Goal: Ask a question: Seek information or help from site administrators or community

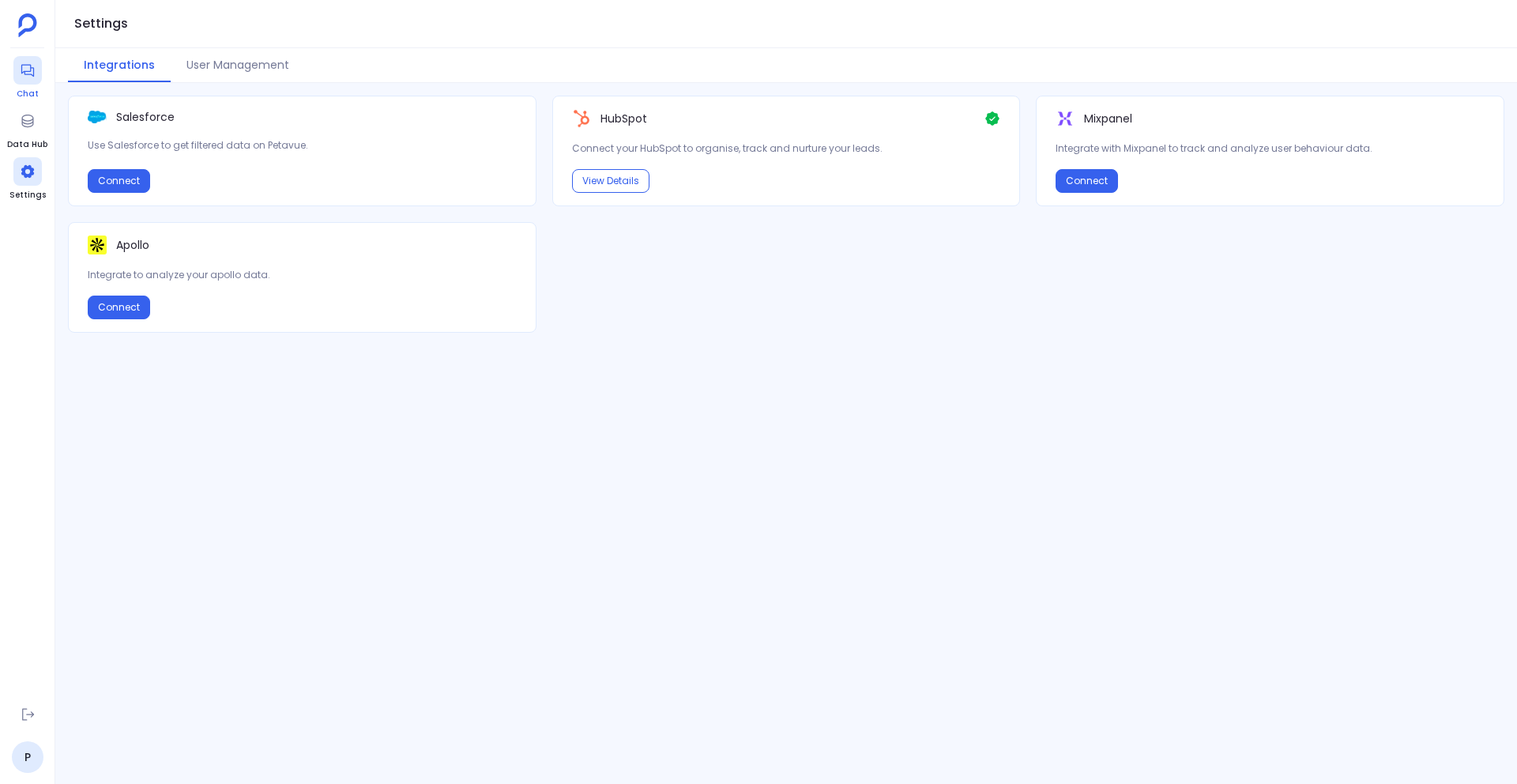
click at [29, 76] on icon at bounding box center [28, 71] width 16 height 16
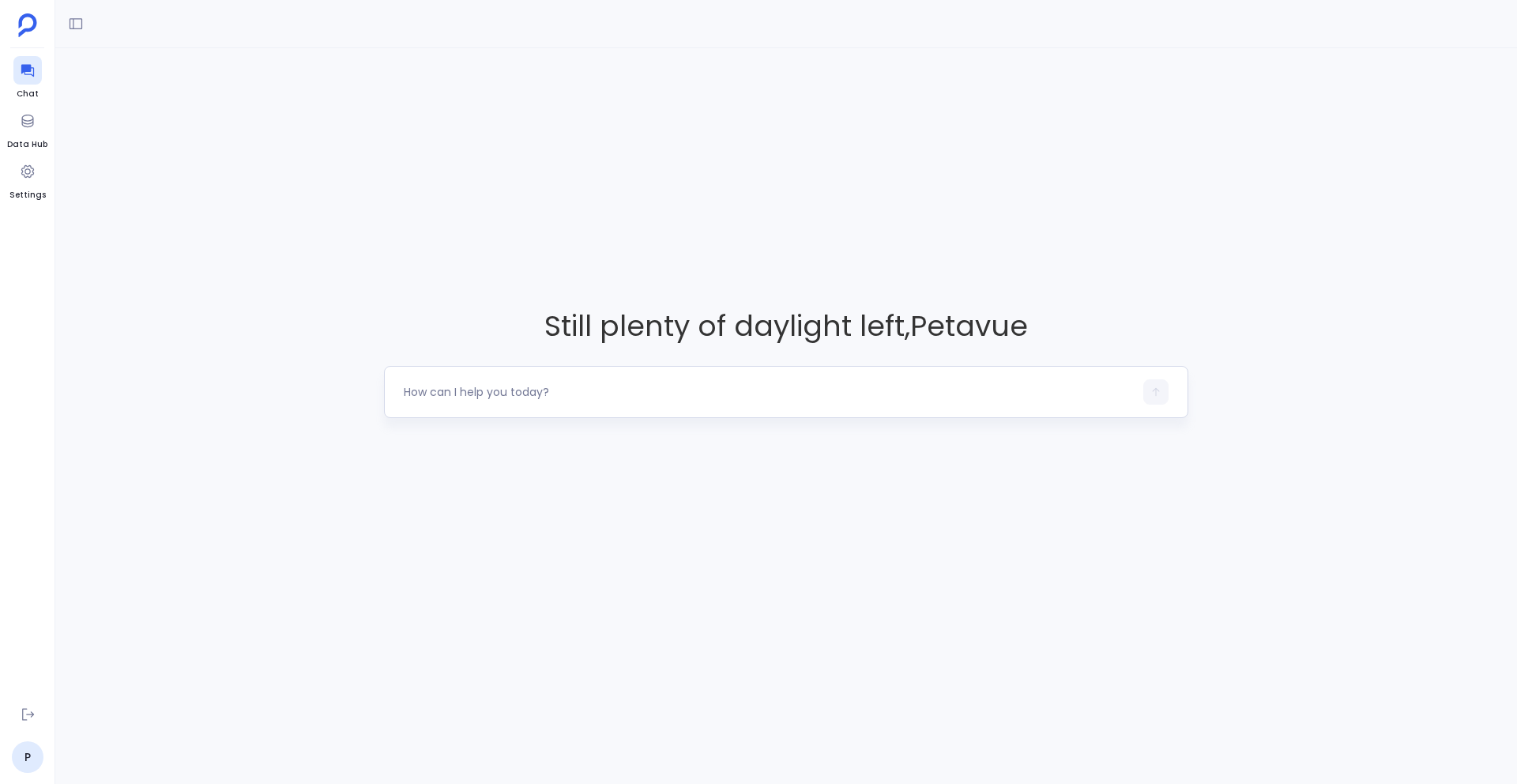
click at [482, 386] on textarea at bounding box center [768, 392] width 730 height 16
type textarea "Get the list of contacts who have submitted basic demo form in last 90 days"
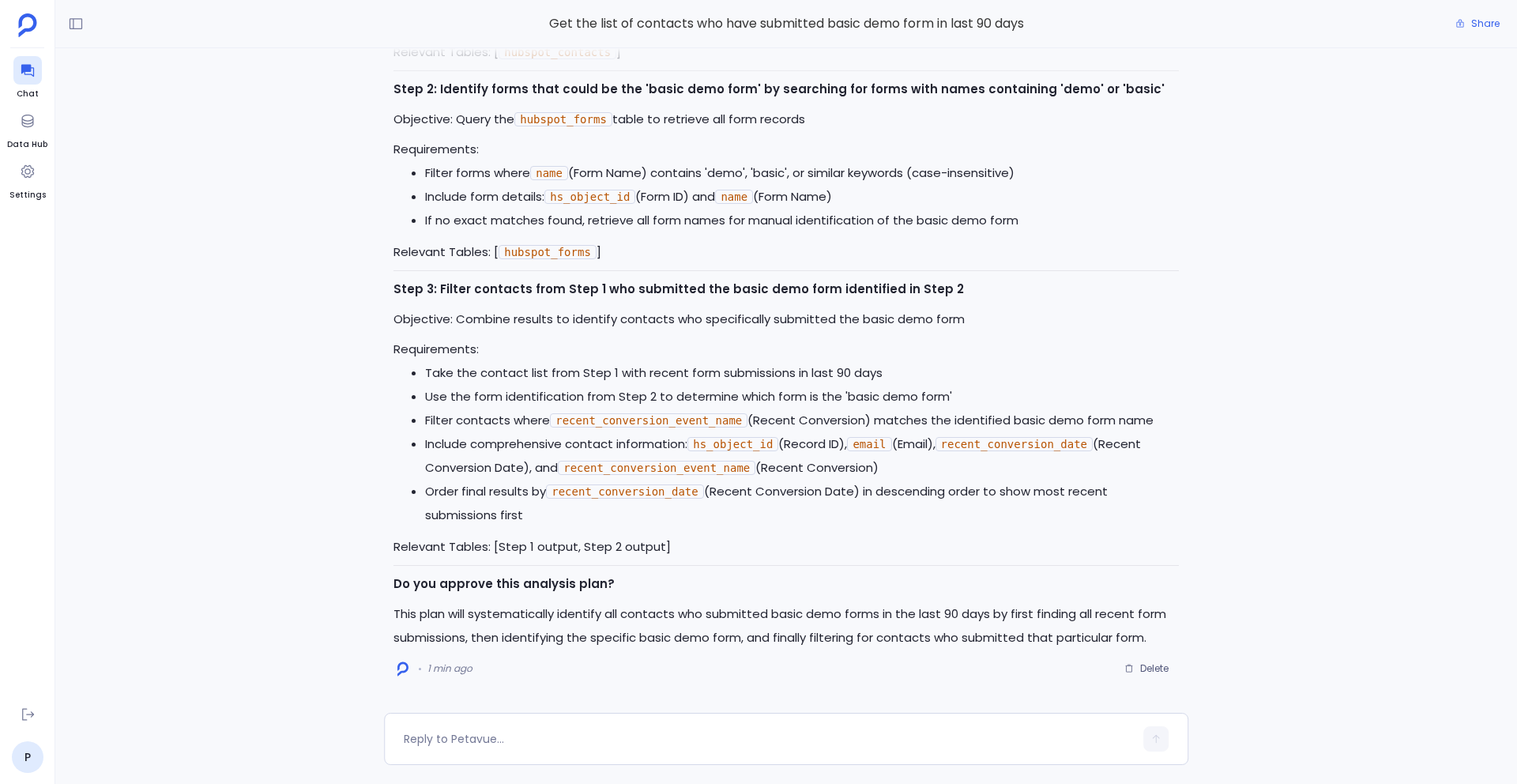
click at [668, 116] on p "Objective: Query the hubspot_forms table to retrieve all form records" at bounding box center [786, 119] width 785 height 23
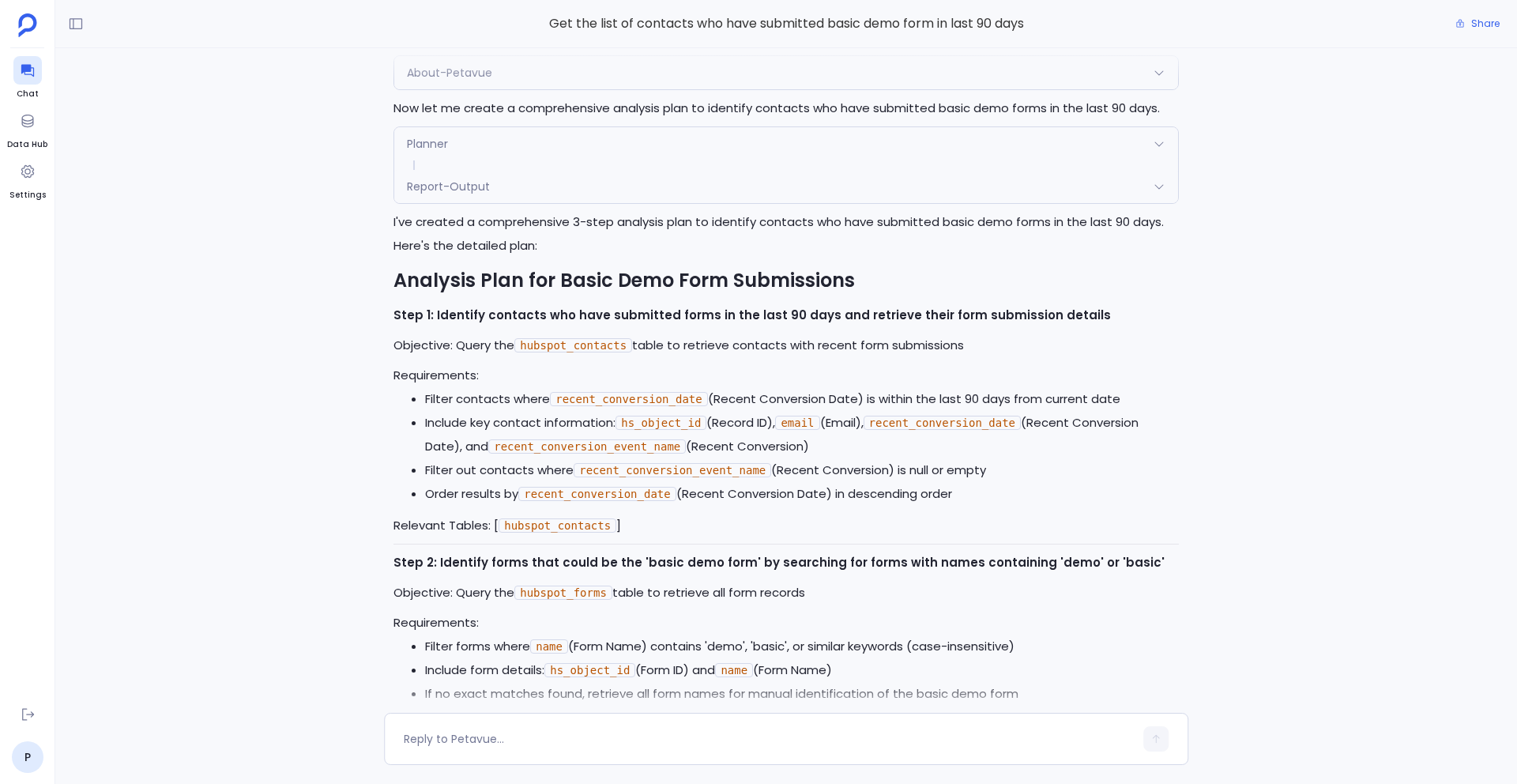
scroll to position [-476, 0]
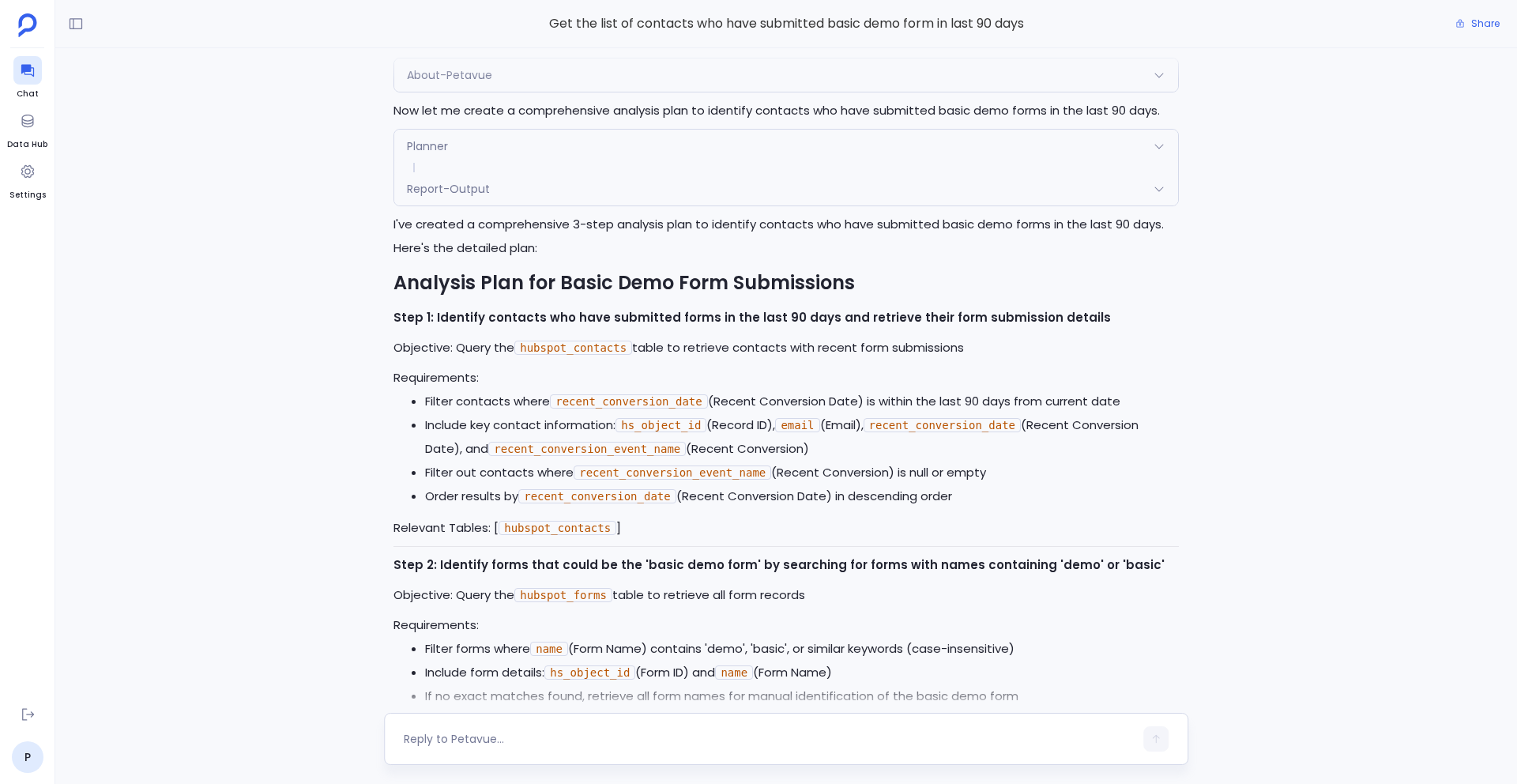
click at [455, 744] on textarea at bounding box center [768, 738] width 730 height 16
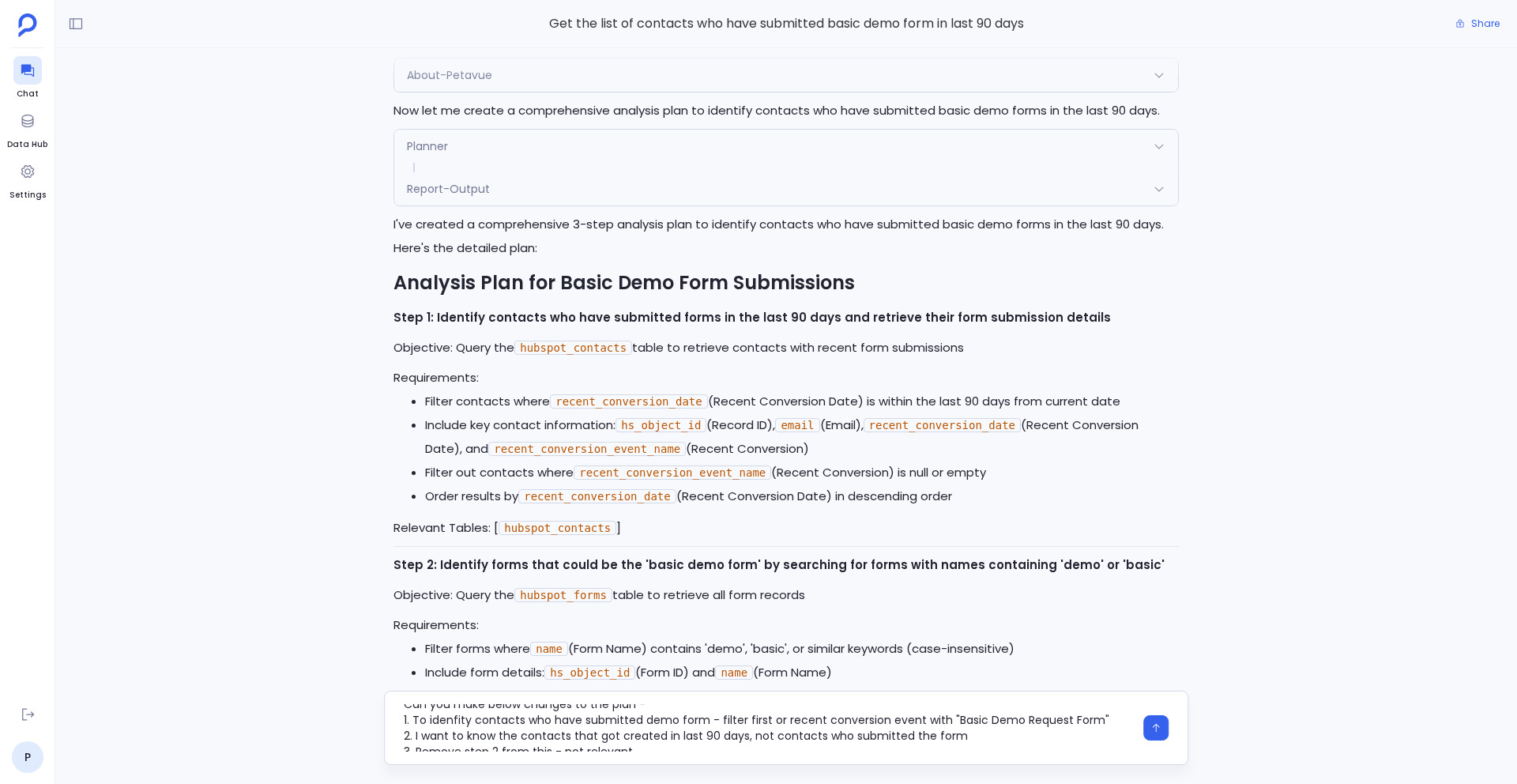
scroll to position [0, 0]
type textarea "Can you make below changes to the plan - 1. To idenfity contacts who have submi…"
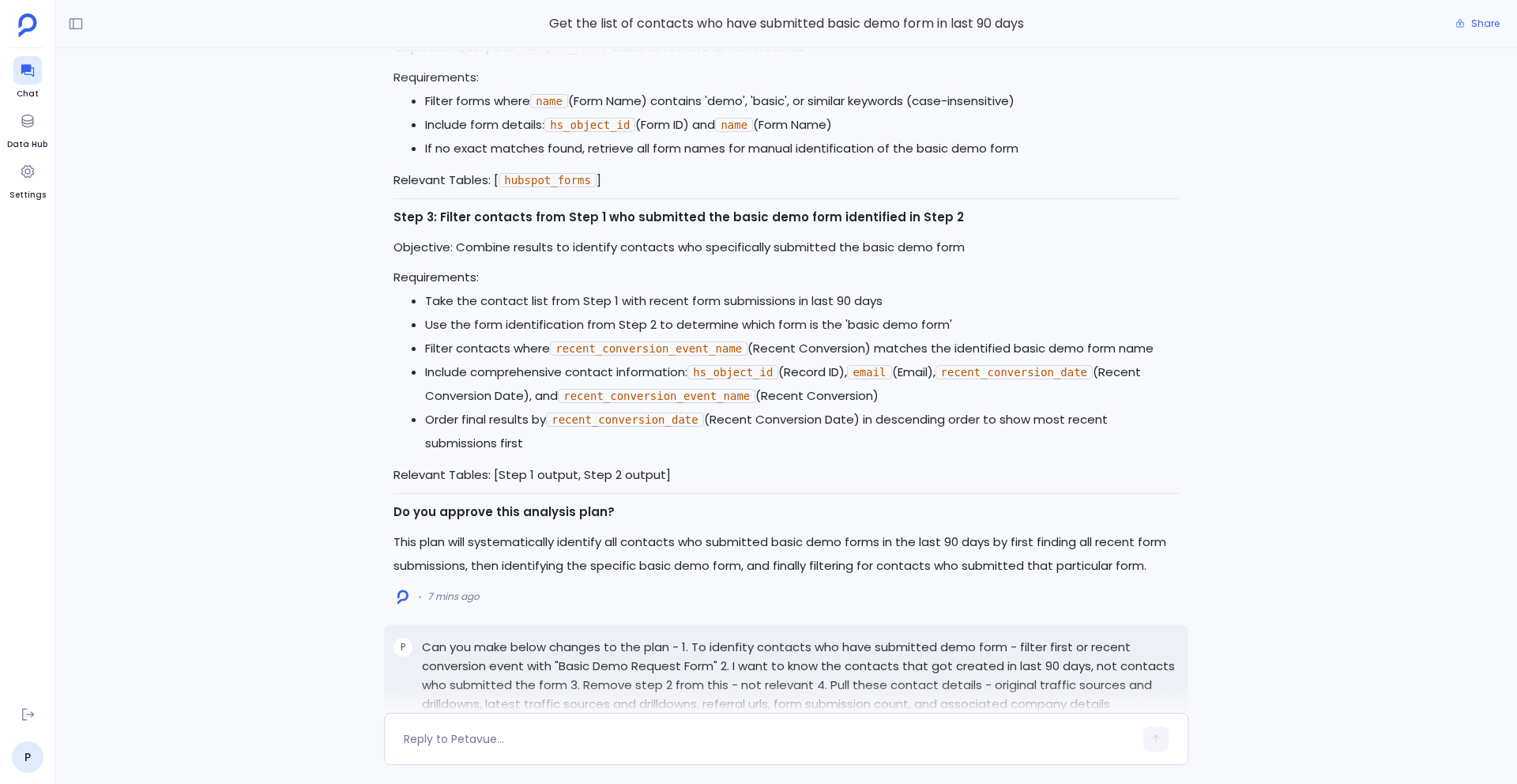
scroll to position [-1095, 0]
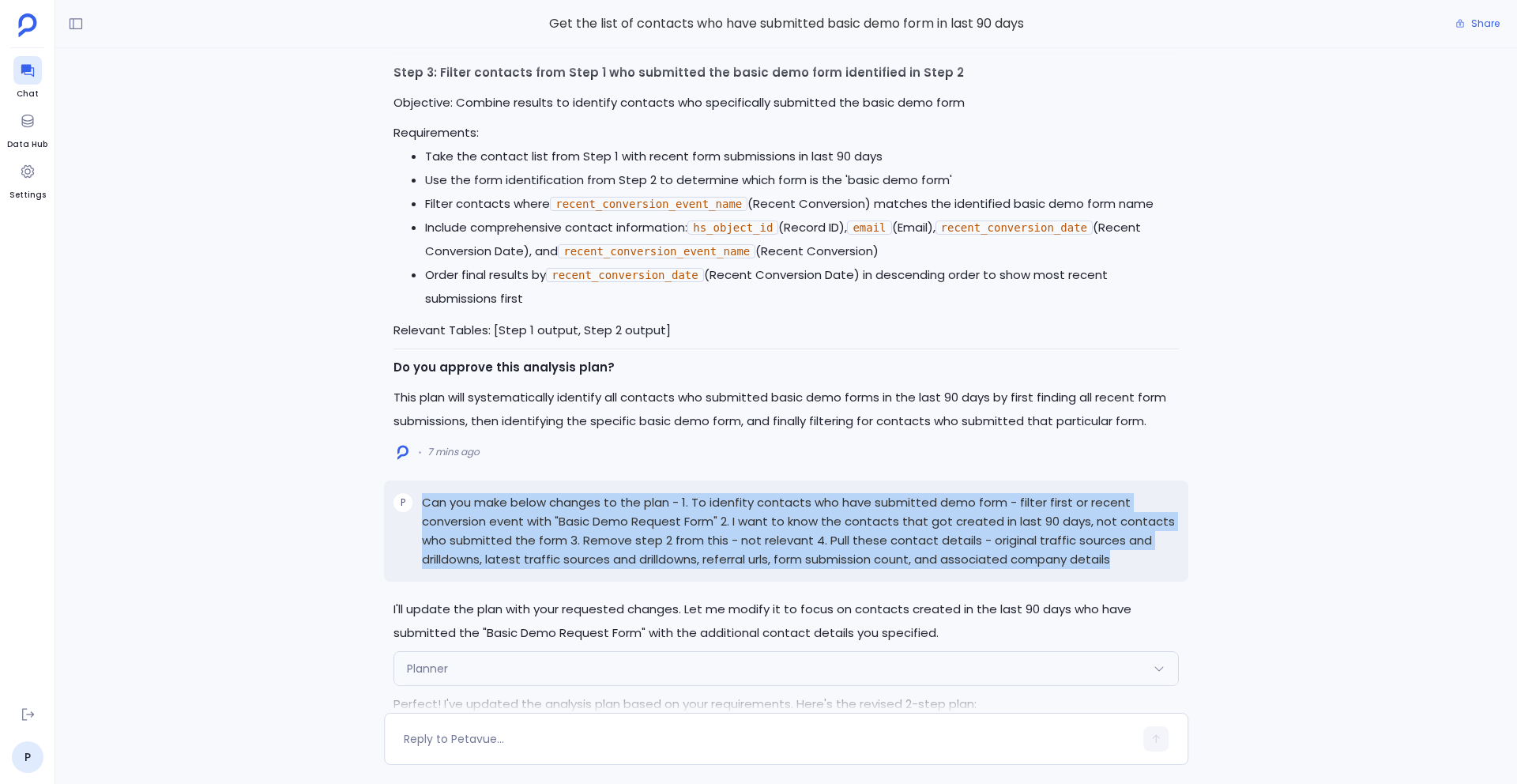
drag, startPoint x: 1122, startPoint y: 564, endPoint x: 417, endPoint y: 506, distance: 707.4
click at [417, 506] on div "P Can you make below changes to the plan - 1. To idenfity contacts who have sub…" at bounding box center [785, 530] width 804 height 101
copy p "Can you make below changes to the plan - 1. To idenfity contacts who have submi…"
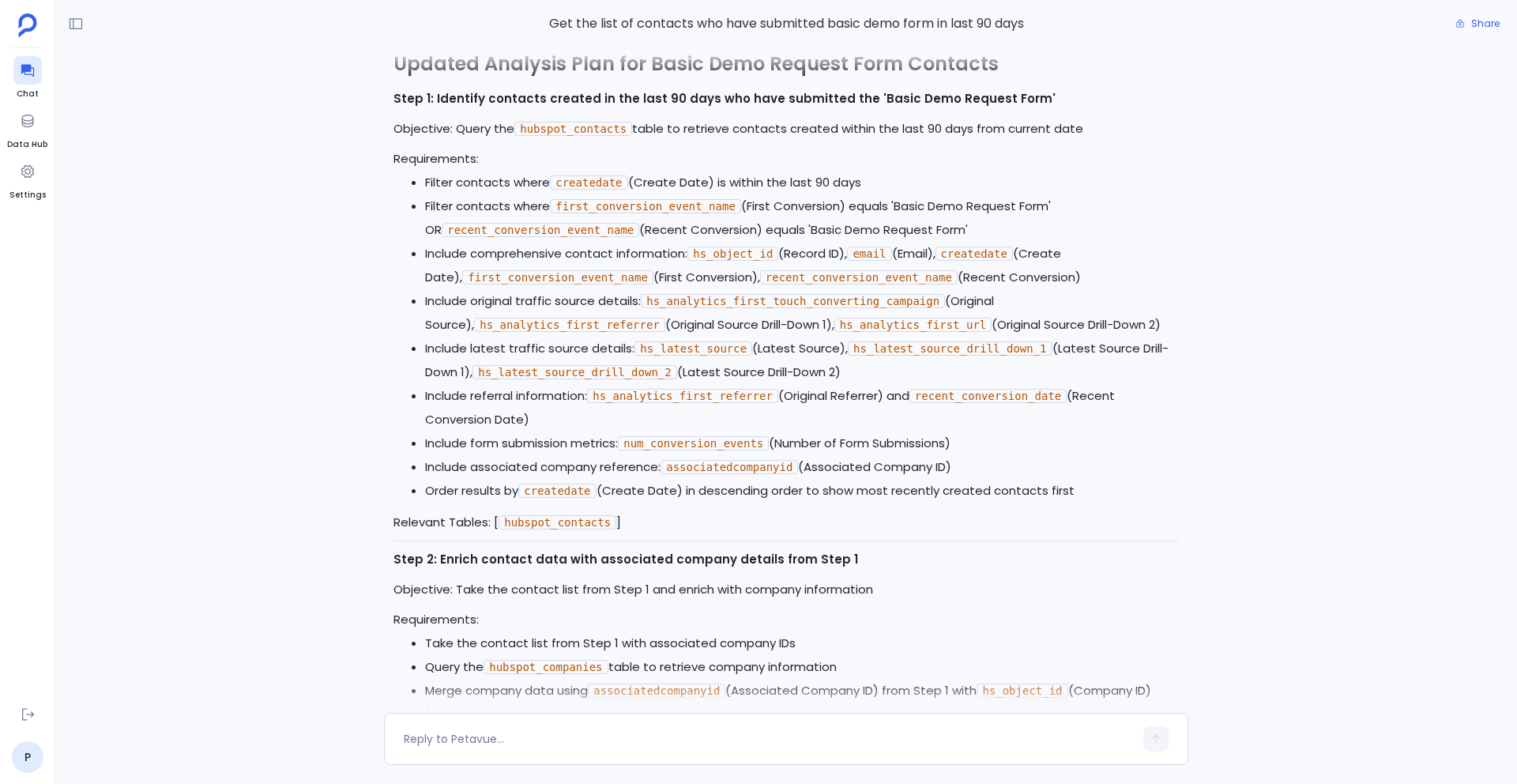
scroll to position [0, 0]
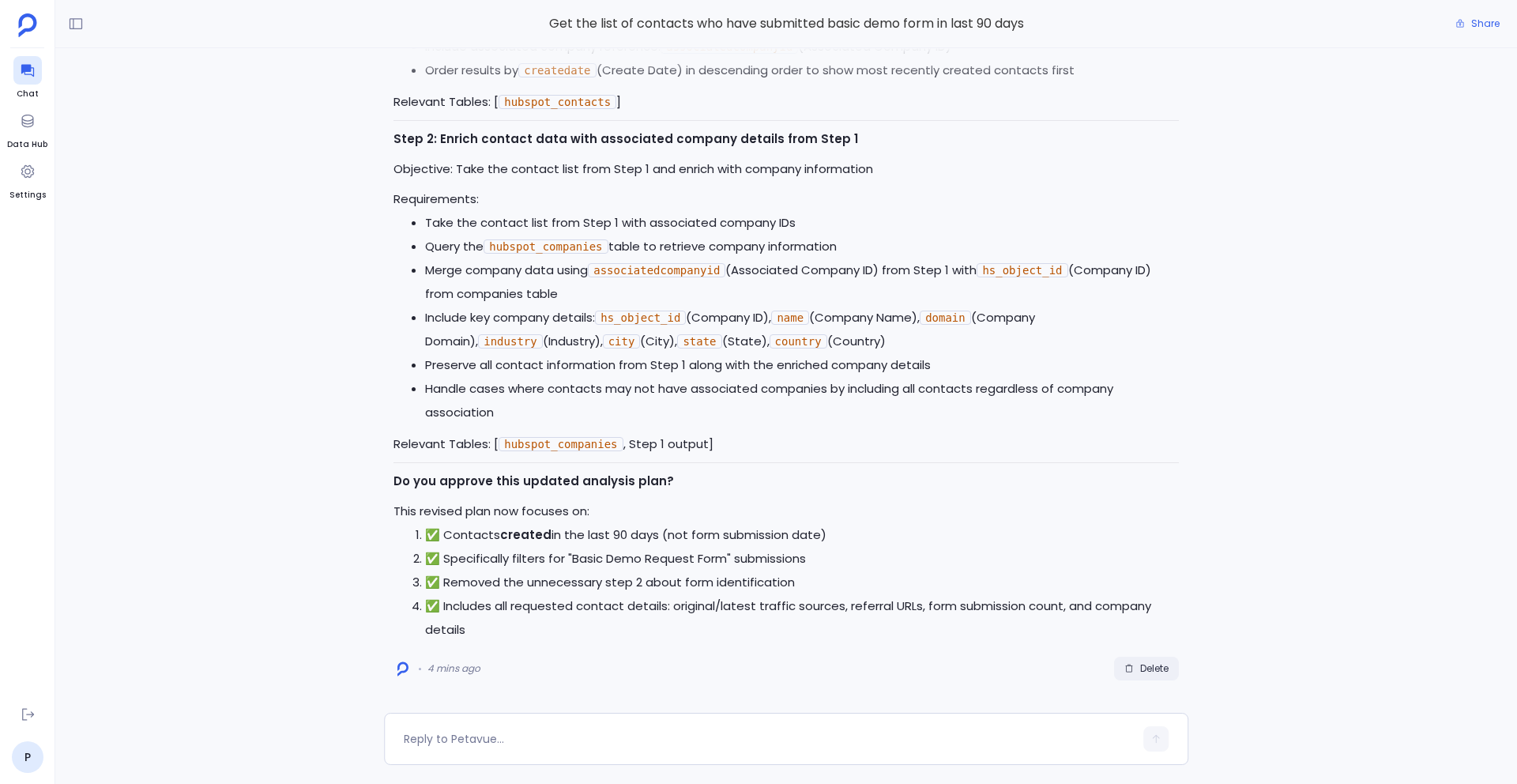
click at [1146, 668] on span "Delete" at bounding box center [1154, 668] width 29 height 13
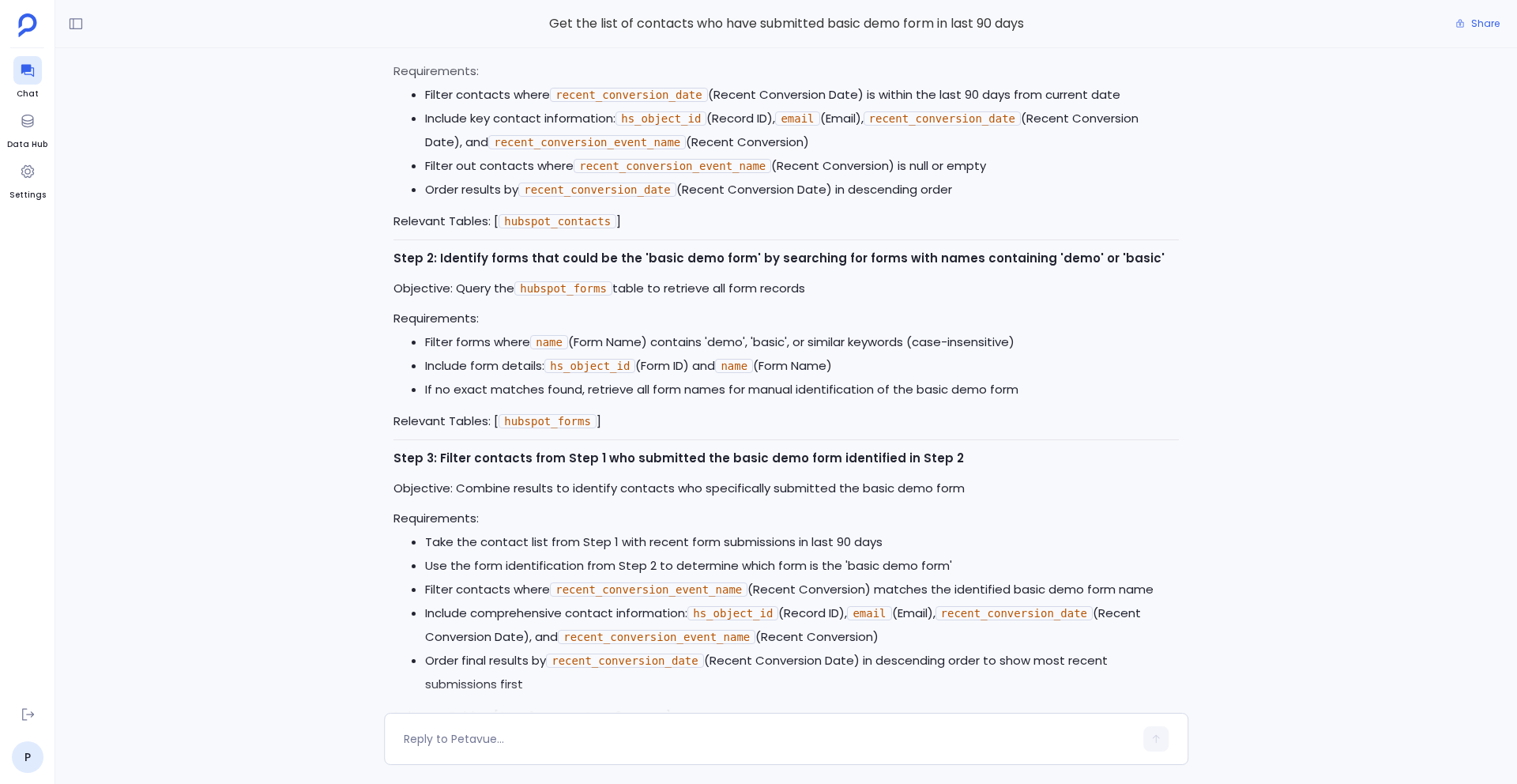
scroll to position [-173, 0]
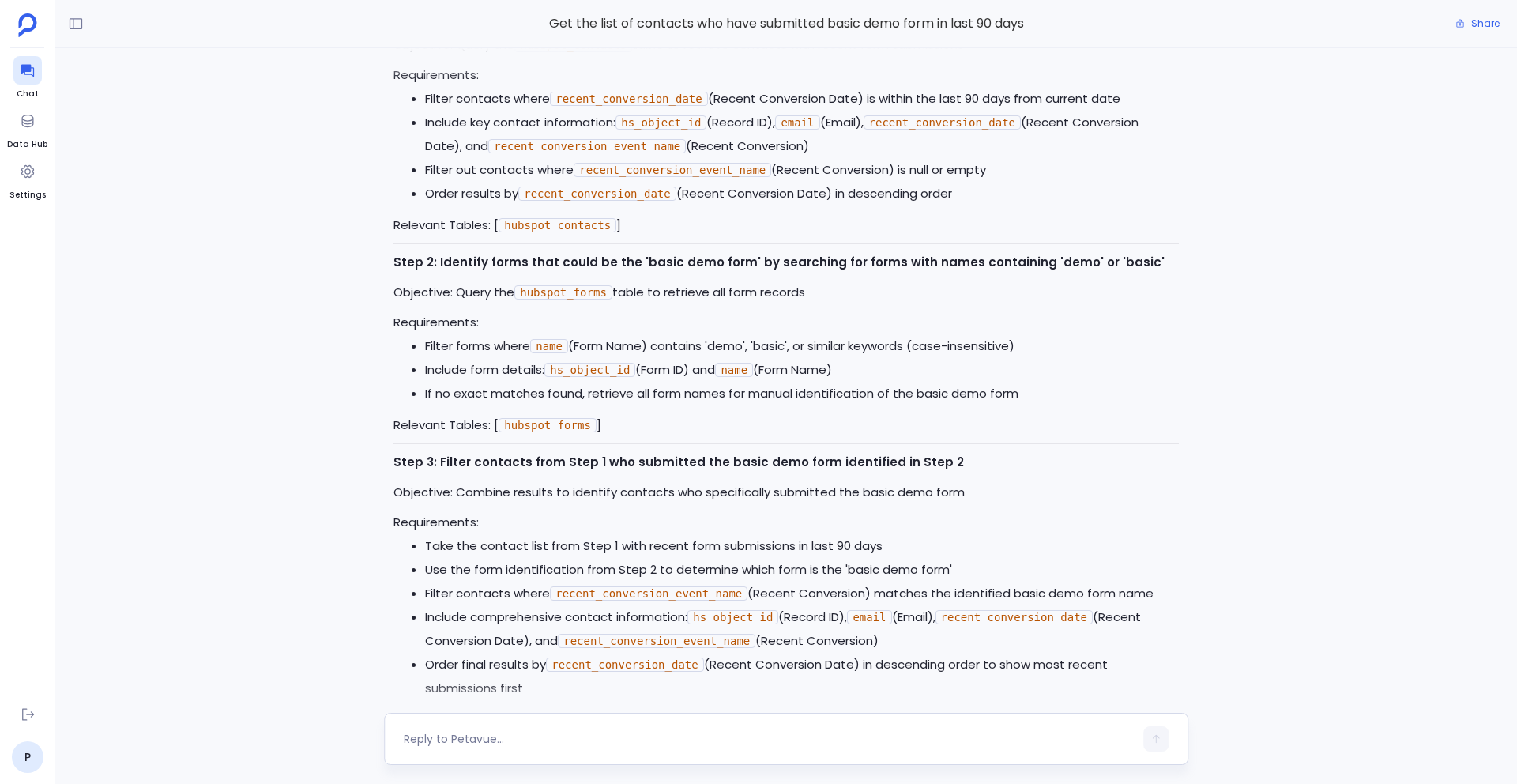
click at [504, 744] on textarea at bounding box center [768, 738] width 730 height 16
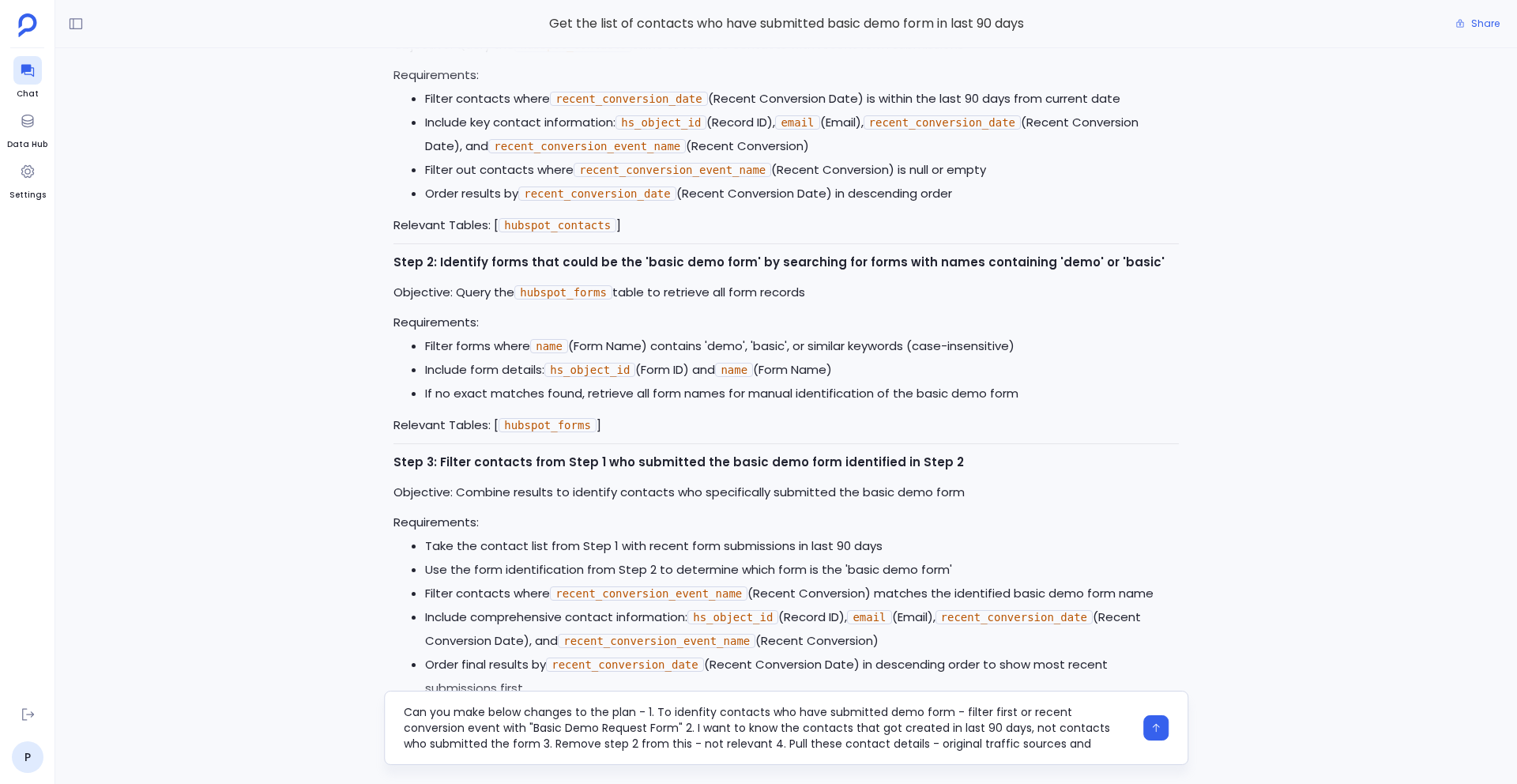
scroll to position [16, 0]
type textarea "Can you make below changes to the plan - 1. To idenfity contacts who have submi…"
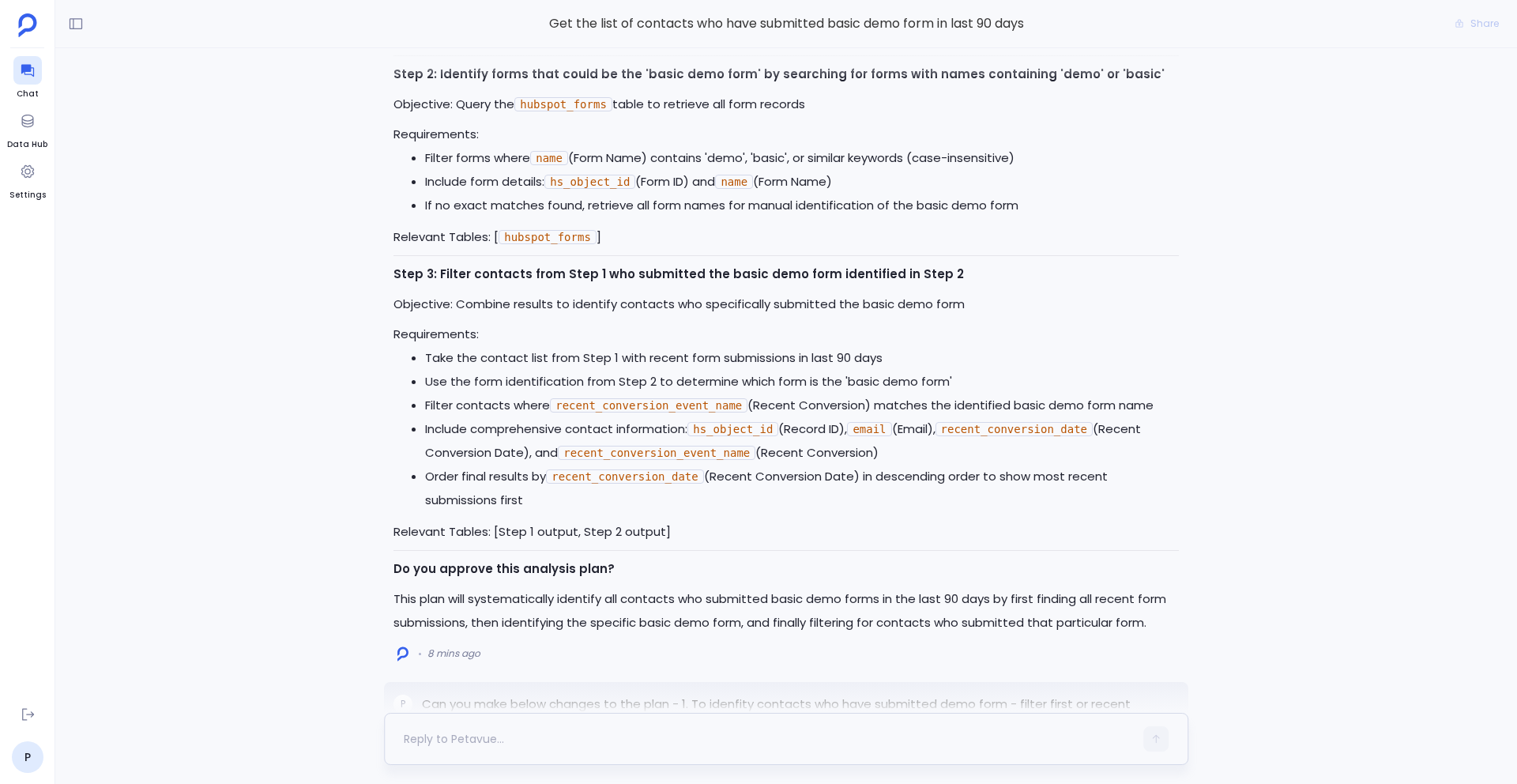
scroll to position [0, 0]
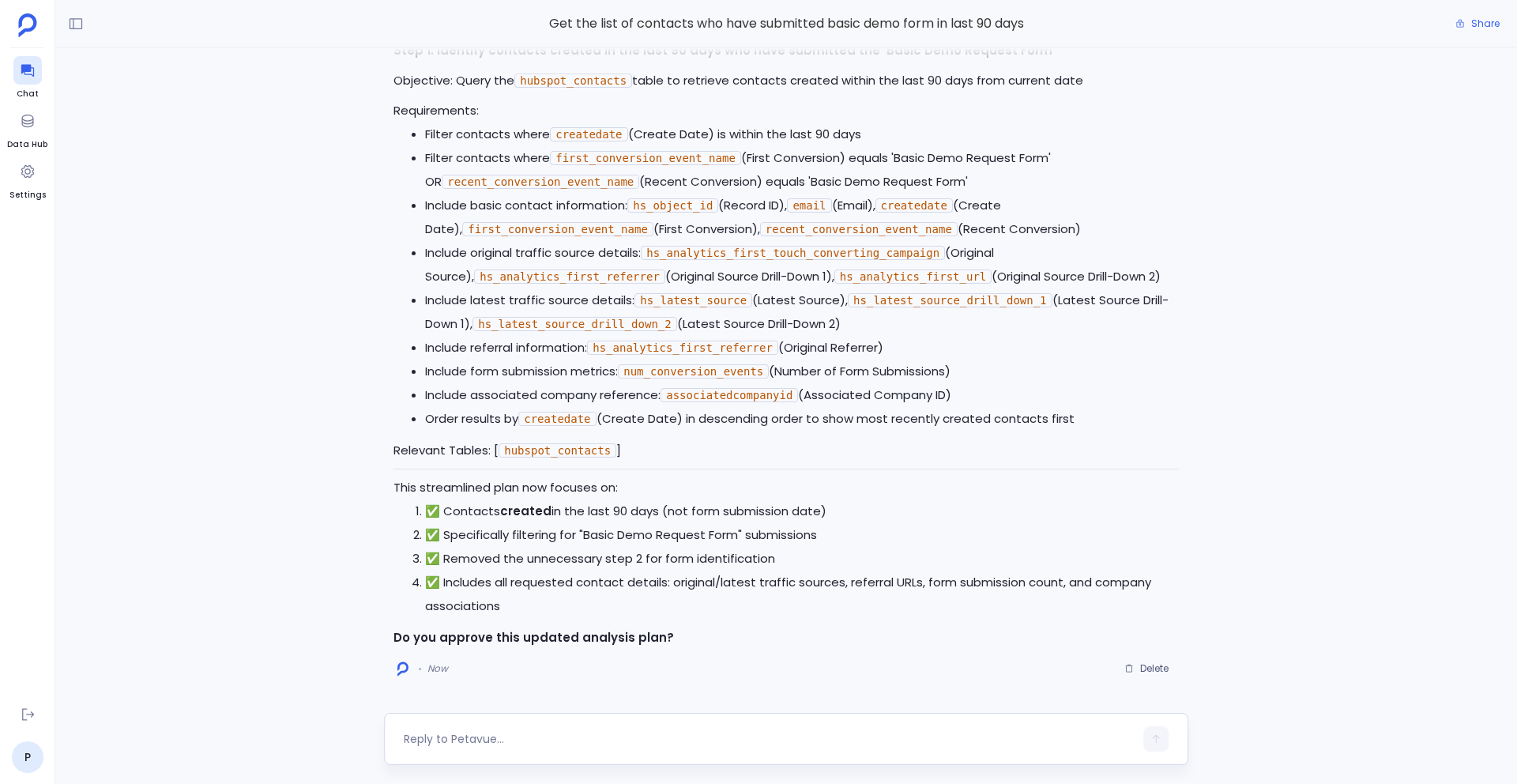
click at [458, 728] on div at bounding box center [768, 738] width 730 height 25
click at [446, 733] on textarea at bounding box center [768, 738] width 730 height 16
type textarea "this looks good. Please proceed."
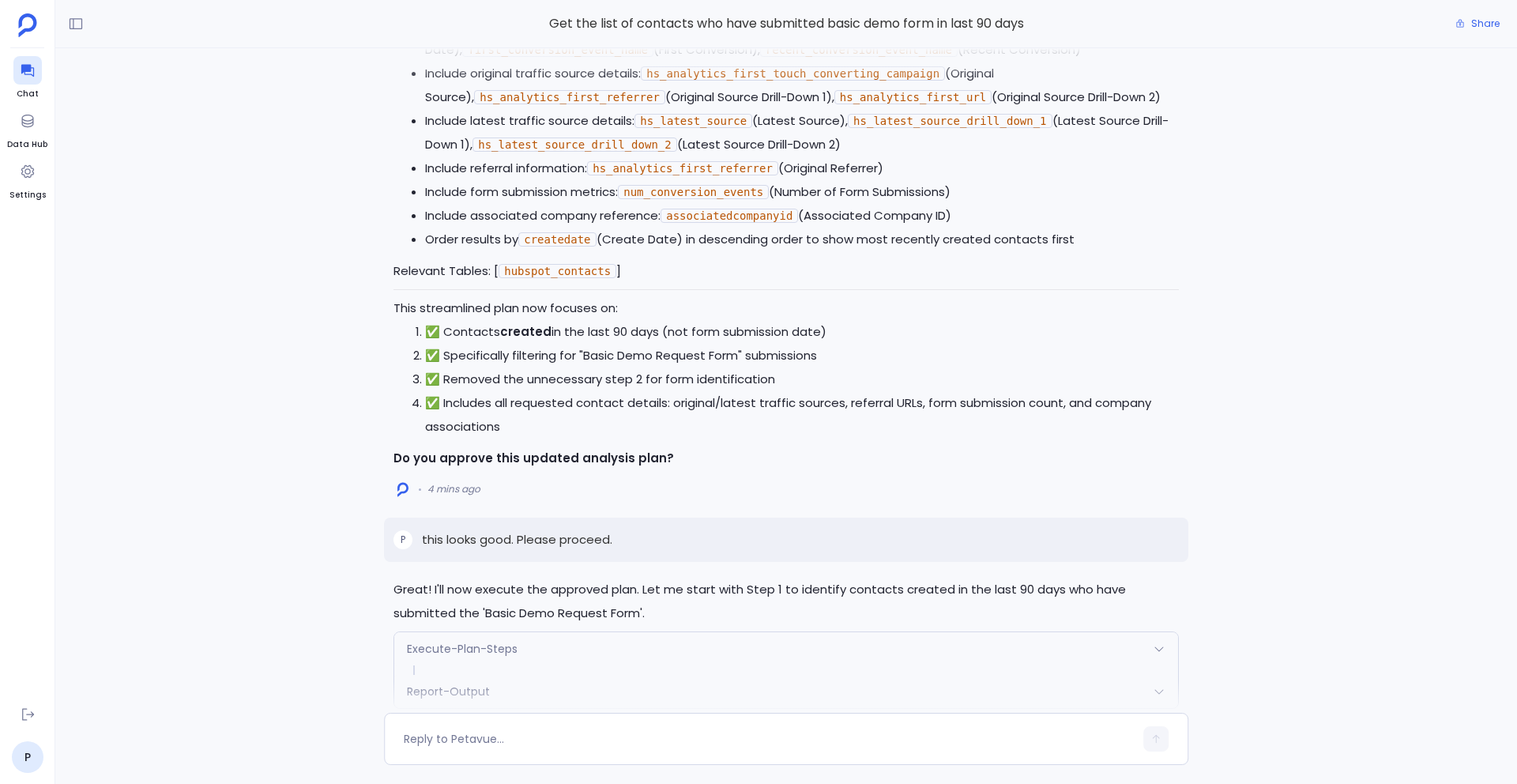
scroll to position [-535, 0]
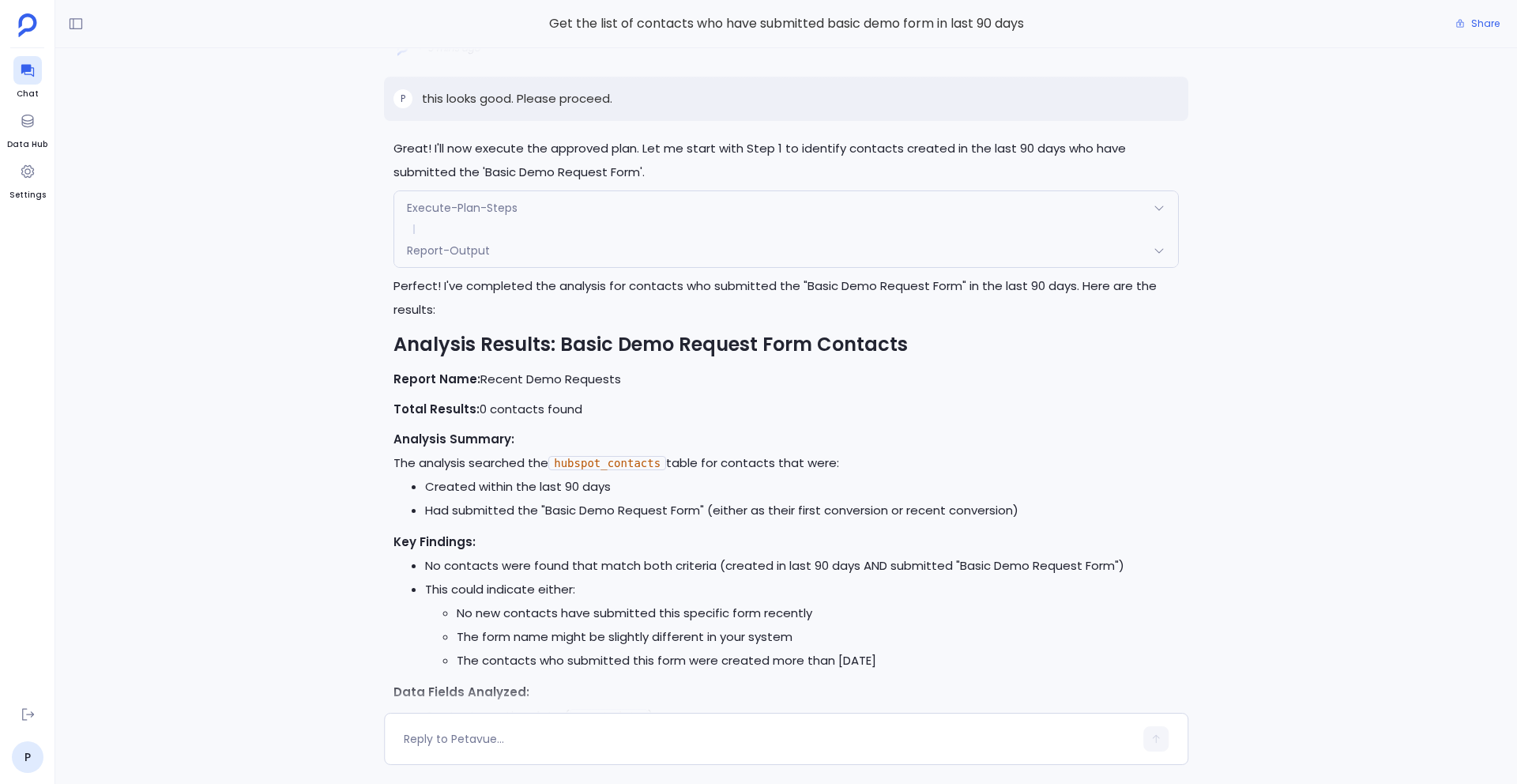
click at [626, 258] on div "Report-Output" at bounding box center [786, 250] width 784 height 33
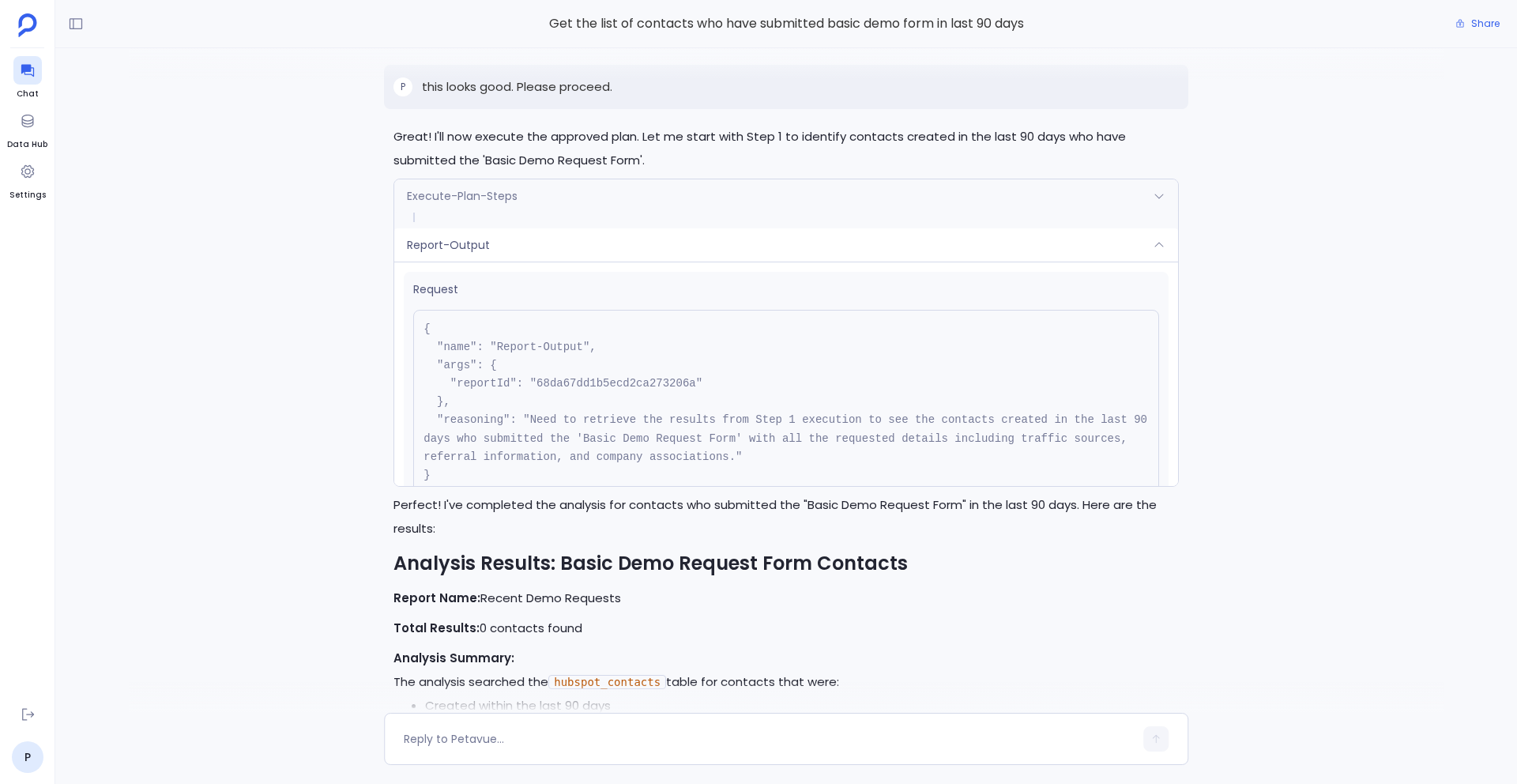
scroll to position [-591, 0]
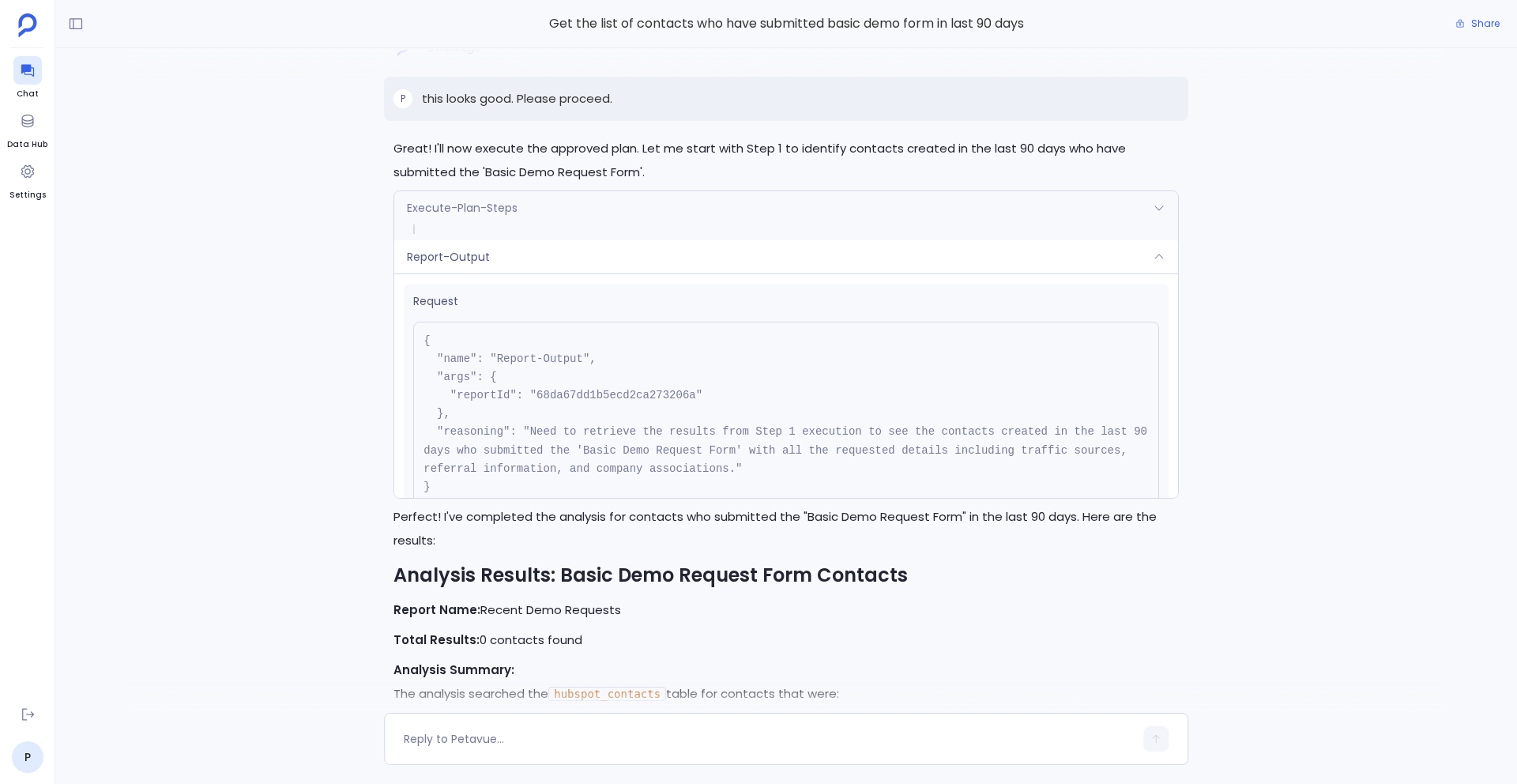
click at [608, 396] on pre "{ "name": "Report-Output", "args": { "reportId": "68da67dd1b5ecd2ca273206a" }, …" at bounding box center [786, 414] width 746 height 185
copy pre "68da67dd1b5ecd2ca273206a"
click at [652, 207] on div "Execute-Plan-Steps" at bounding box center [786, 207] width 784 height 33
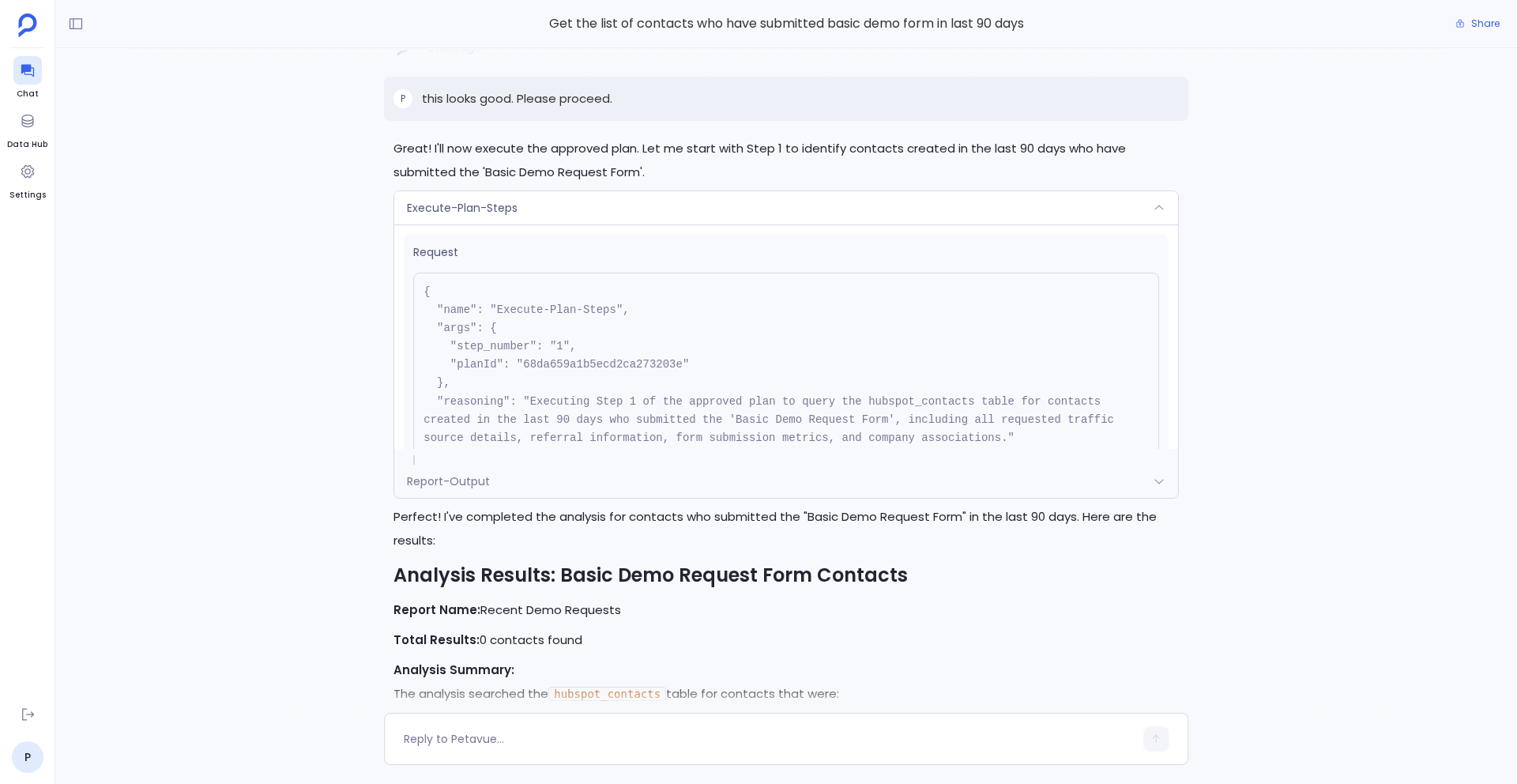
click at [616, 228] on div "Request { "name": "Execute-Plan-Steps", "args": { "step_number": "1", "planId":…" at bounding box center [786, 336] width 784 height 224
click at [596, 216] on div "Execute-Plan-Steps" at bounding box center [786, 207] width 784 height 33
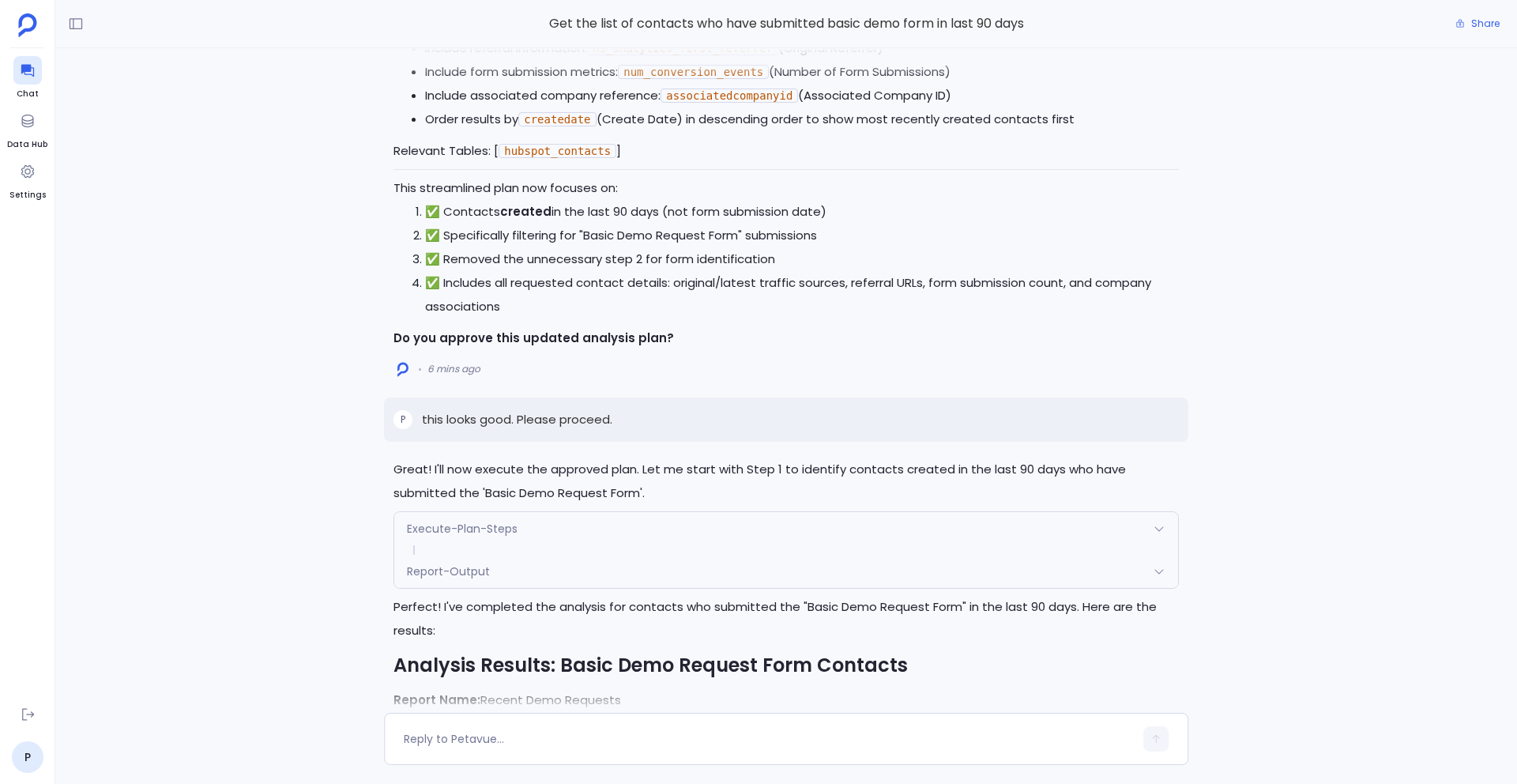
scroll to position [-730, 0]
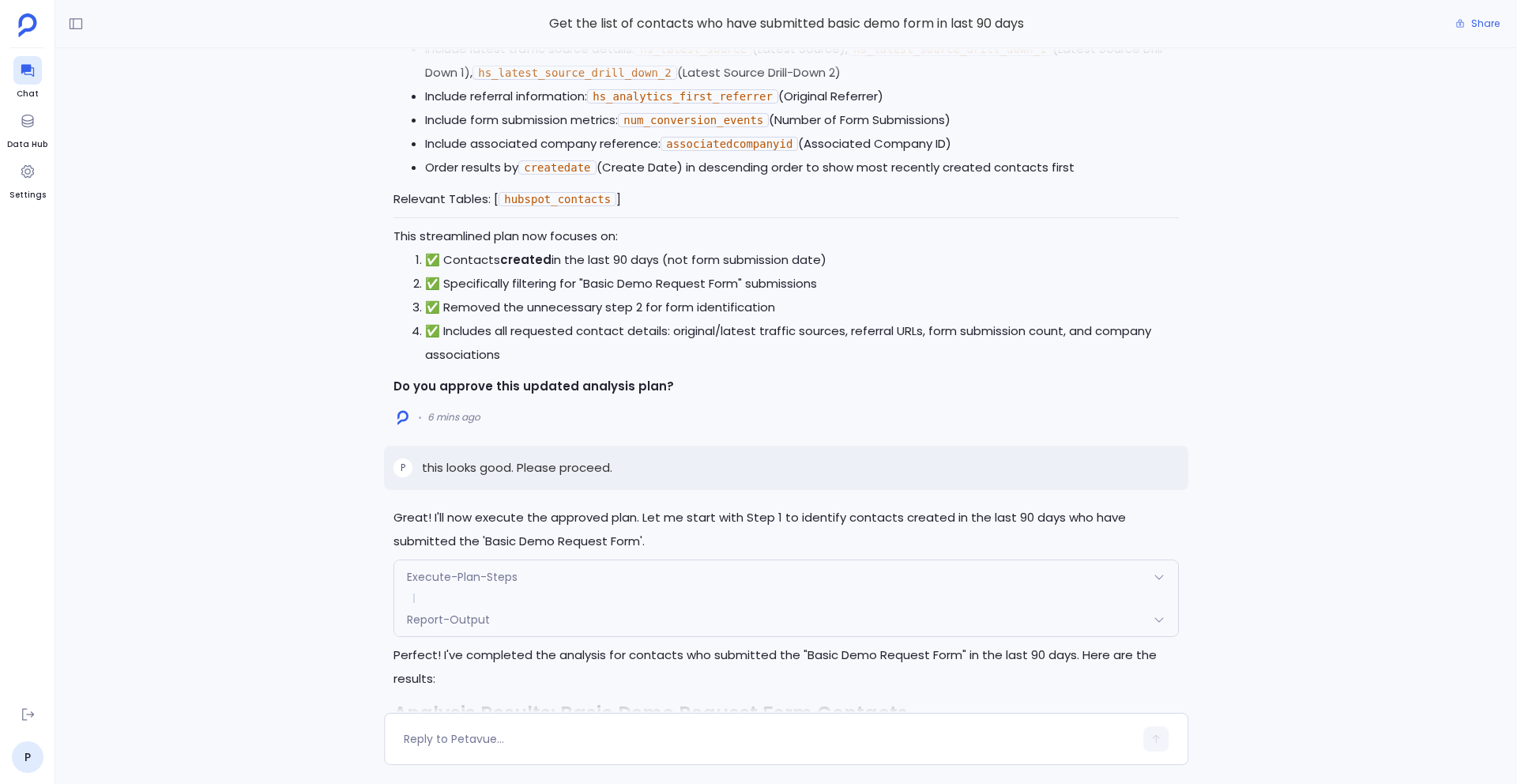
click at [603, 454] on div "P this looks good. Please proceed." at bounding box center [785, 467] width 804 height 44
click at [585, 465] on p "this looks good. Please proceed." at bounding box center [517, 467] width 190 height 19
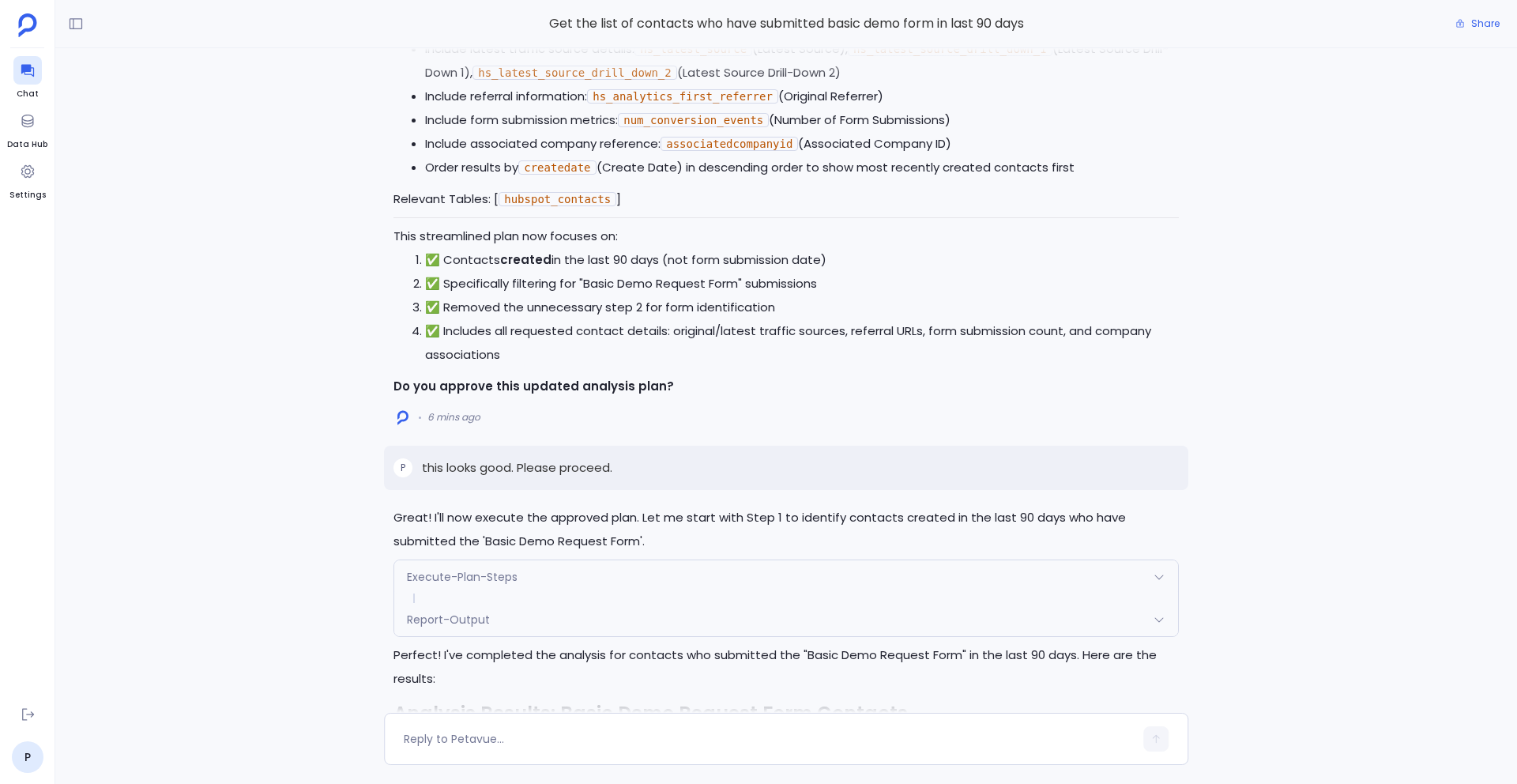
click at [585, 465] on p "this looks good. Please proceed." at bounding box center [517, 467] width 190 height 19
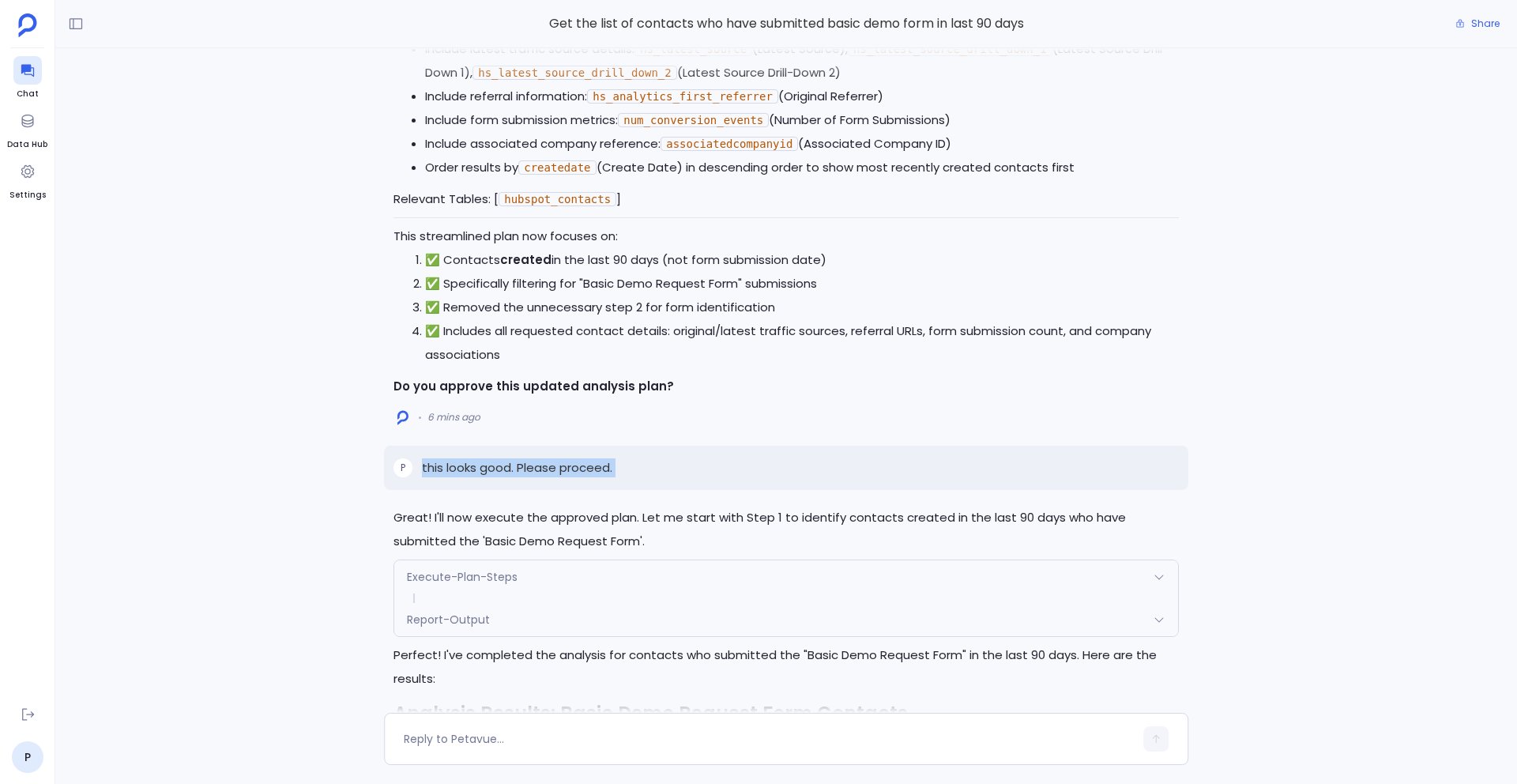
copy p "this looks good. Please proceed."
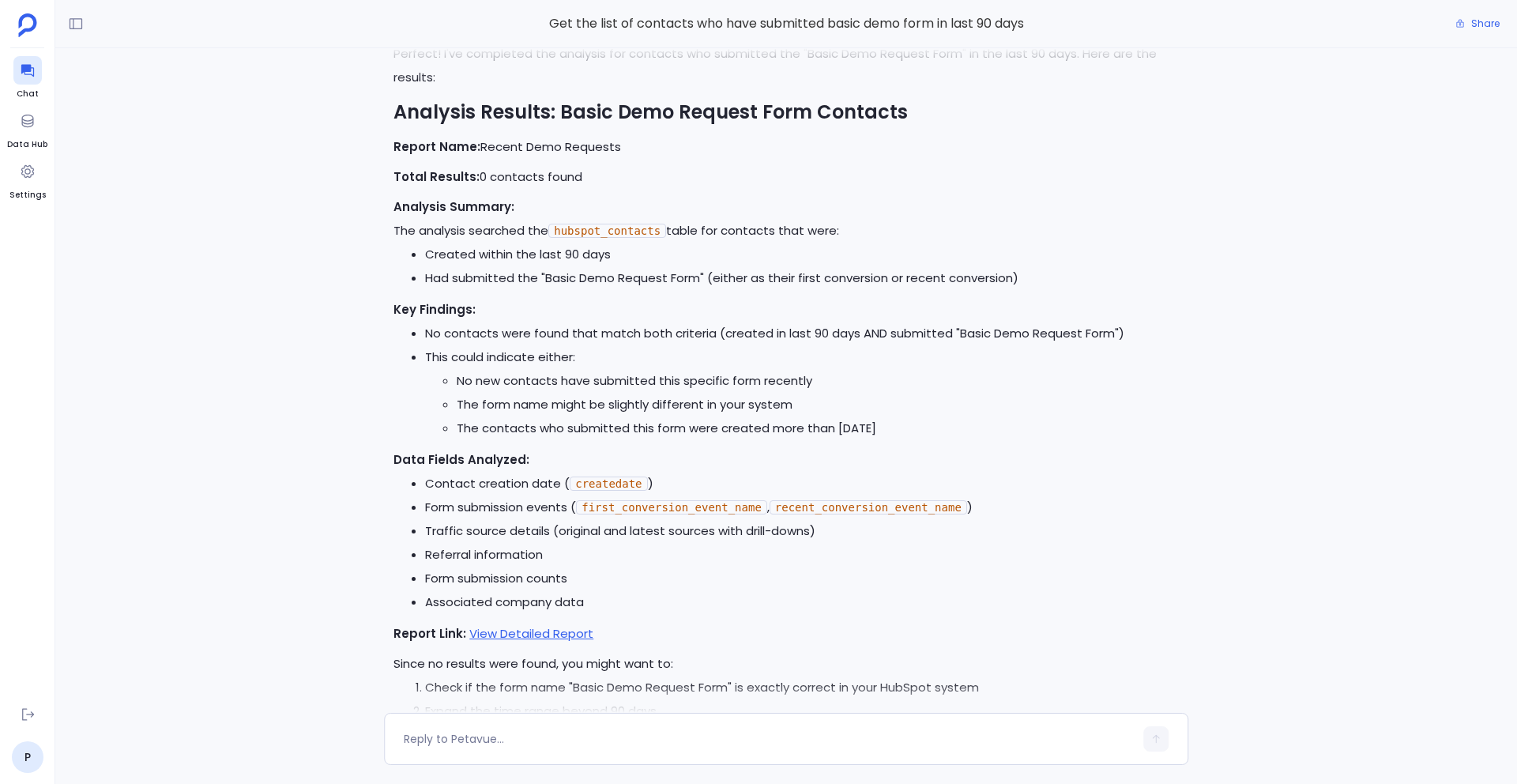
scroll to position [0, 0]
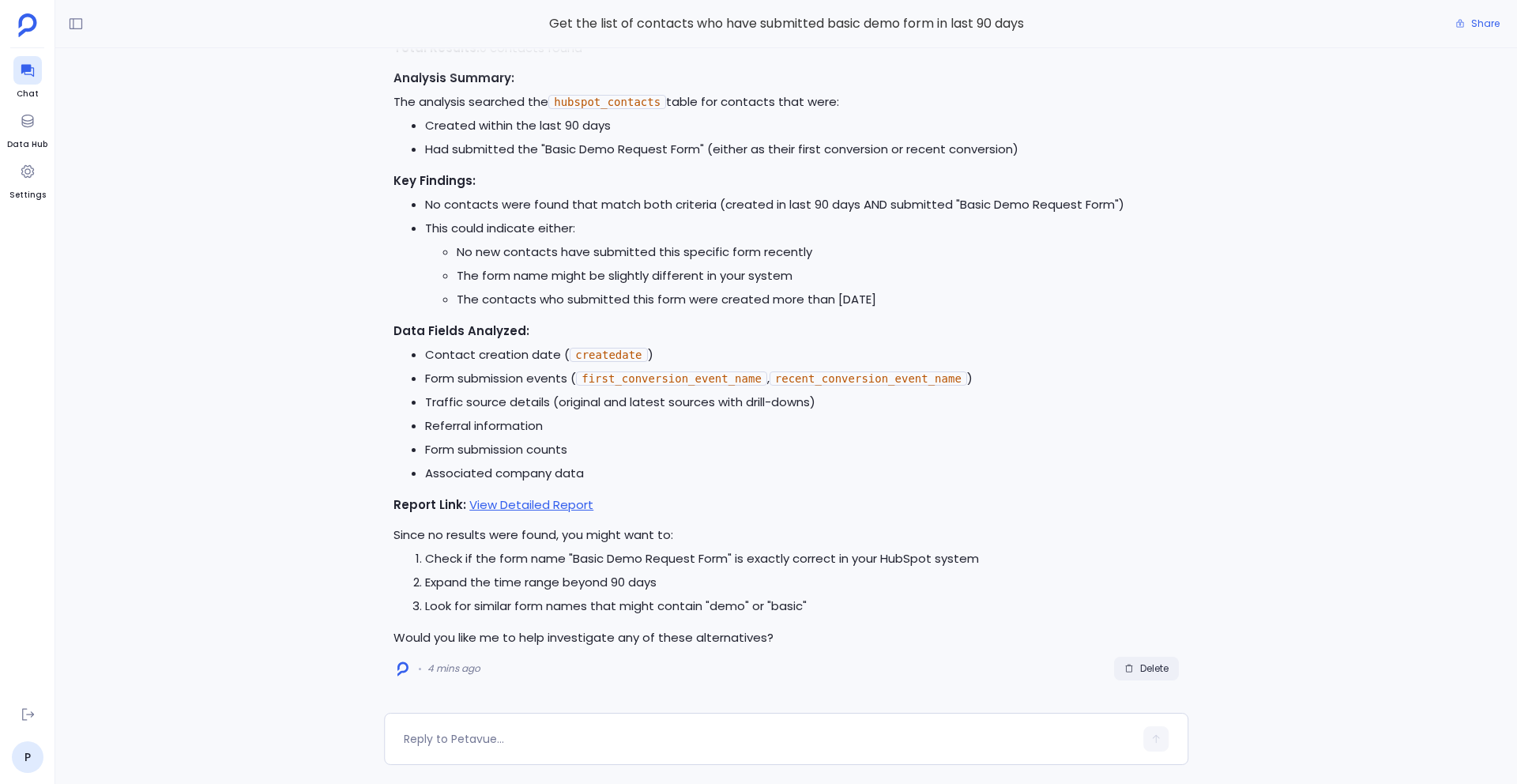
click at [1142, 676] on button "Delete" at bounding box center [1146, 668] width 65 height 23
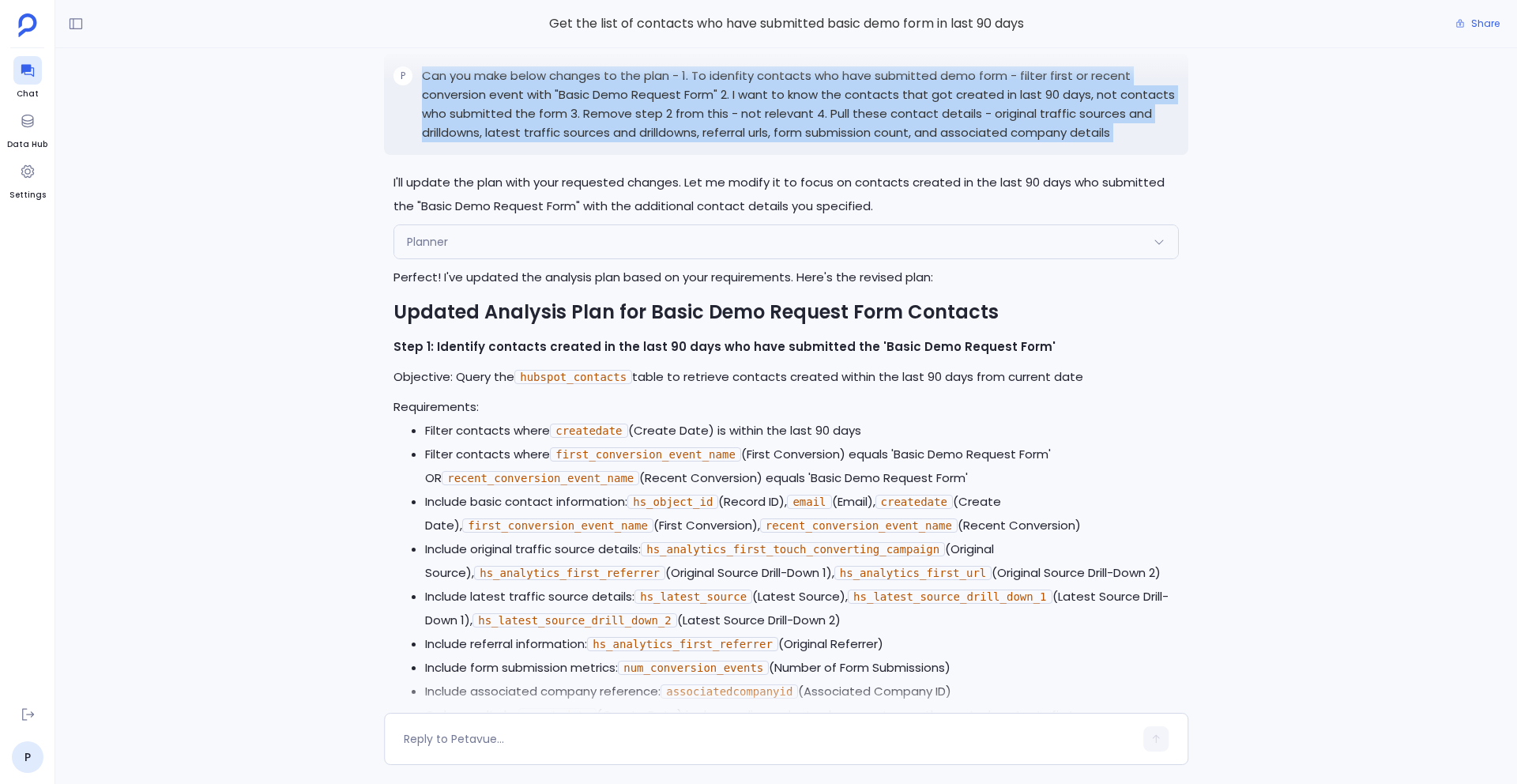
scroll to position [-270, 0]
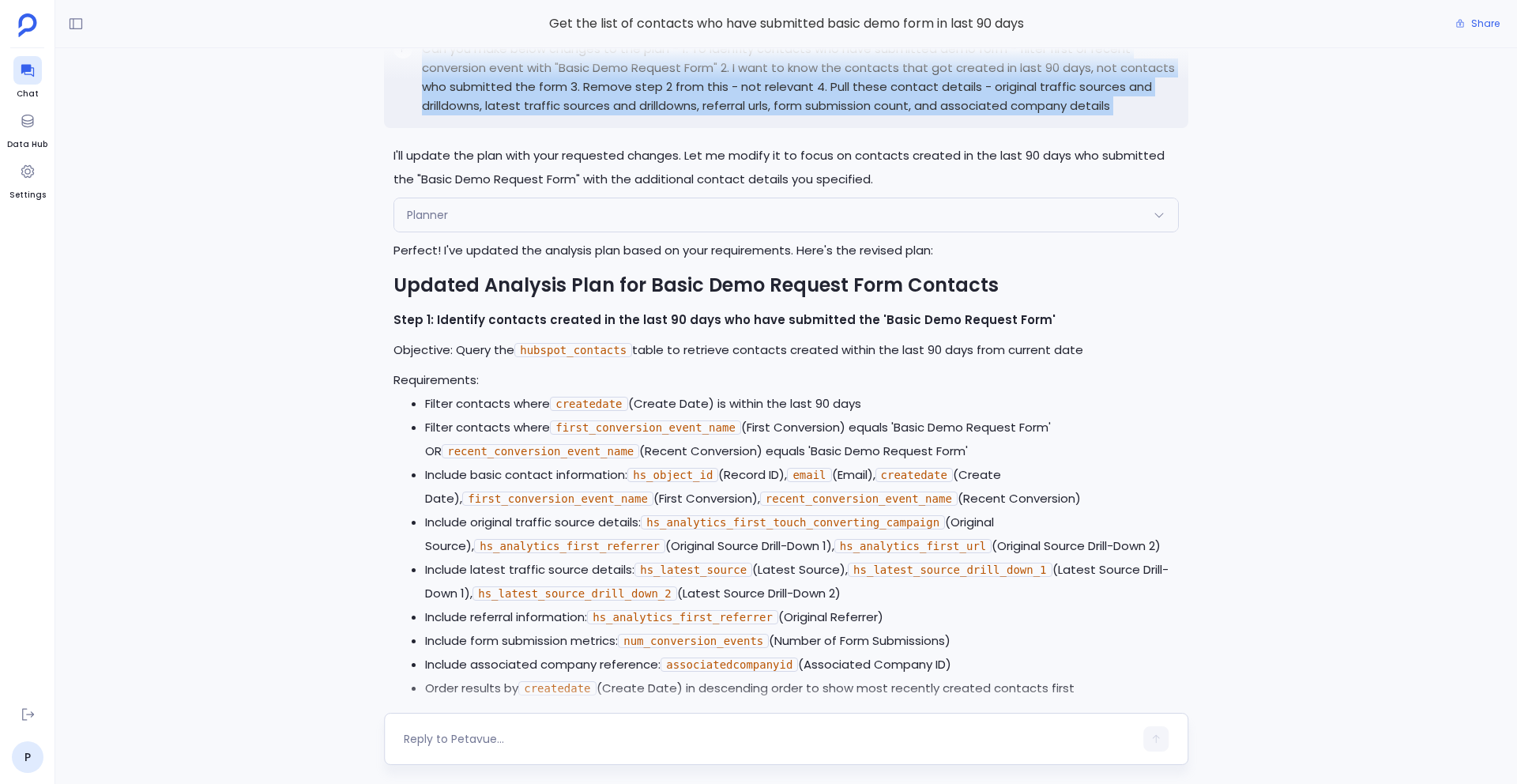
click at [590, 724] on div at bounding box center [785, 738] width 804 height 52
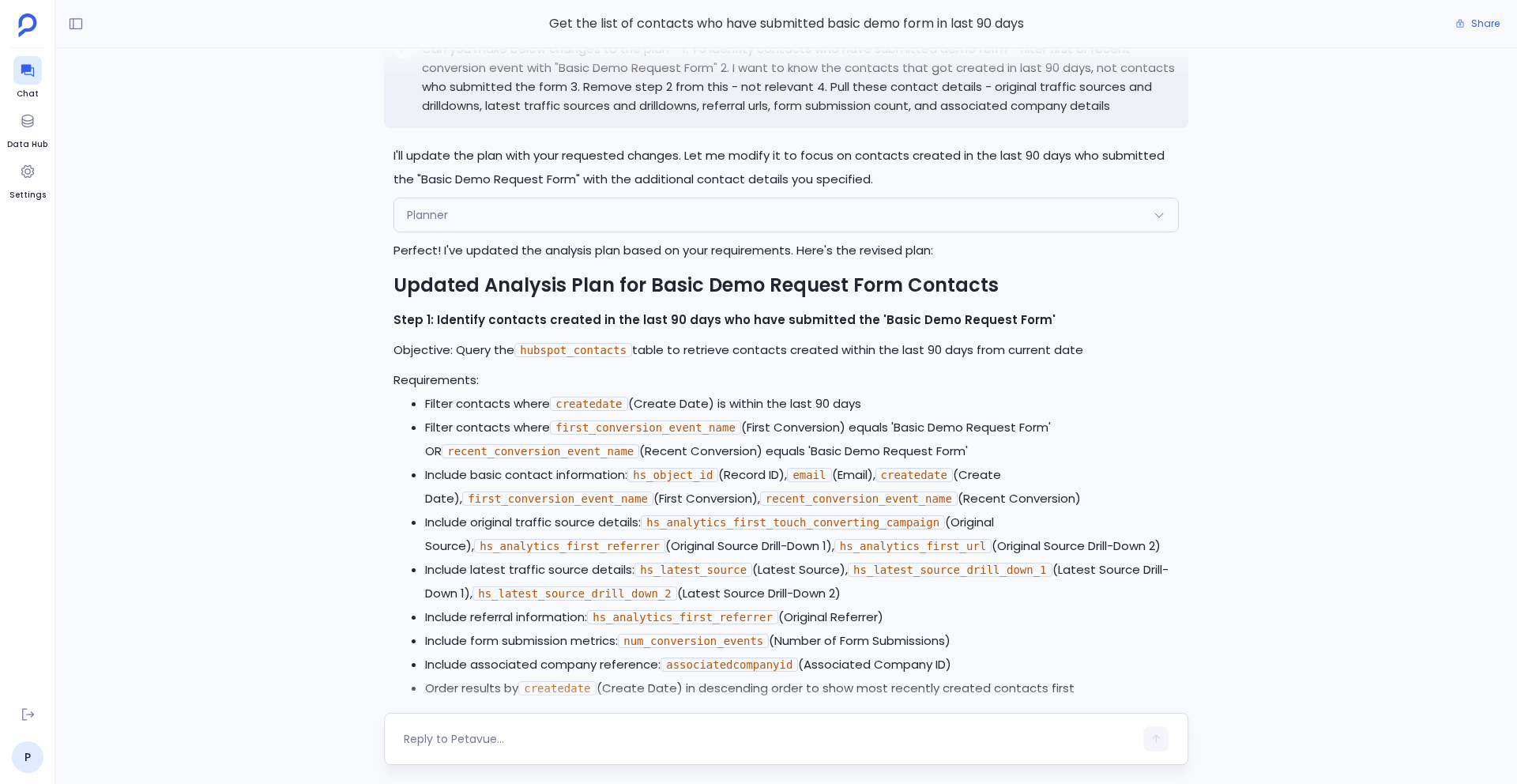
click at [550, 737] on textarea at bounding box center [768, 738] width 730 height 16
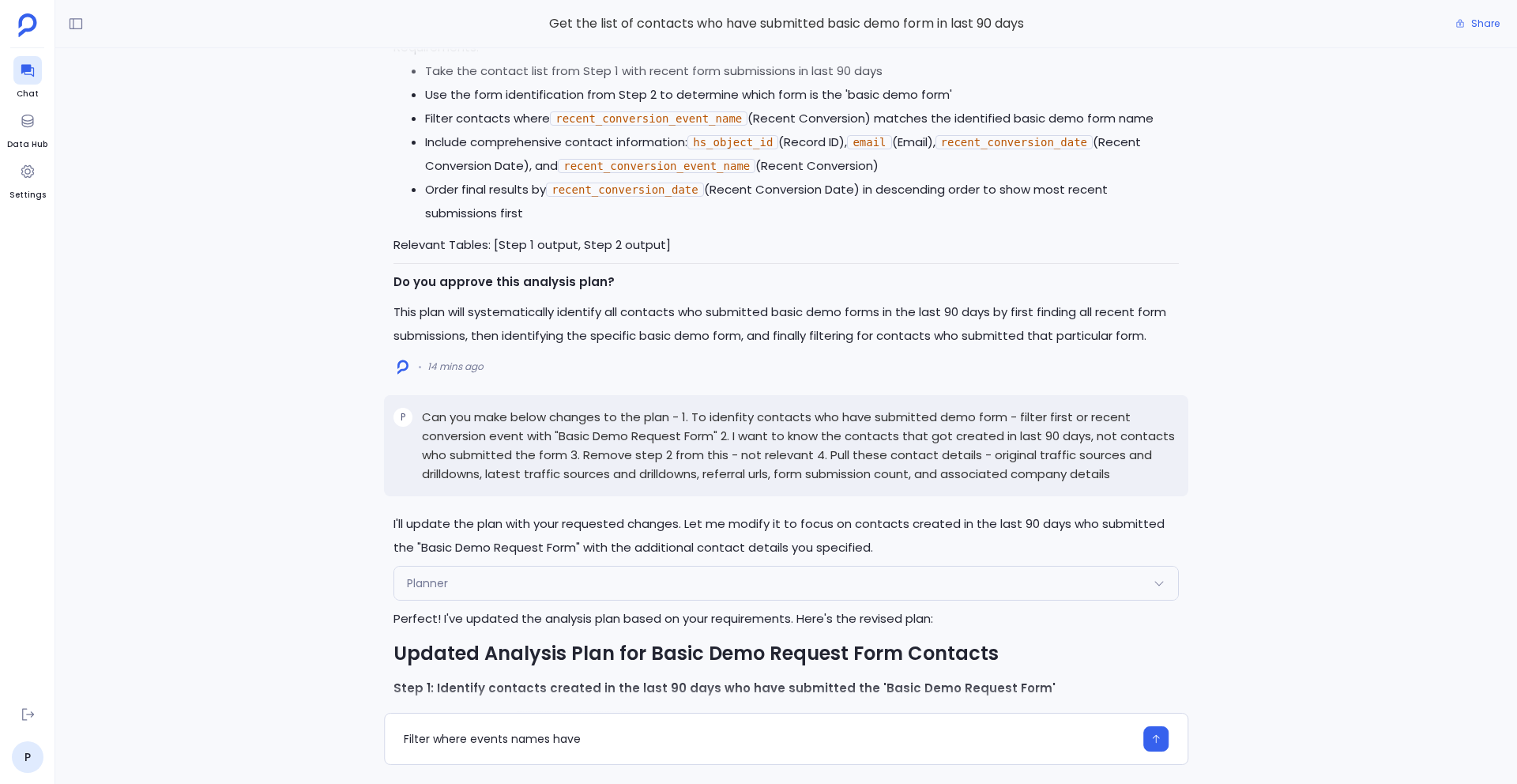
scroll to position [-767, 0]
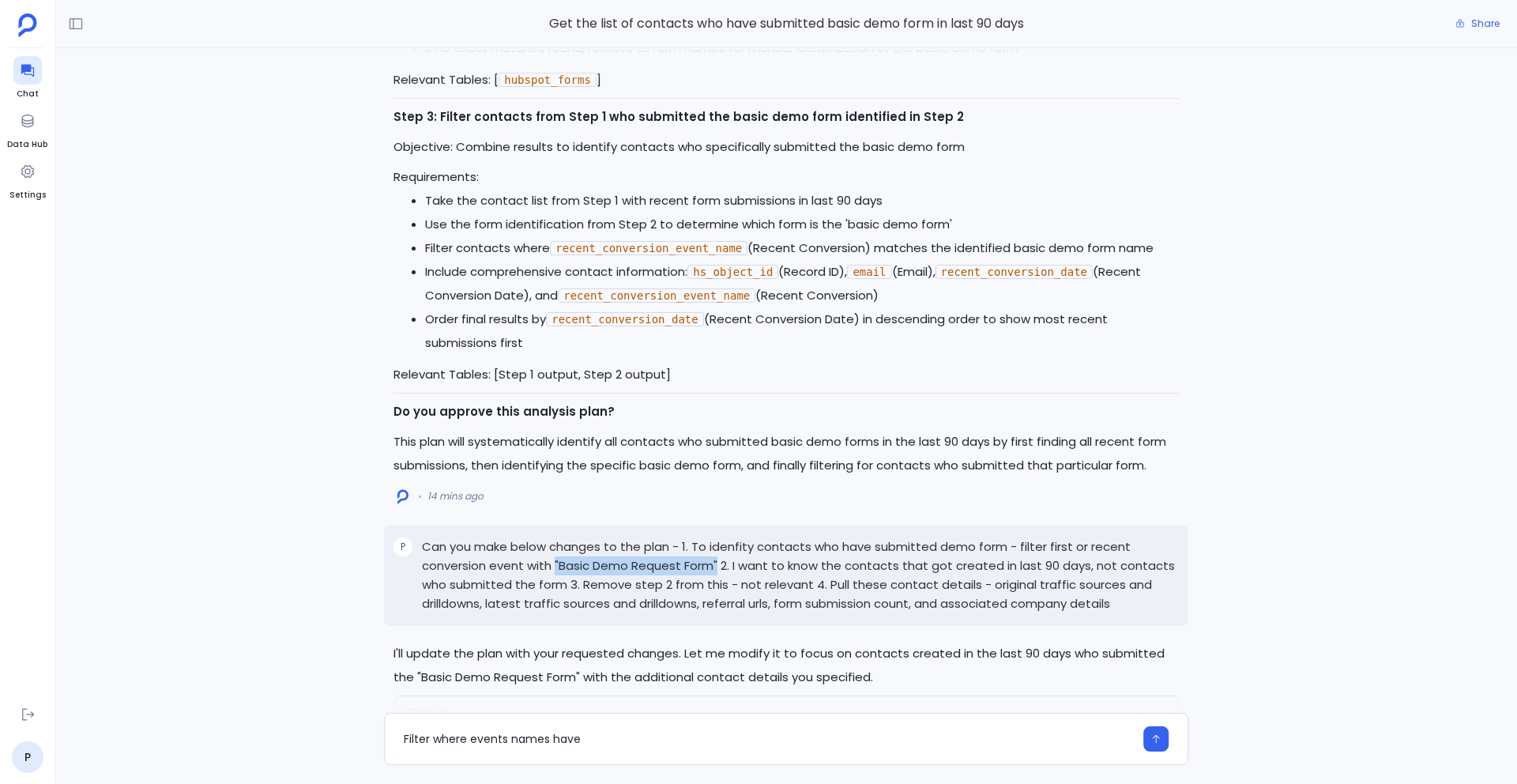
drag, startPoint x: 556, startPoint y: 564, endPoint x: 717, endPoint y: 563, distance: 161.0
click at [717, 563] on p "Can you make below changes to the plan - 1. To idenfity contacts who have submi…" at bounding box center [800, 574] width 757 height 76
copy p ""Basic Demo Request Form""
click at [531, 739] on textarea "Filter where events names have" at bounding box center [768, 738] width 730 height 16
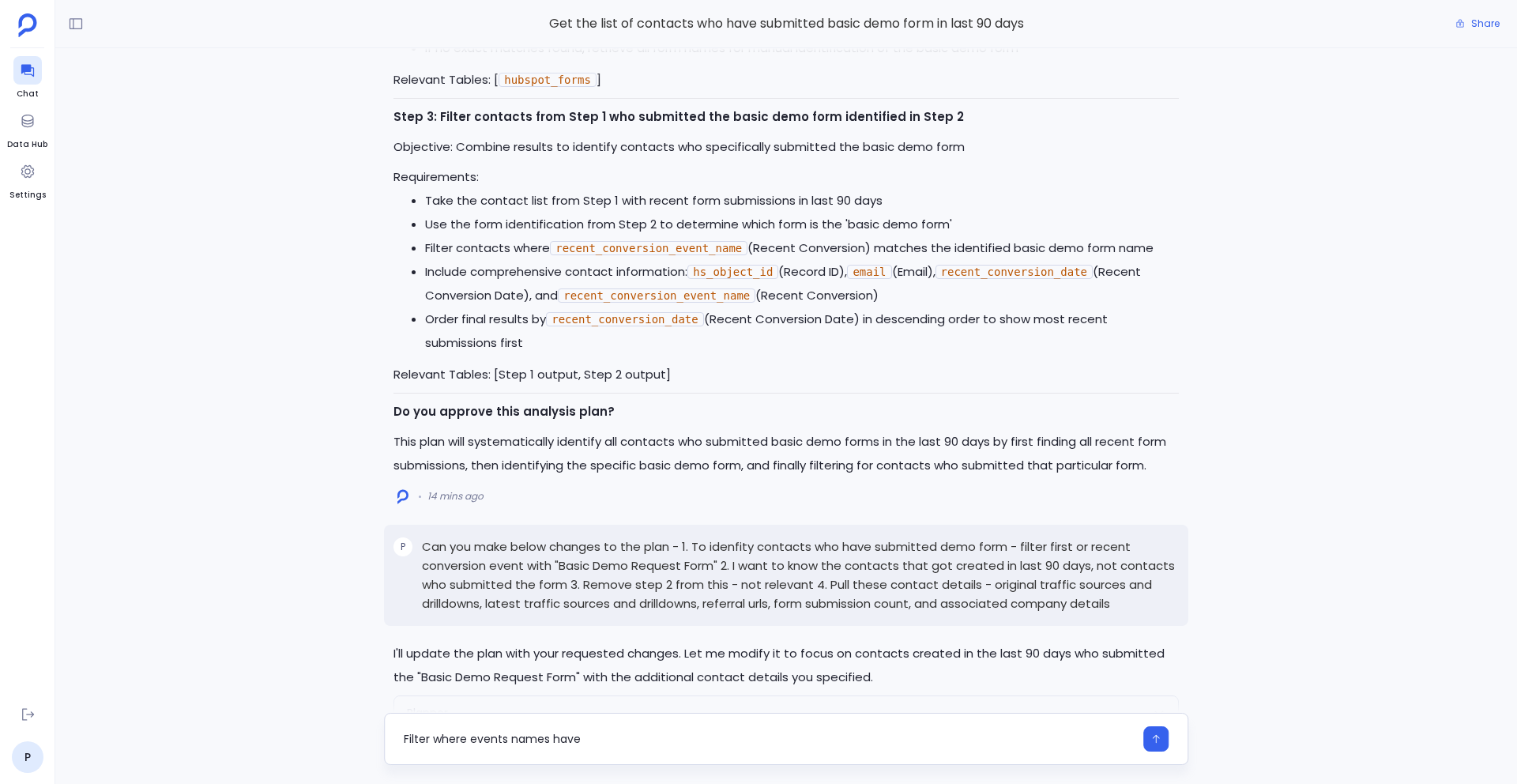
click at [531, 739] on textarea "Filter where events names have" at bounding box center [768, 738] width 730 height 16
click at [552, 747] on div "Filter where events have" at bounding box center [768, 738] width 730 height 25
click at [554, 738] on textarea "Filter where events have" at bounding box center [768, 738] width 730 height 16
type textarea "Filter where events have "Basic Demo Request Form" in their name"
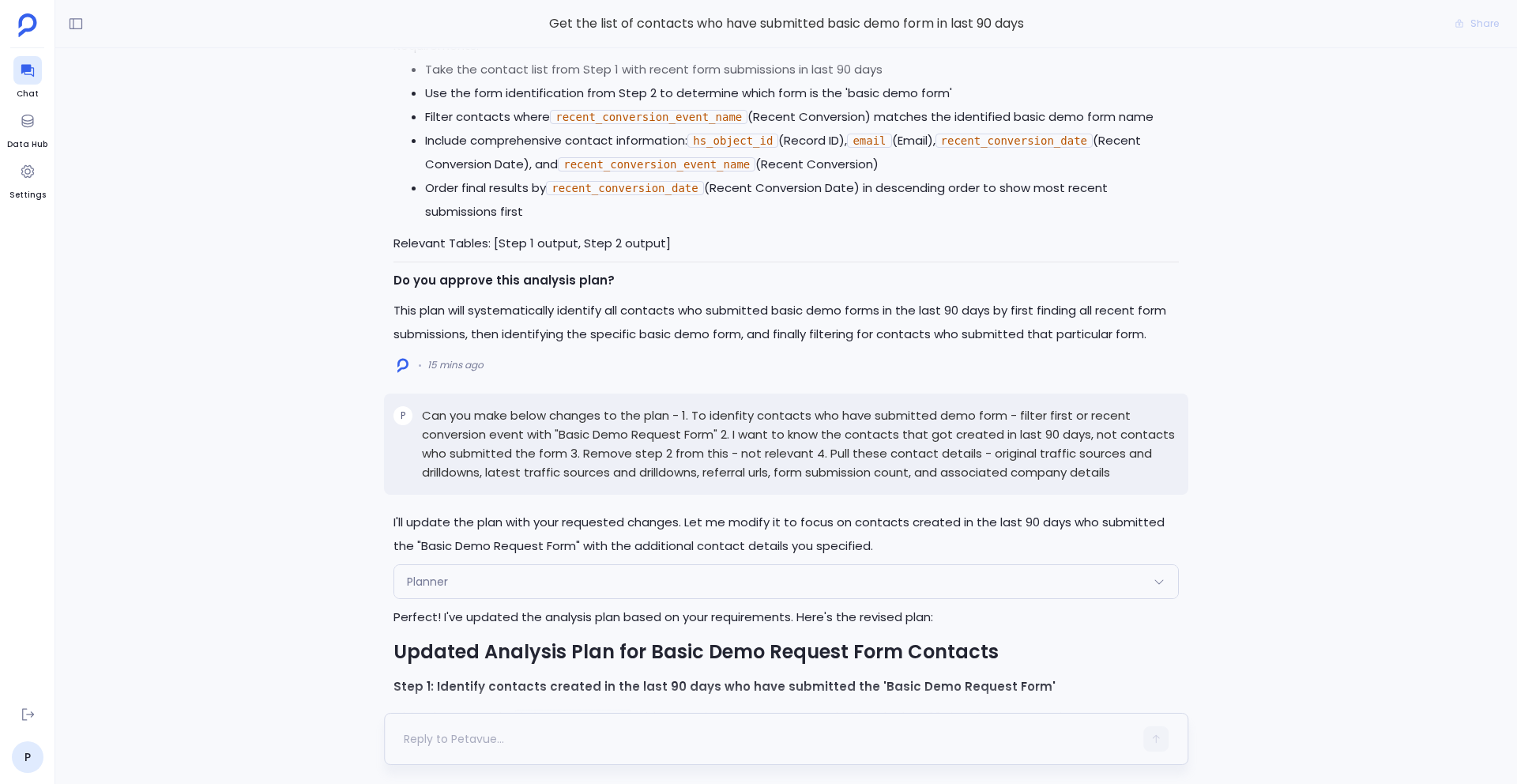
scroll to position [0, 0]
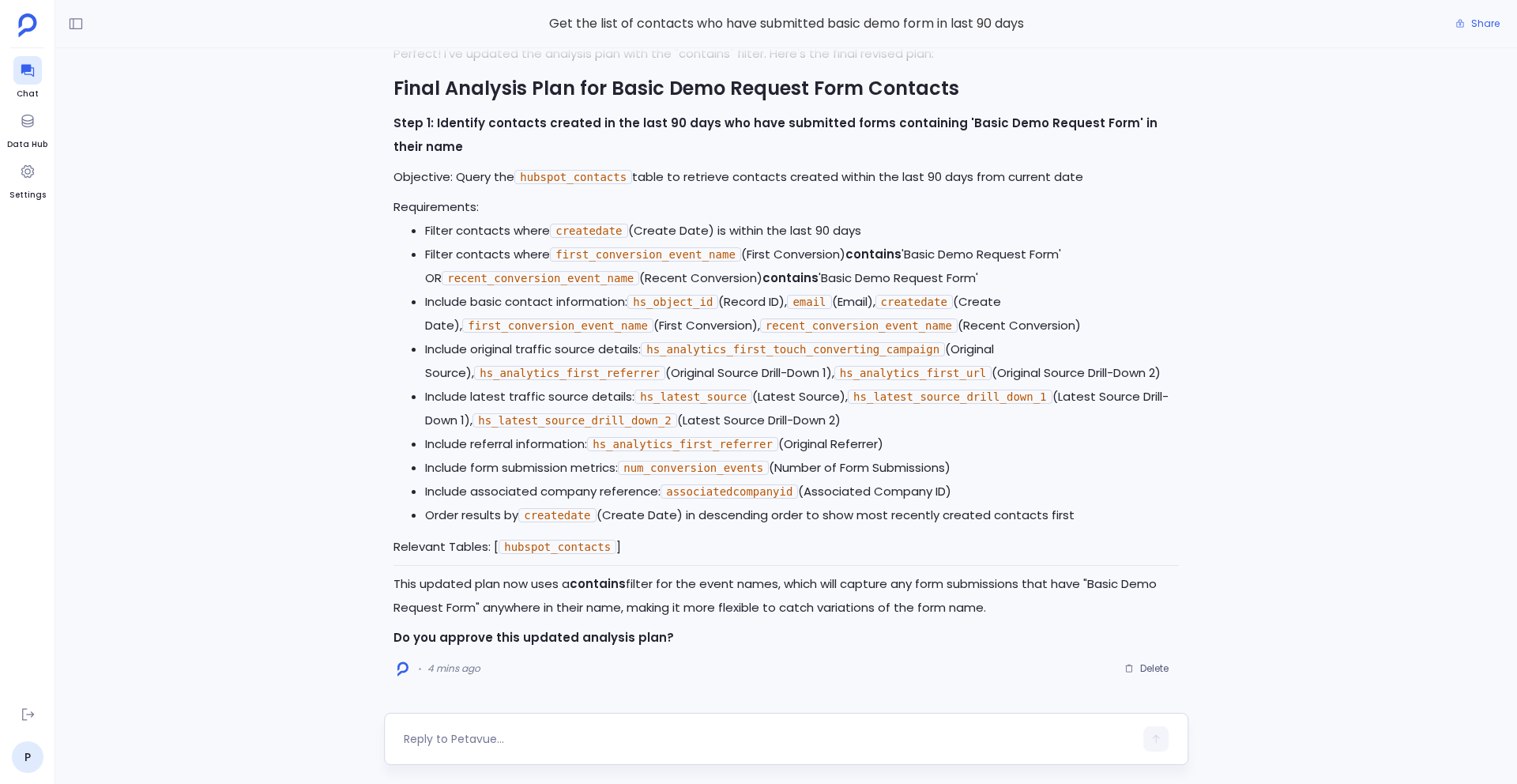
click at [555, 749] on div at bounding box center [768, 738] width 730 height 25
click at [521, 735] on textarea at bounding box center [768, 738] width 730 height 16
type textarea "this looks good. Please proceed."
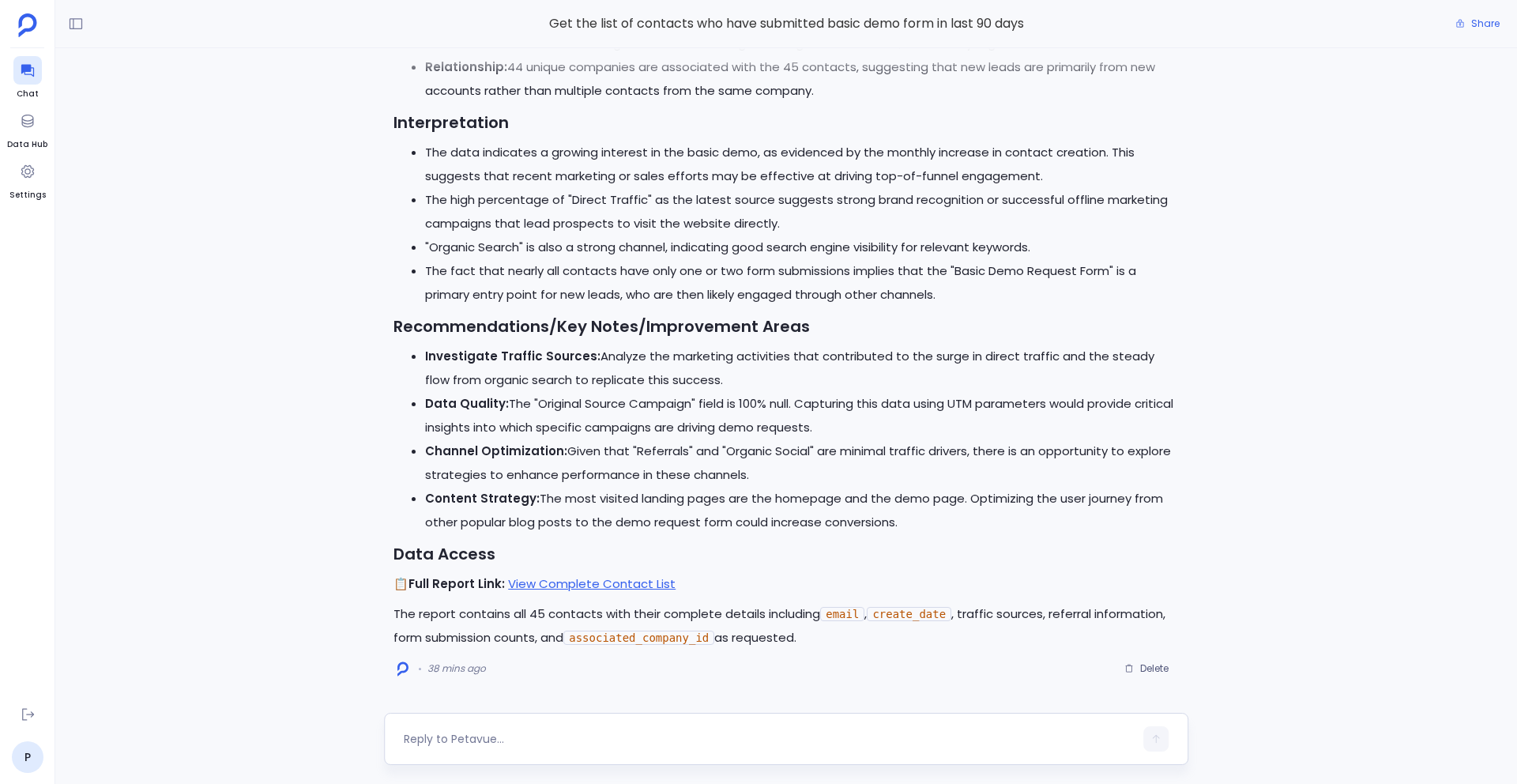
click at [444, 735] on textarea at bounding box center [768, 738] width 730 height 16
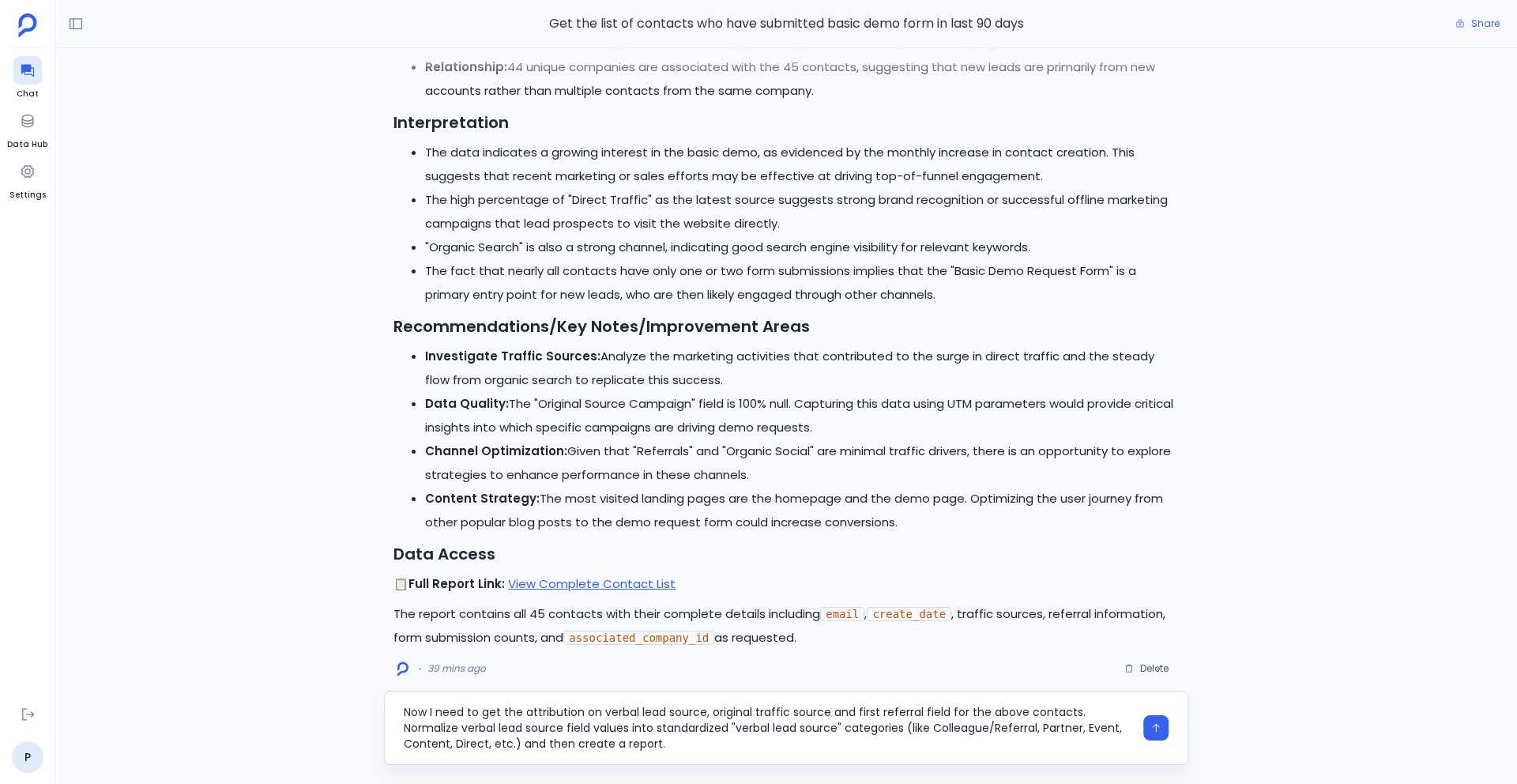
type textarea "Now I need to get the attribution on verbal lead source, original traffic sourc…"
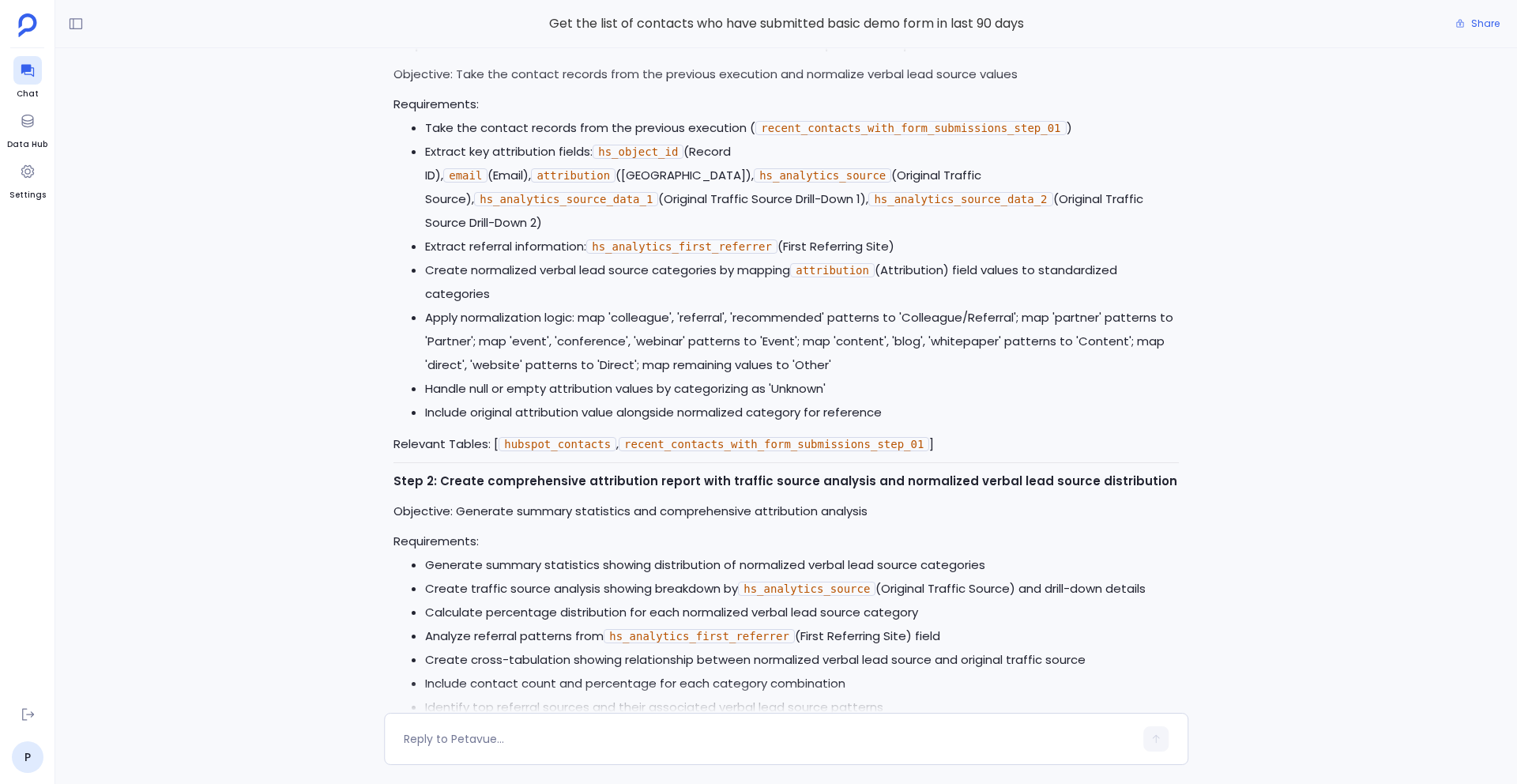
scroll to position [-319, 0]
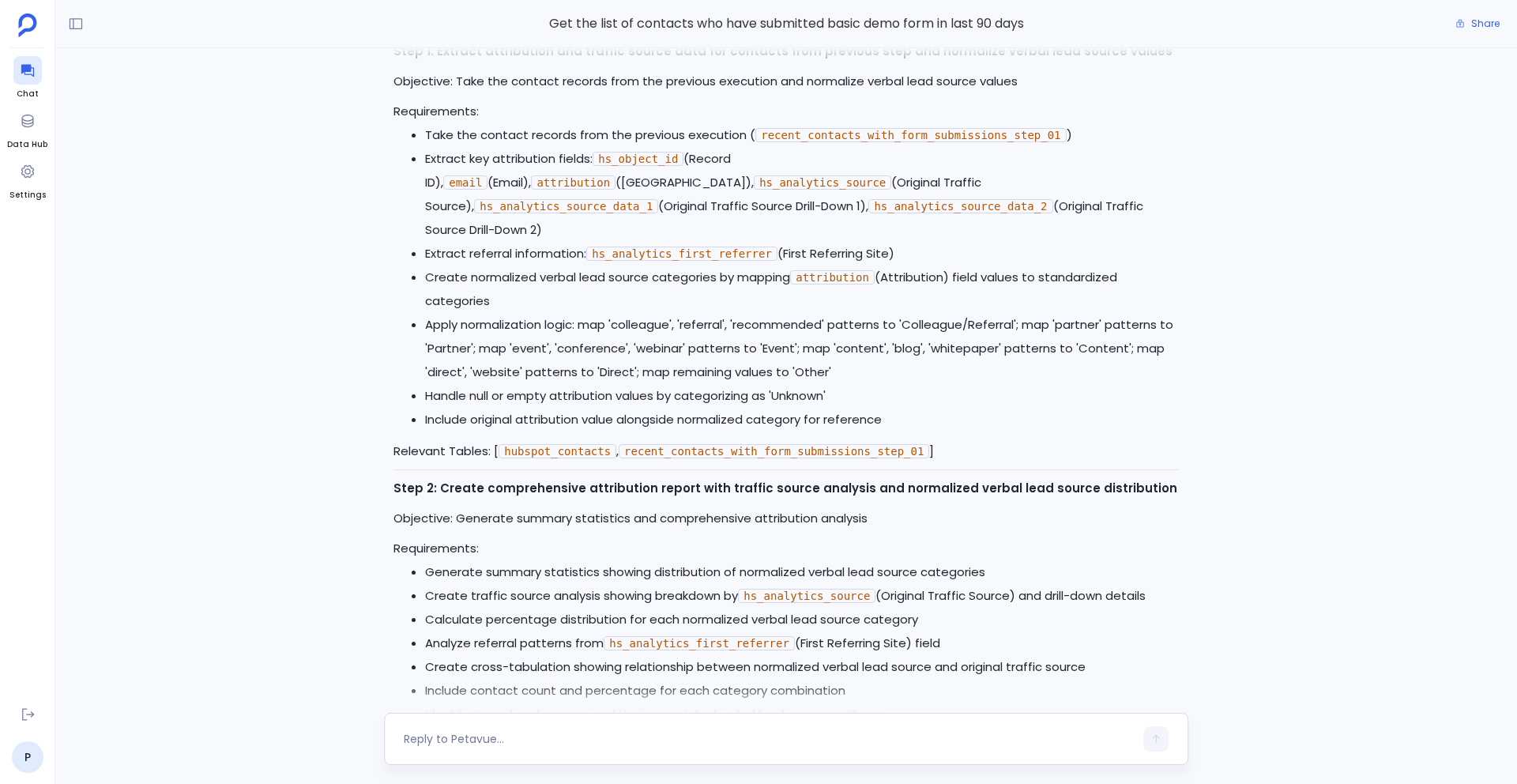
click at [463, 743] on textarea at bounding box center [768, 738] width 730 height 16
type textarea "proceed"
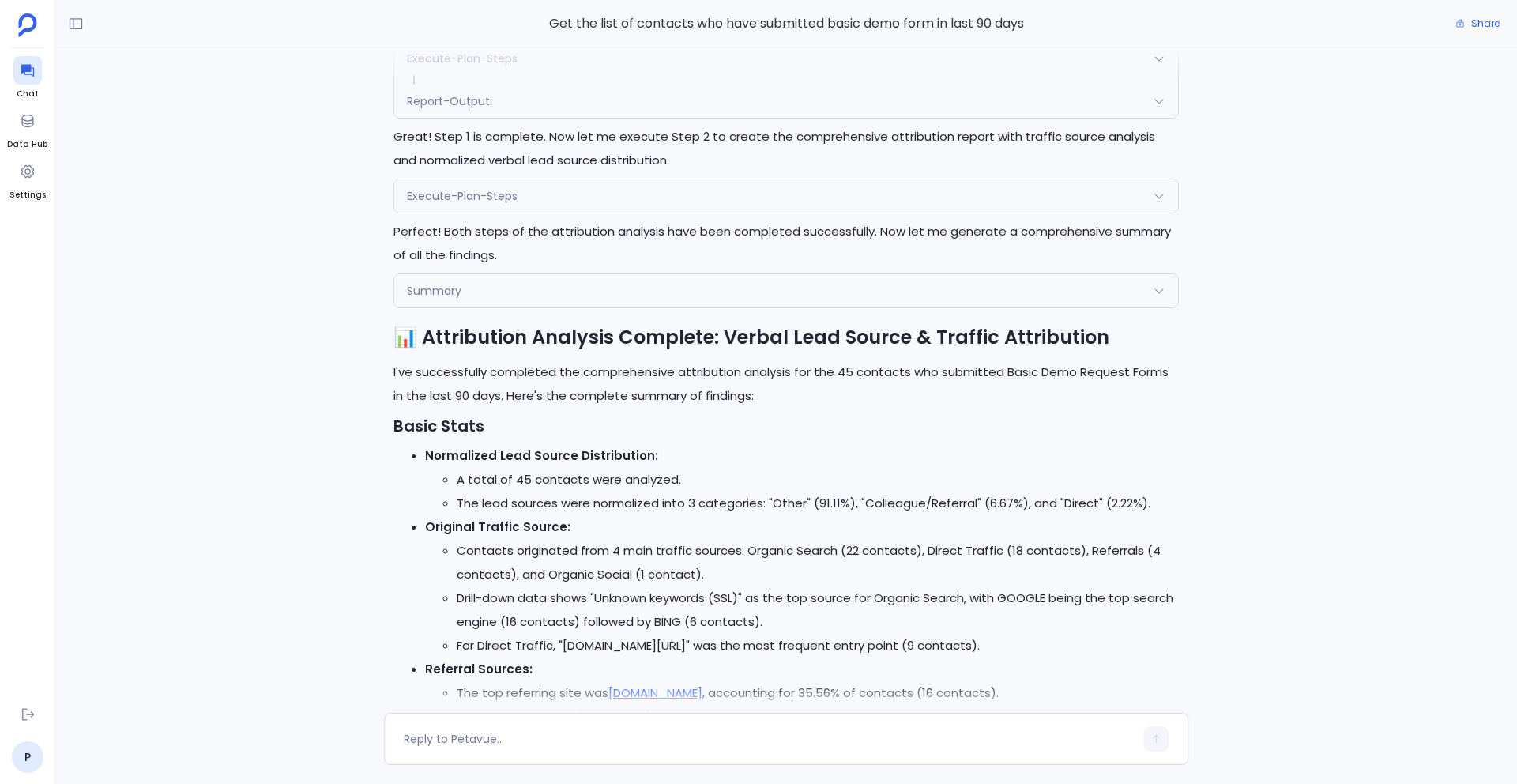
scroll to position [-1185, 0]
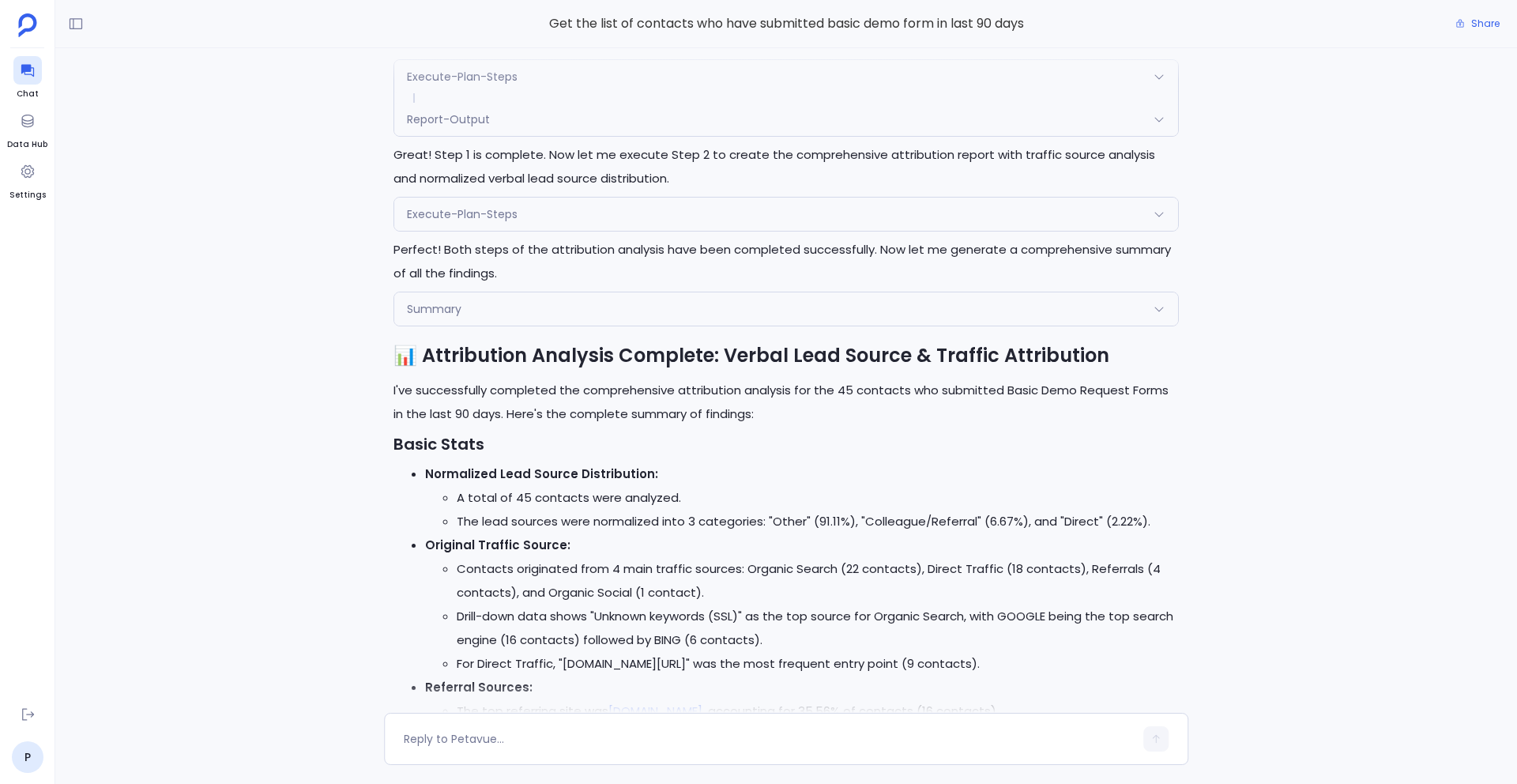
click at [779, 488] on li "A total of 45 contacts were analyzed." at bounding box center [818, 497] width 722 height 23
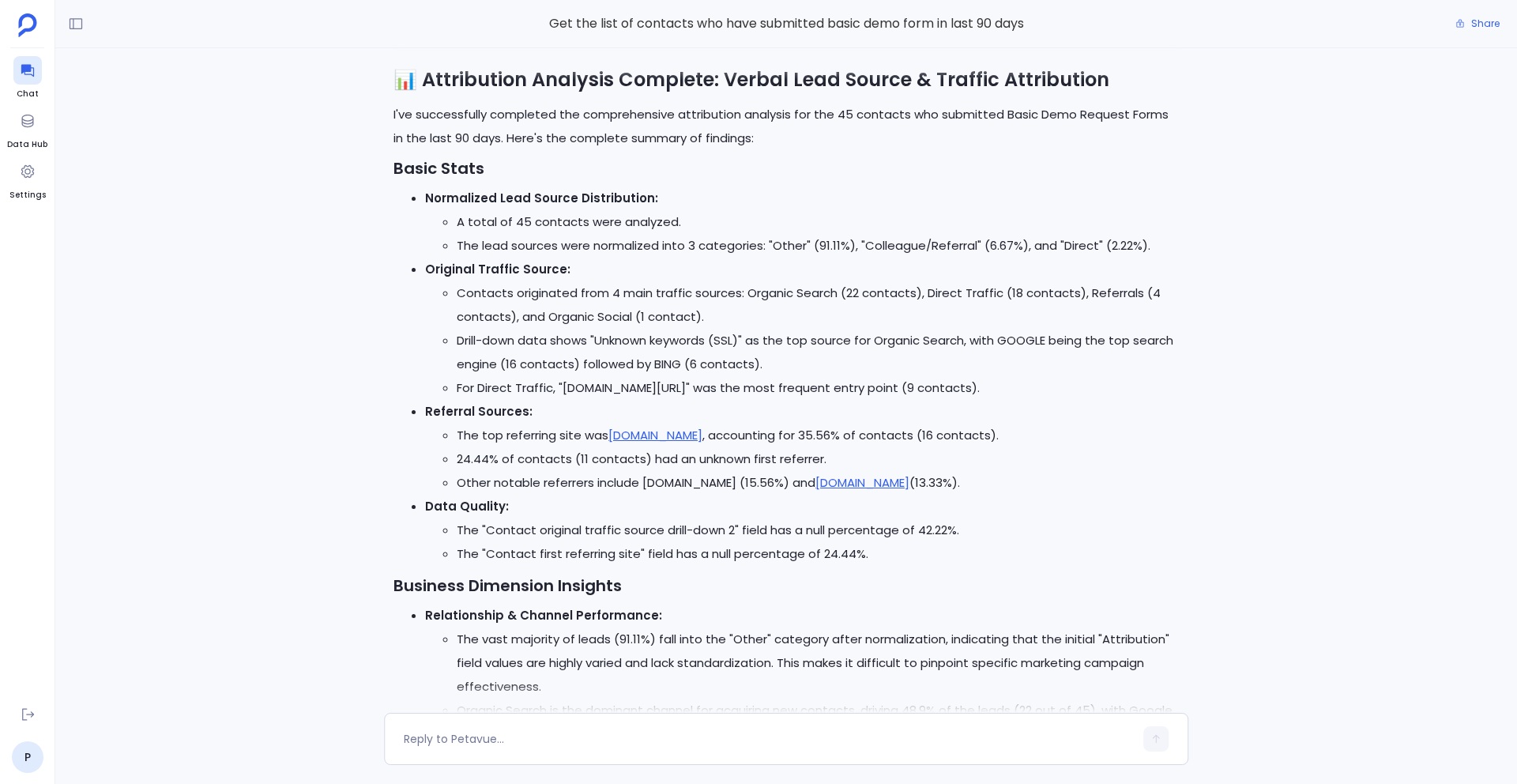
scroll to position [-958, 0]
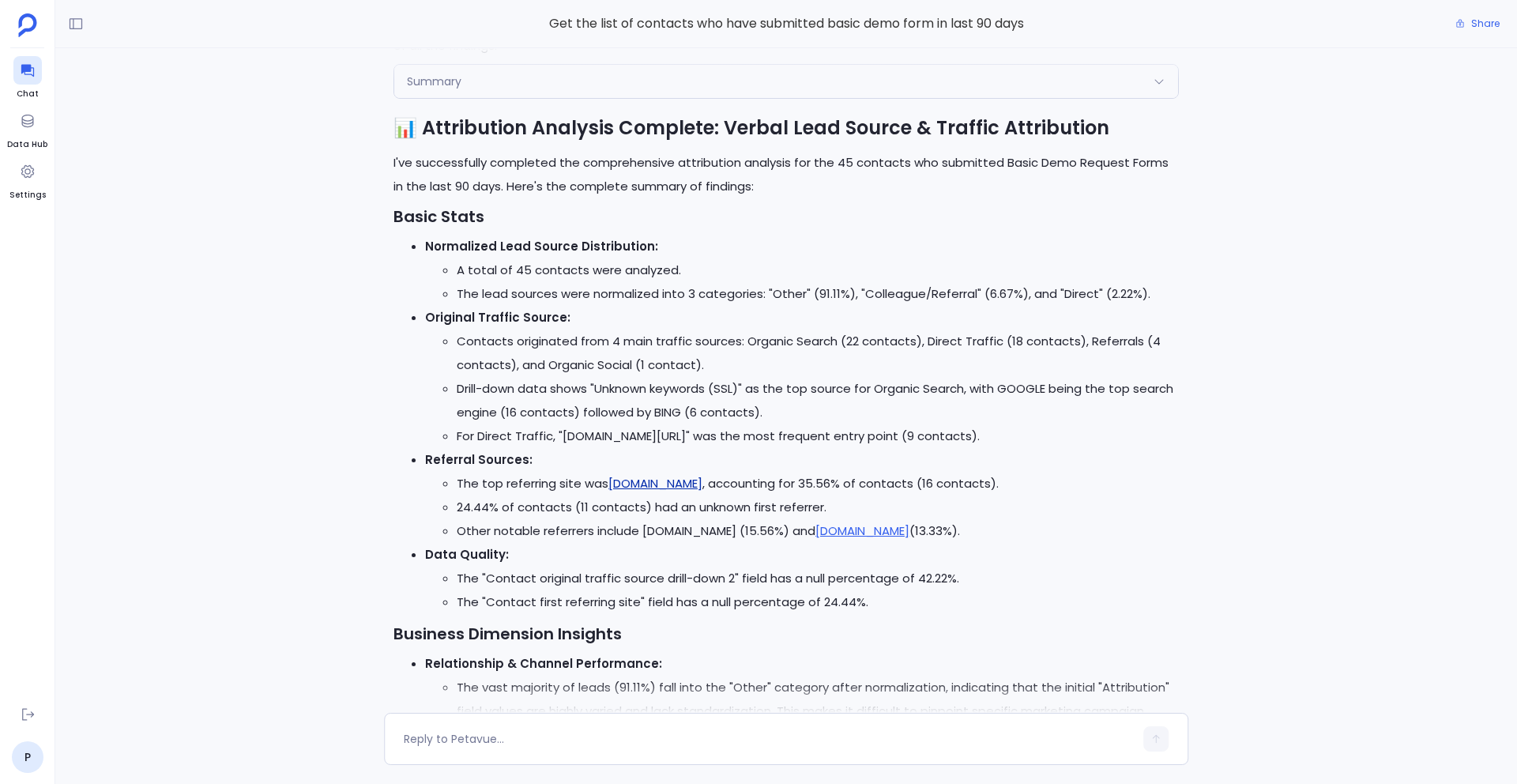
click at [660, 477] on link "www.google.com" at bounding box center [655, 483] width 94 height 17
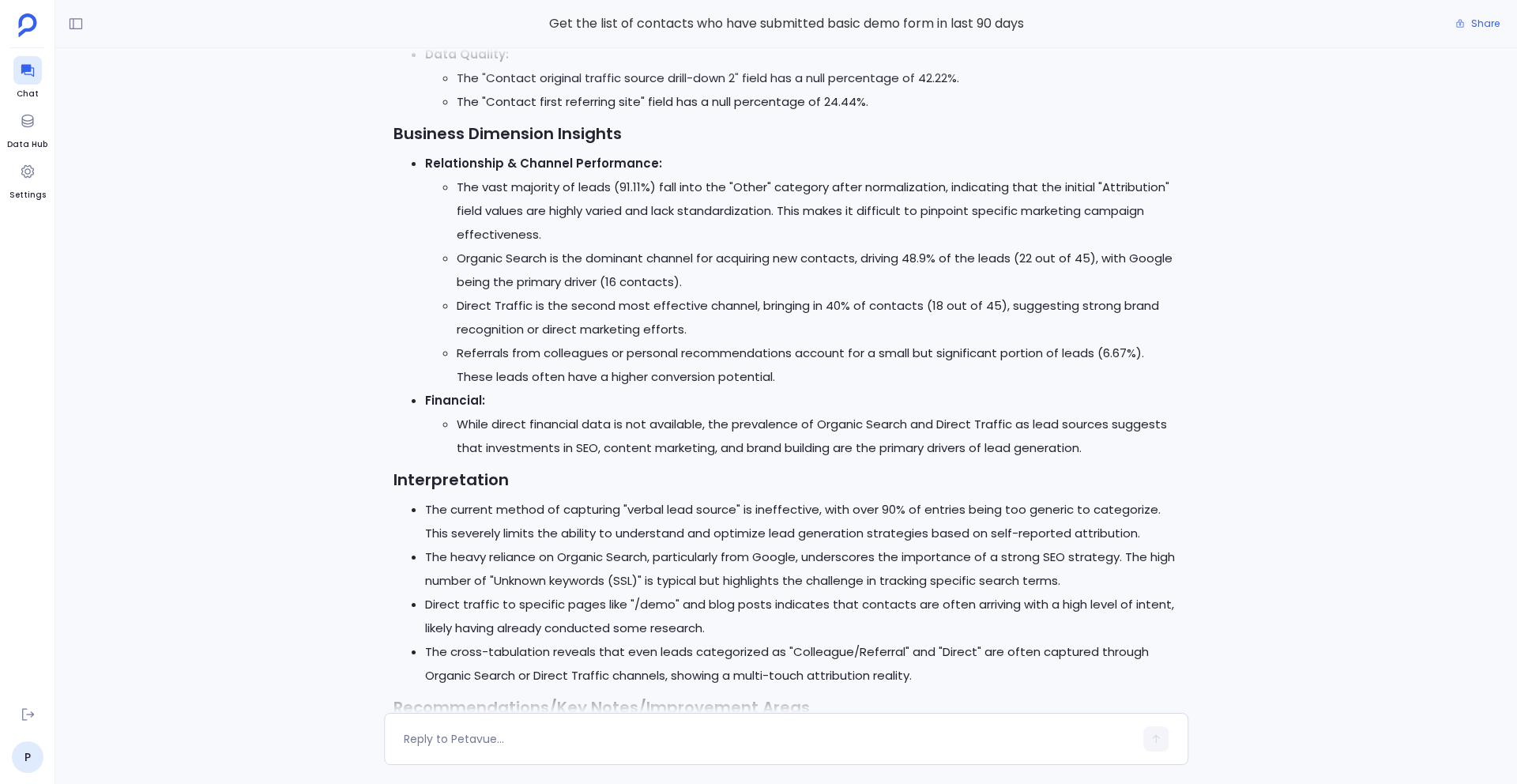
scroll to position [0, 0]
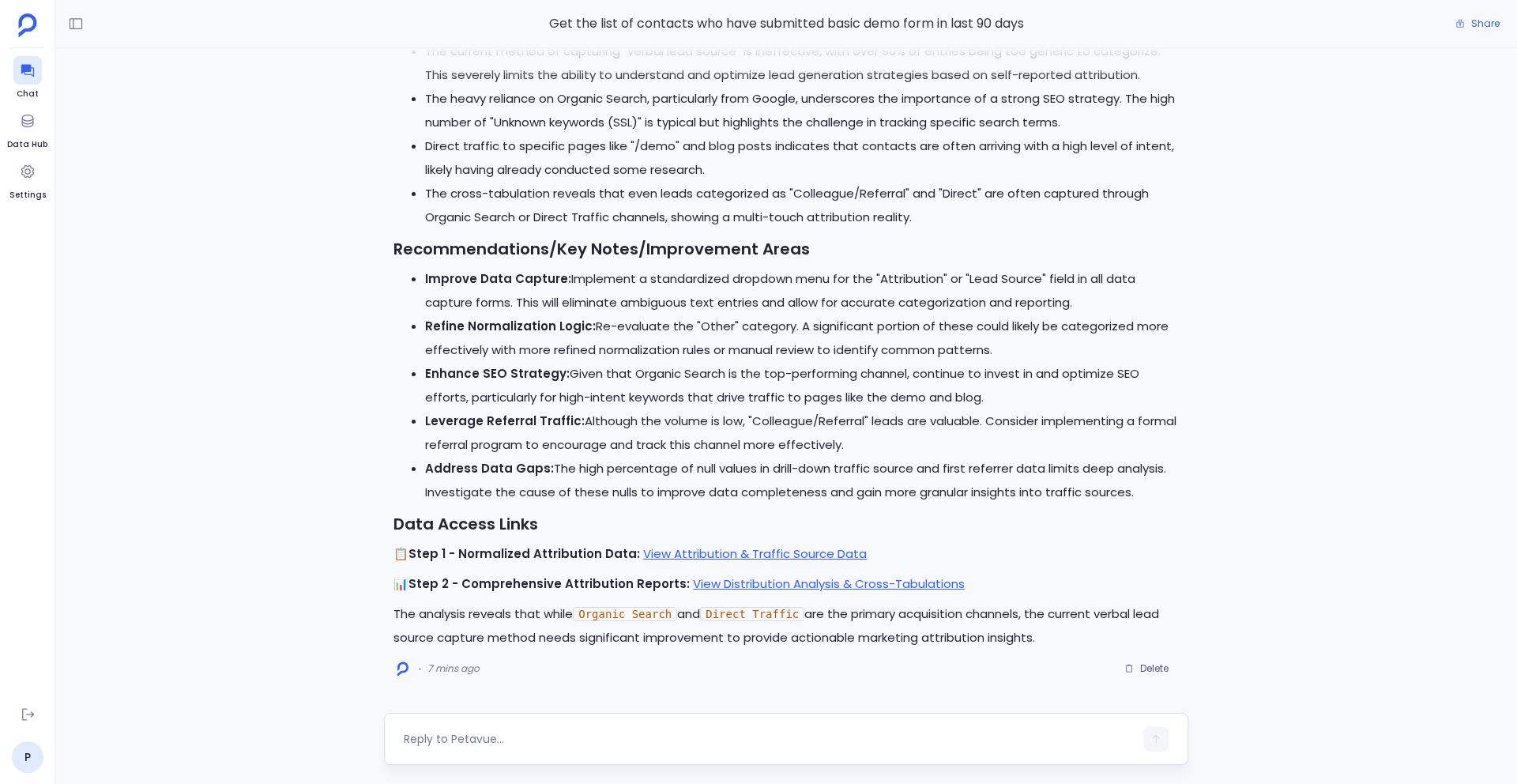
click at [496, 751] on div at bounding box center [785, 738] width 804 height 52
click at [476, 740] on textarea at bounding box center [768, 738] width 730 height 16
click at [444, 744] on textarea at bounding box center [768, 738] width 730 height 16
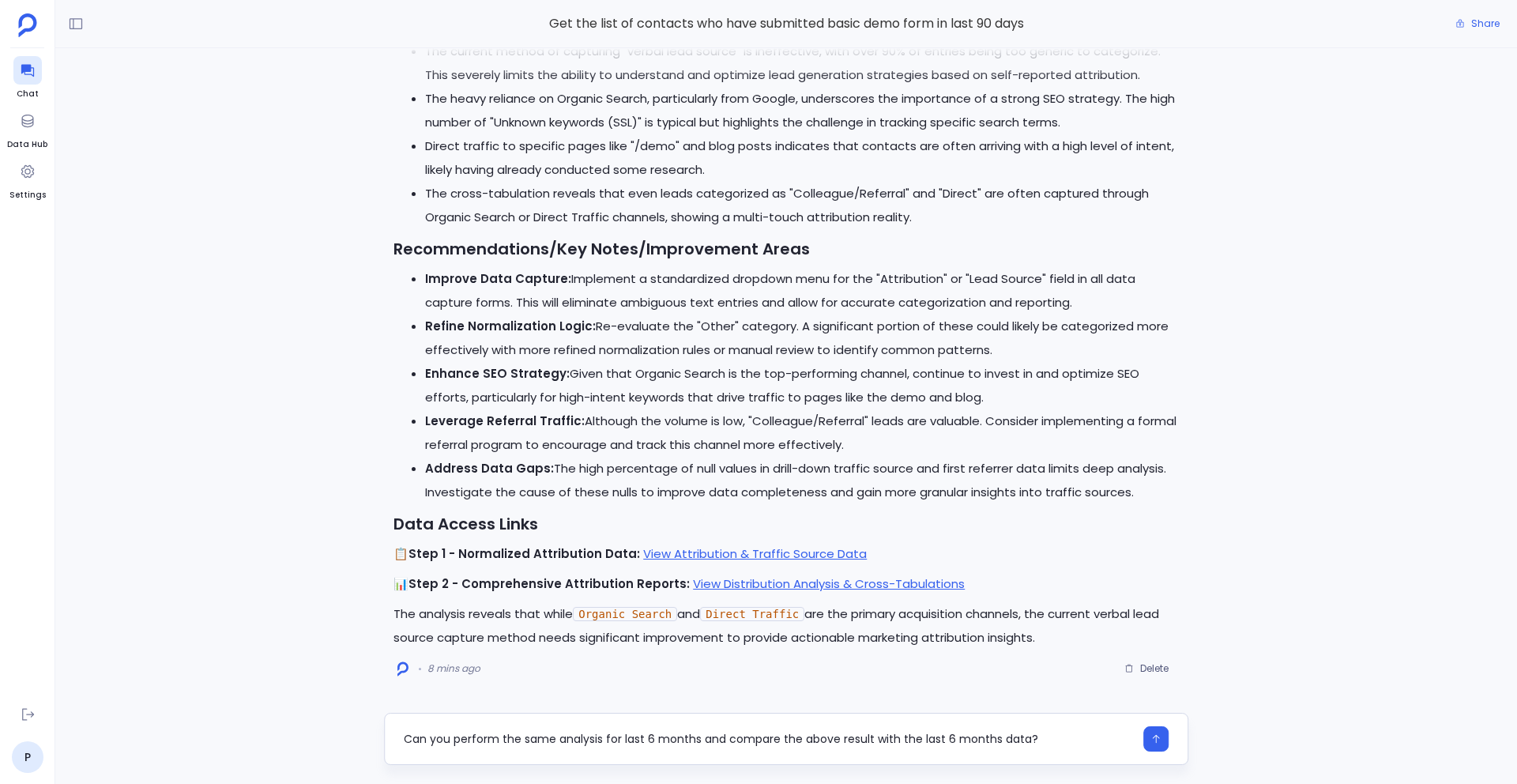
type textarea "Can you perform the same analysis for last 6 months and compare the above resul…"
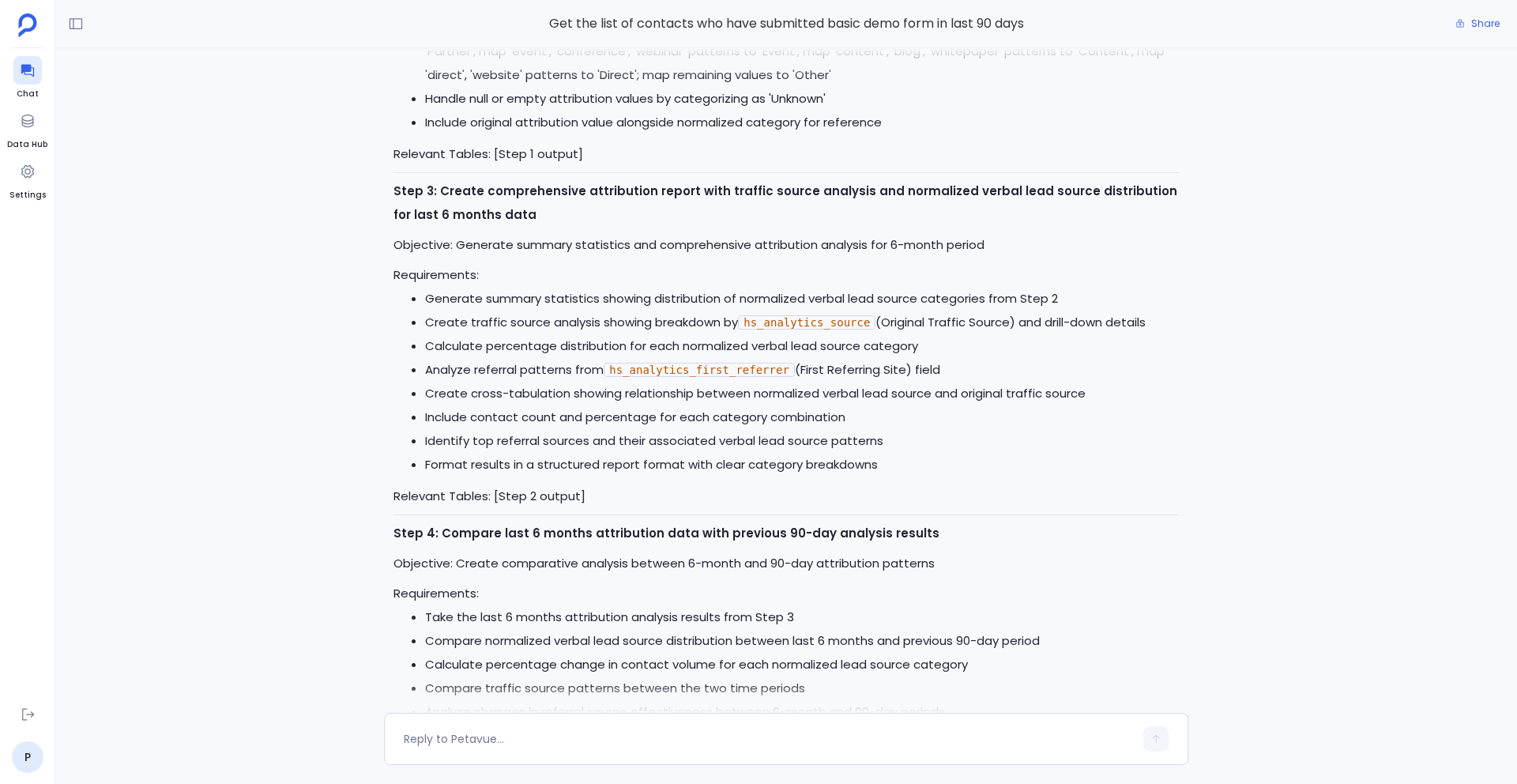
scroll to position [-353, 0]
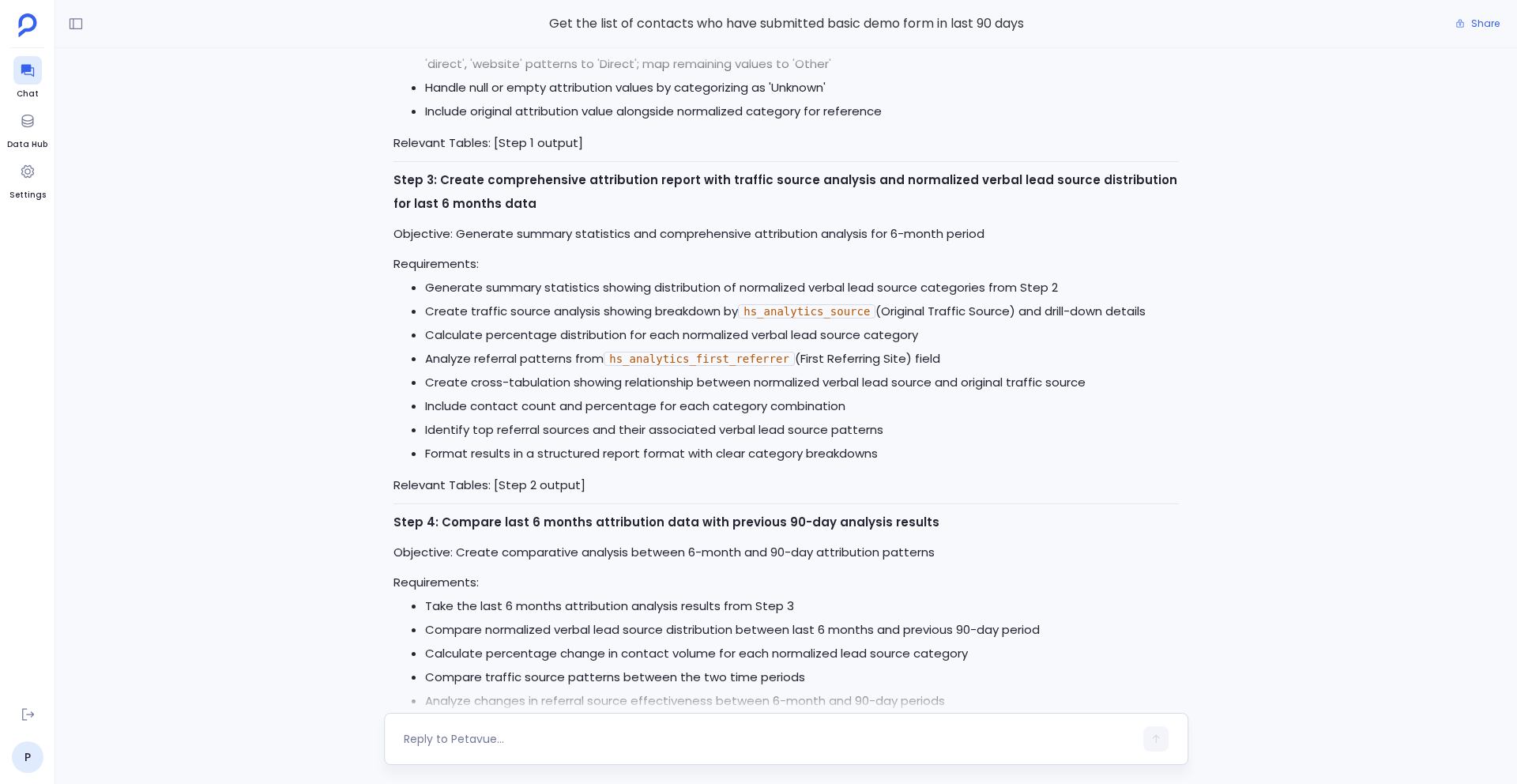
click at [427, 729] on div at bounding box center [768, 738] width 730 height 25
click at [417, 744] on textarea at bounding box center [768, 738] width 730 height 16
type textarea "Proceed"
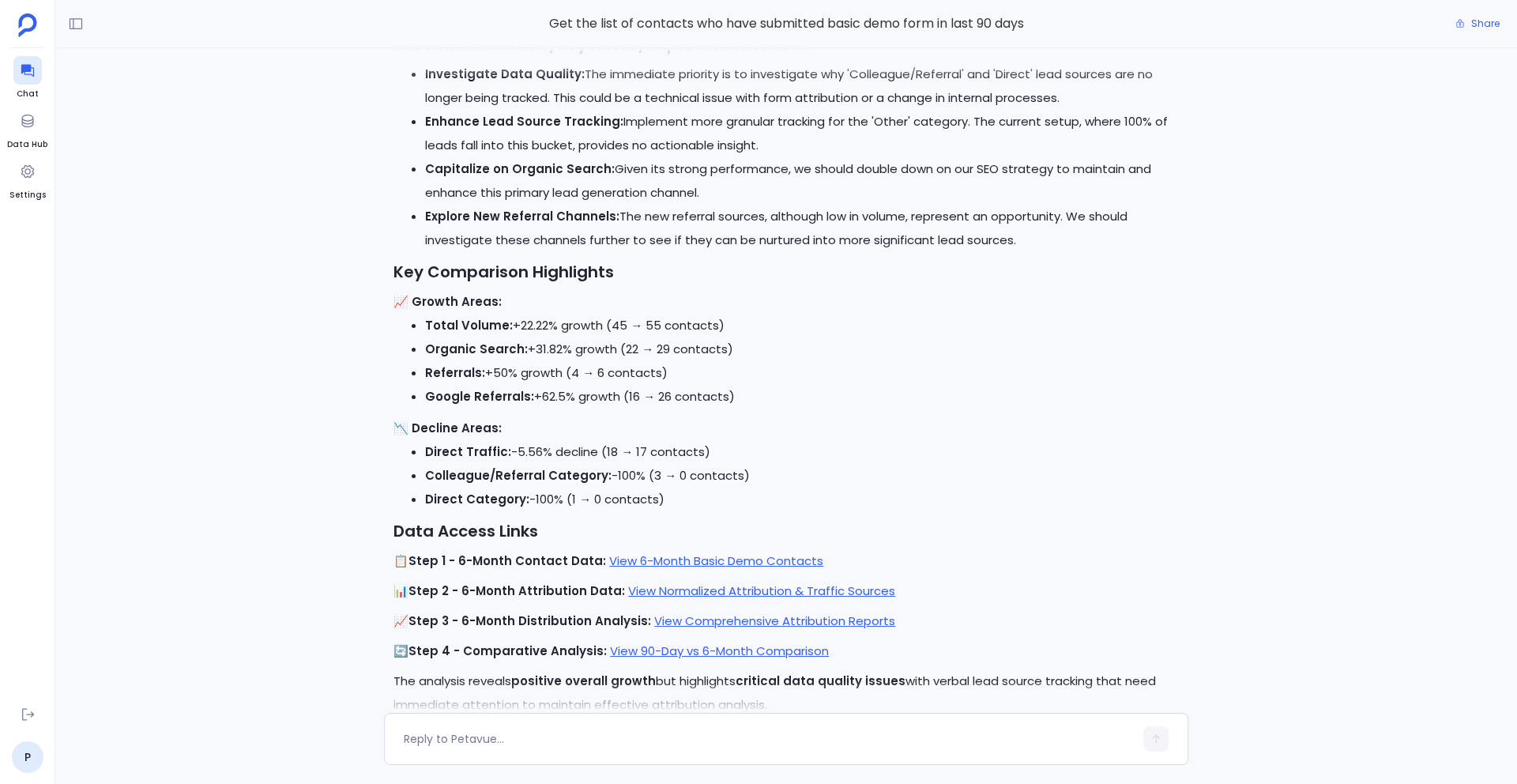
scroll to position [0, 0]
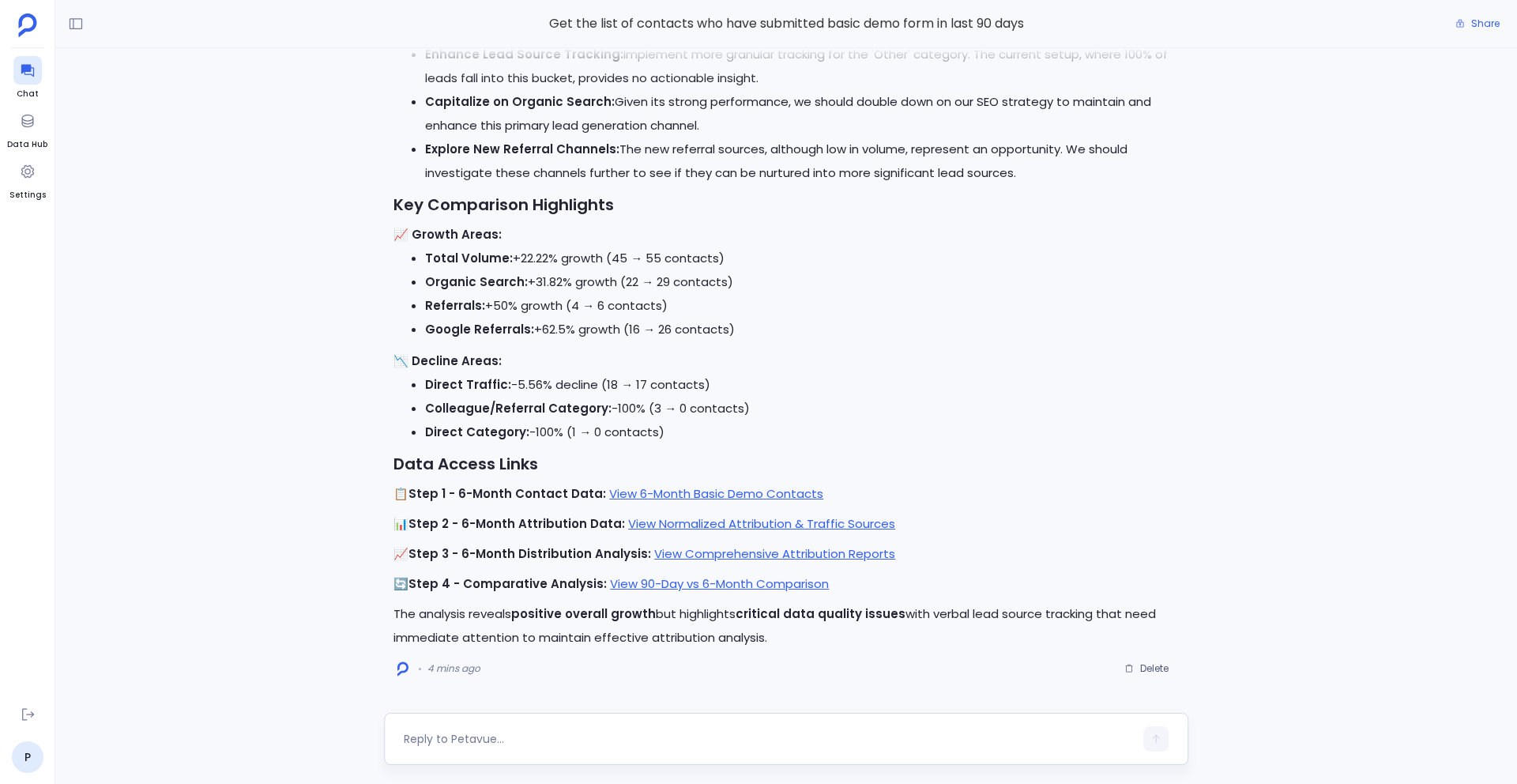
click at [534, 737] on textarea at bounding box center [768, 738] width 730 height 16
type textarea "Can you give me this in a document format?"
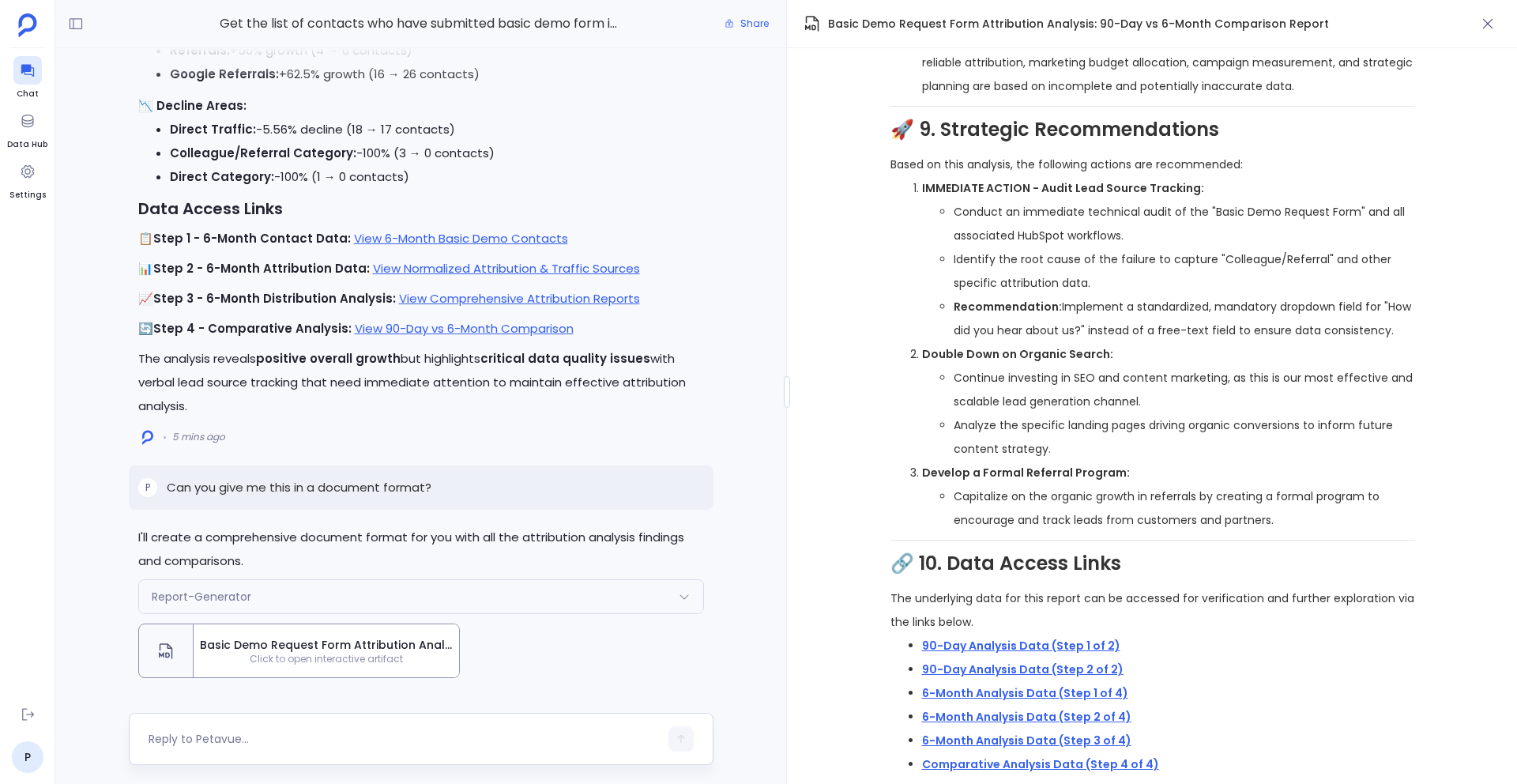
scroll to position [3412, 0]
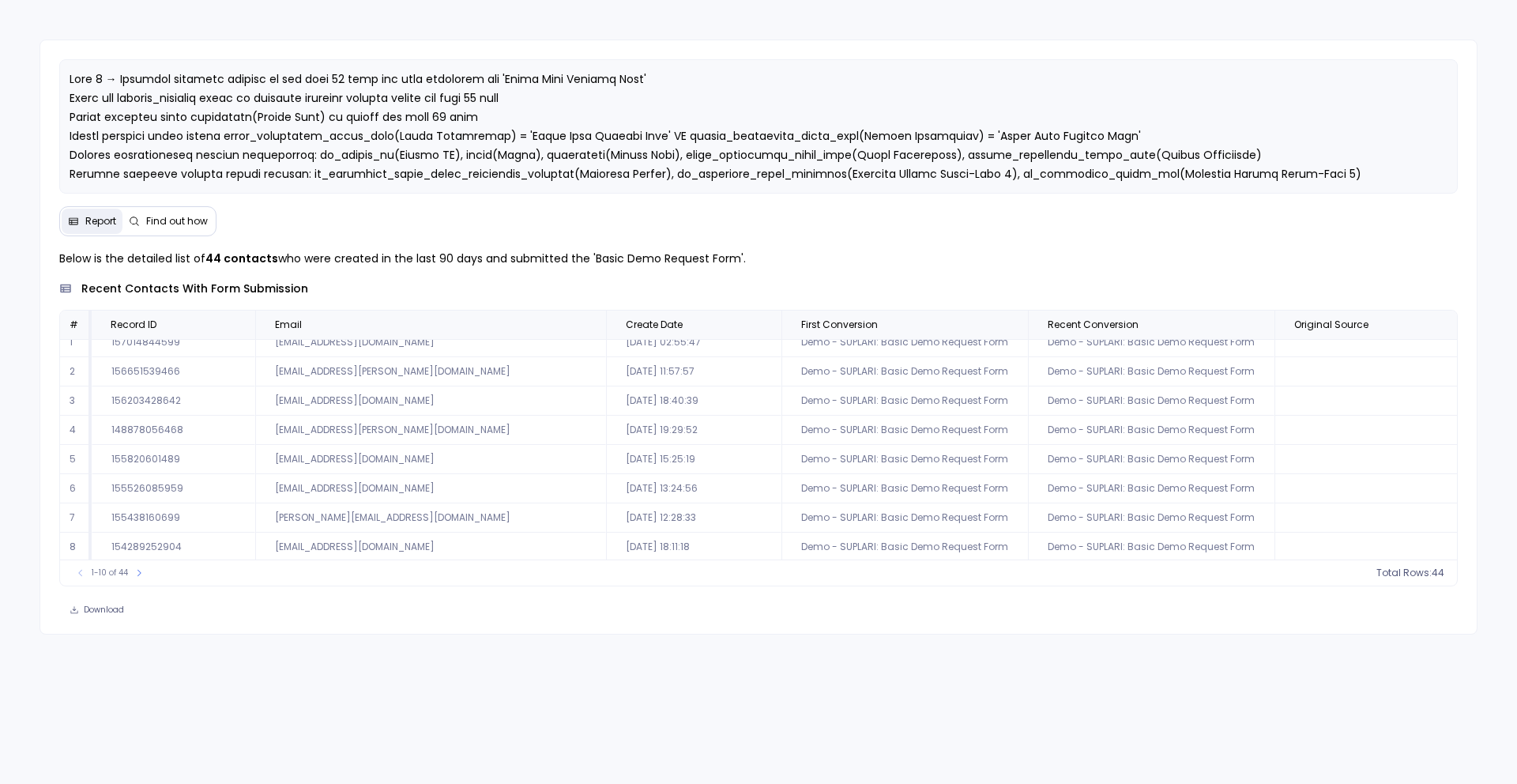
scroll to position [76, 0]
click at [160, 231] on button "Find out how" at bounding box center [168, 221] width 91 height 25
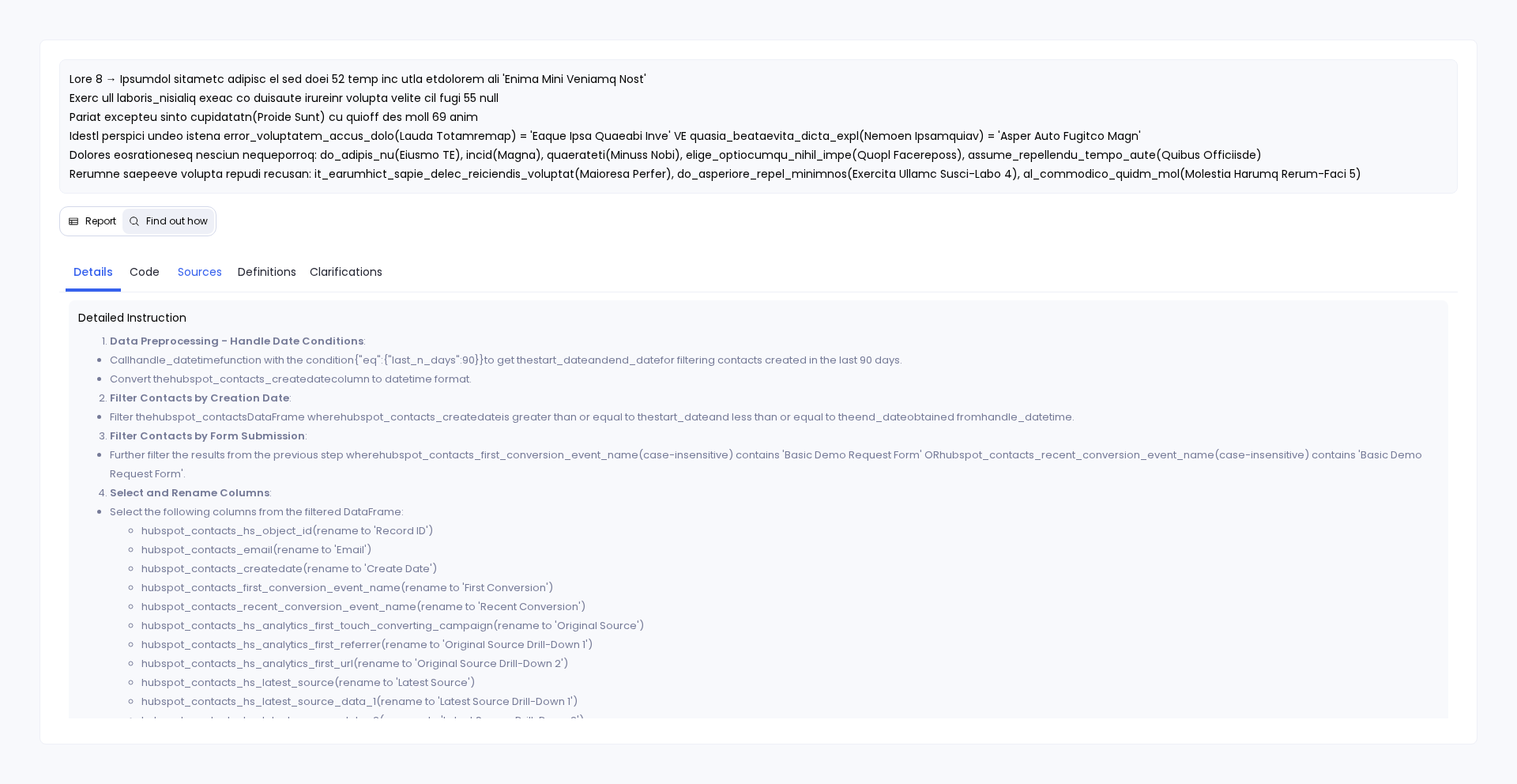
click at [190, 268] on span "Sources" at bounding box center [199, 271] width 44 height 17
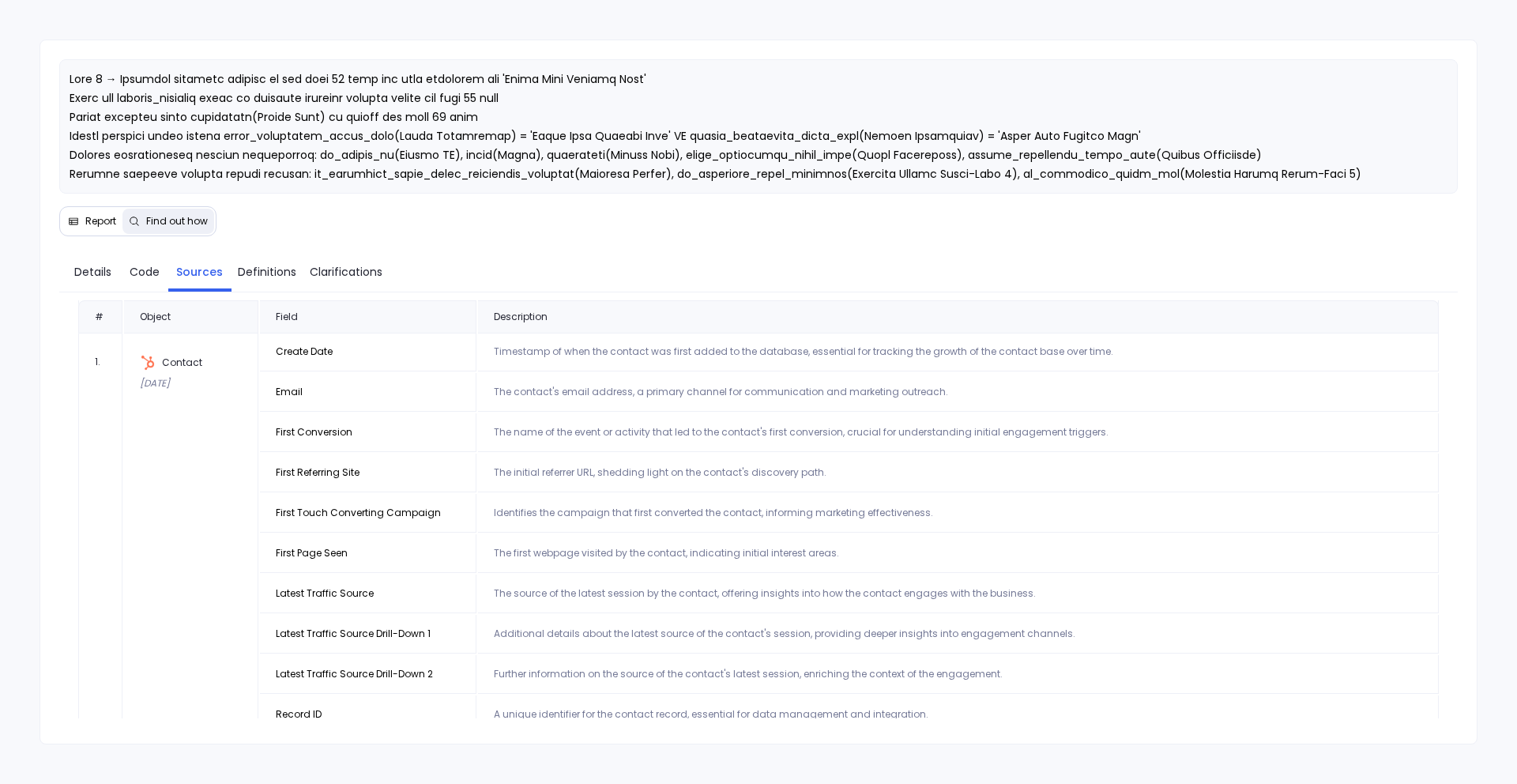
scroll to position [0, 0]
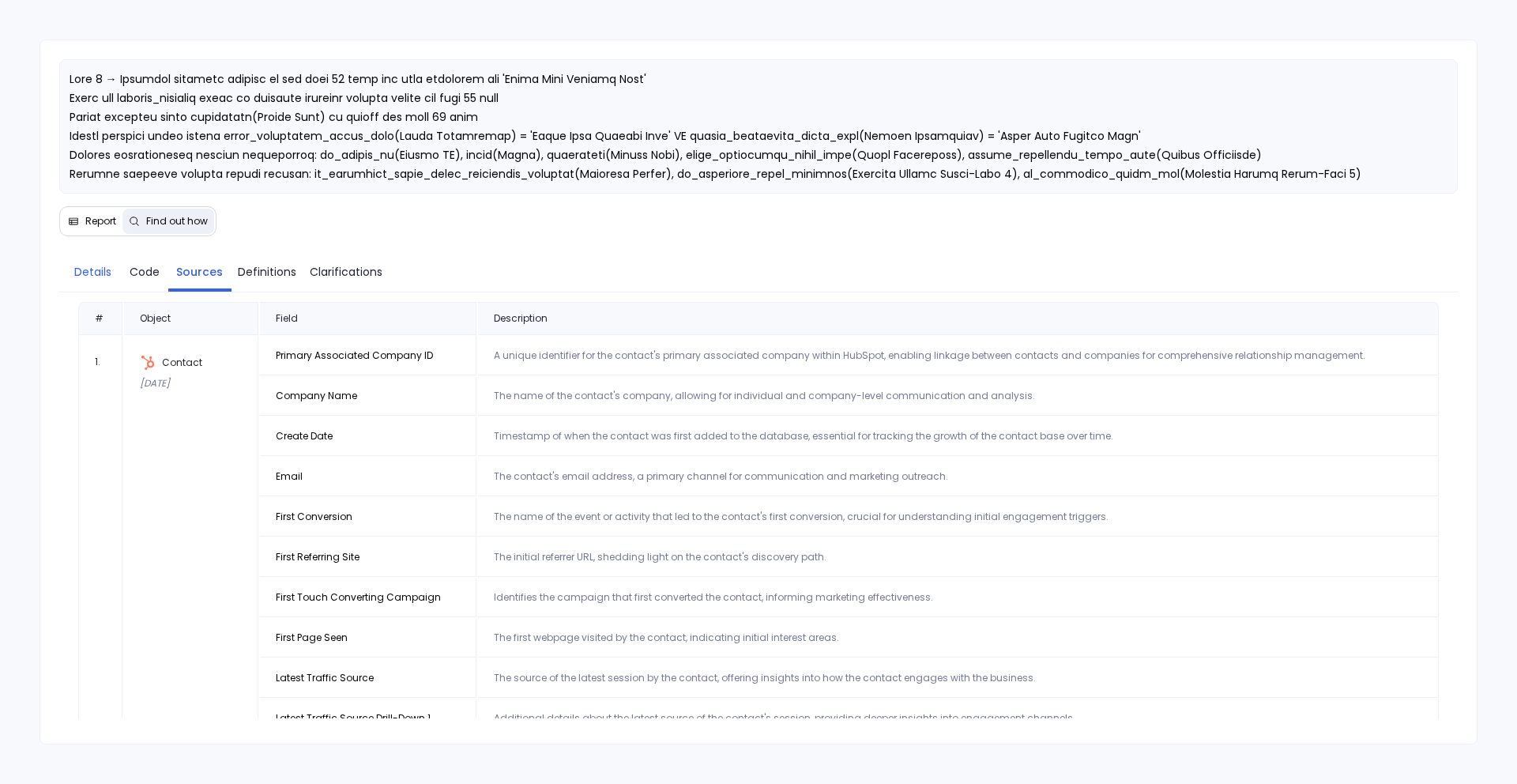
click at [87, 263] on span "Details" at bounding box center [92, 271] width 37 height 17
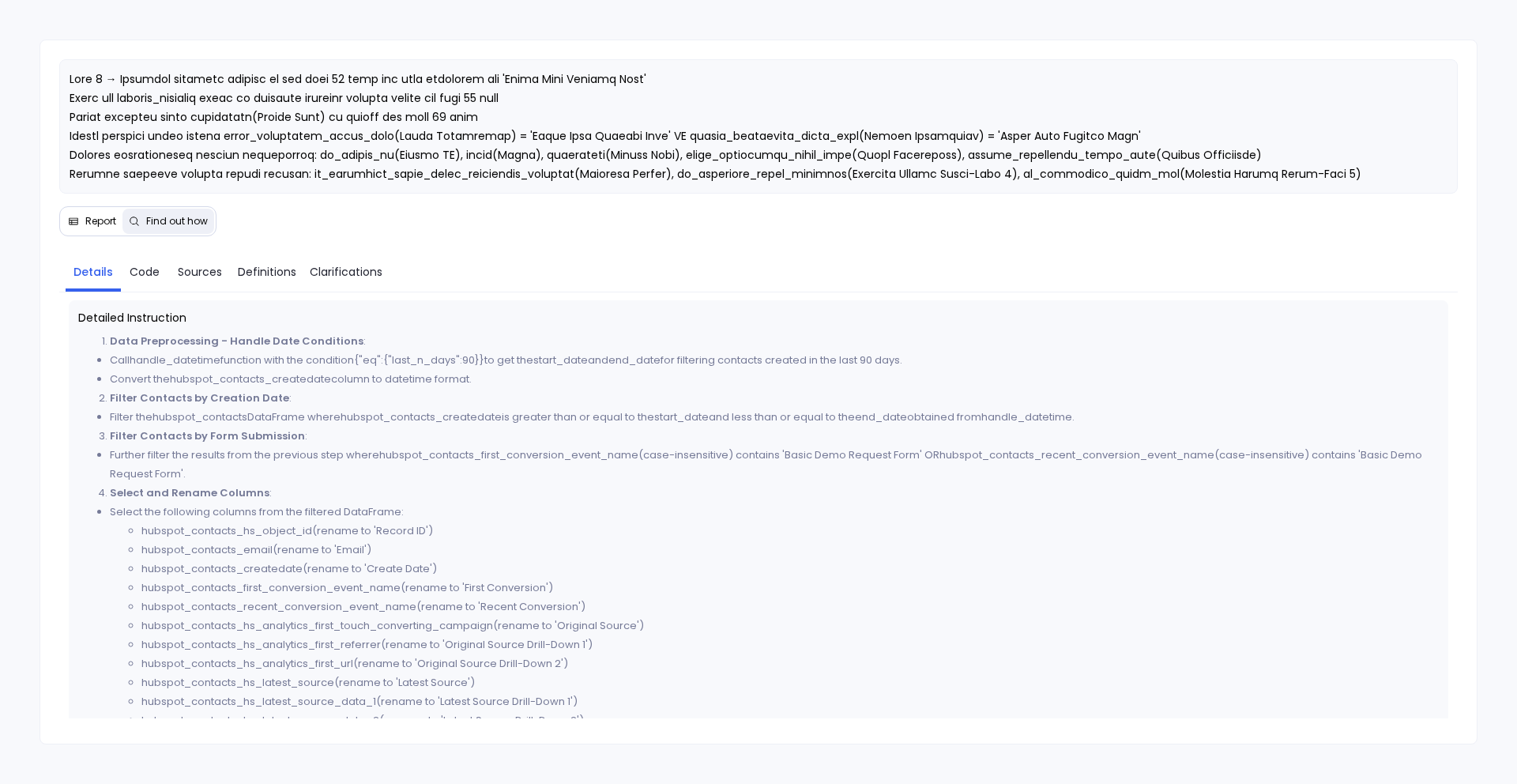
click at [88, 223] on span "Report" at bounding box center [100, 221] width 30 height 13
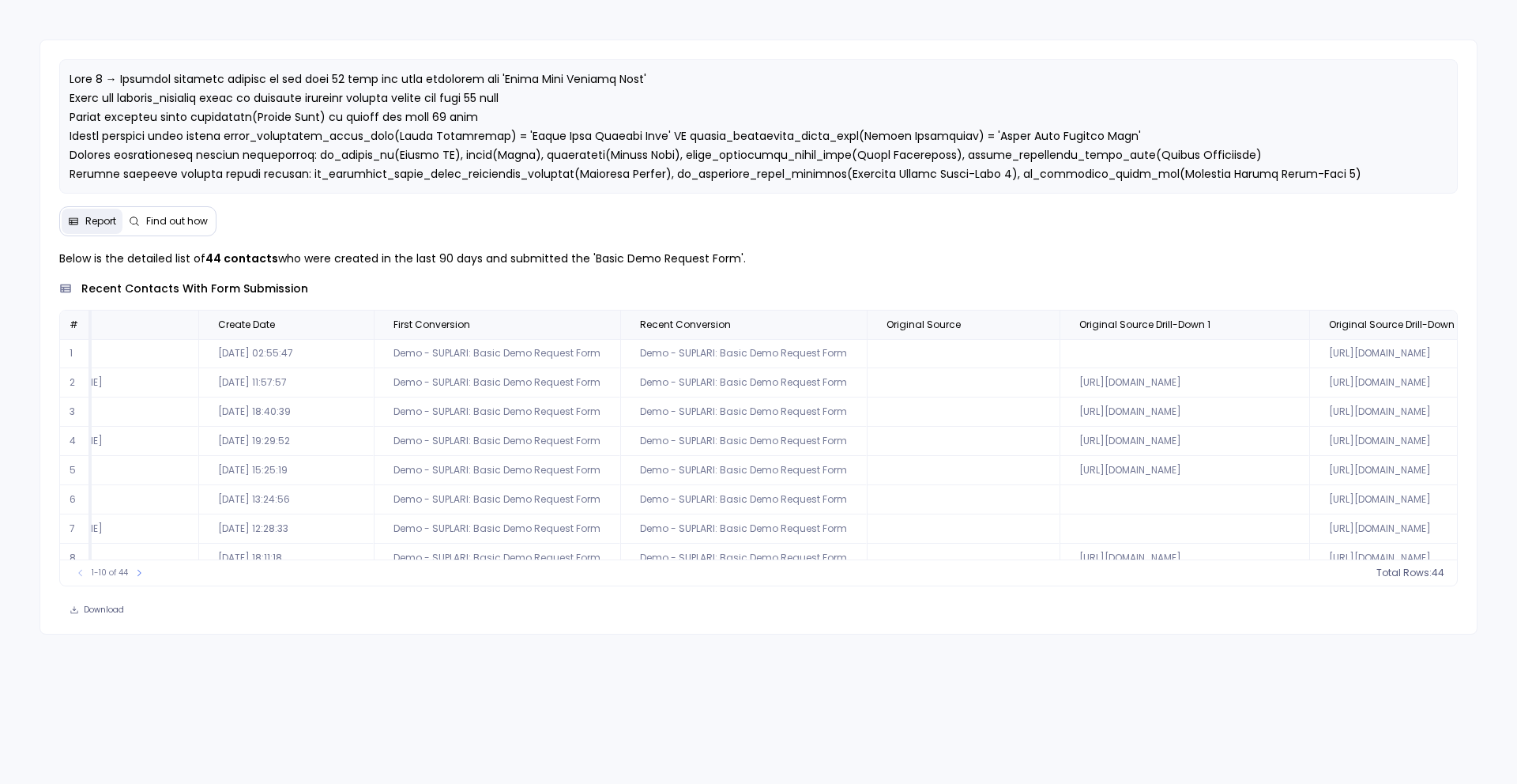
scroll to position [0, 409]
click at [151, 236] on div "Report Find out how" at bounding box center [137, 221] width 157 height 30
click at [151, 226] on span "Find out how" at bounding box center [177, 221] width 62 height 13
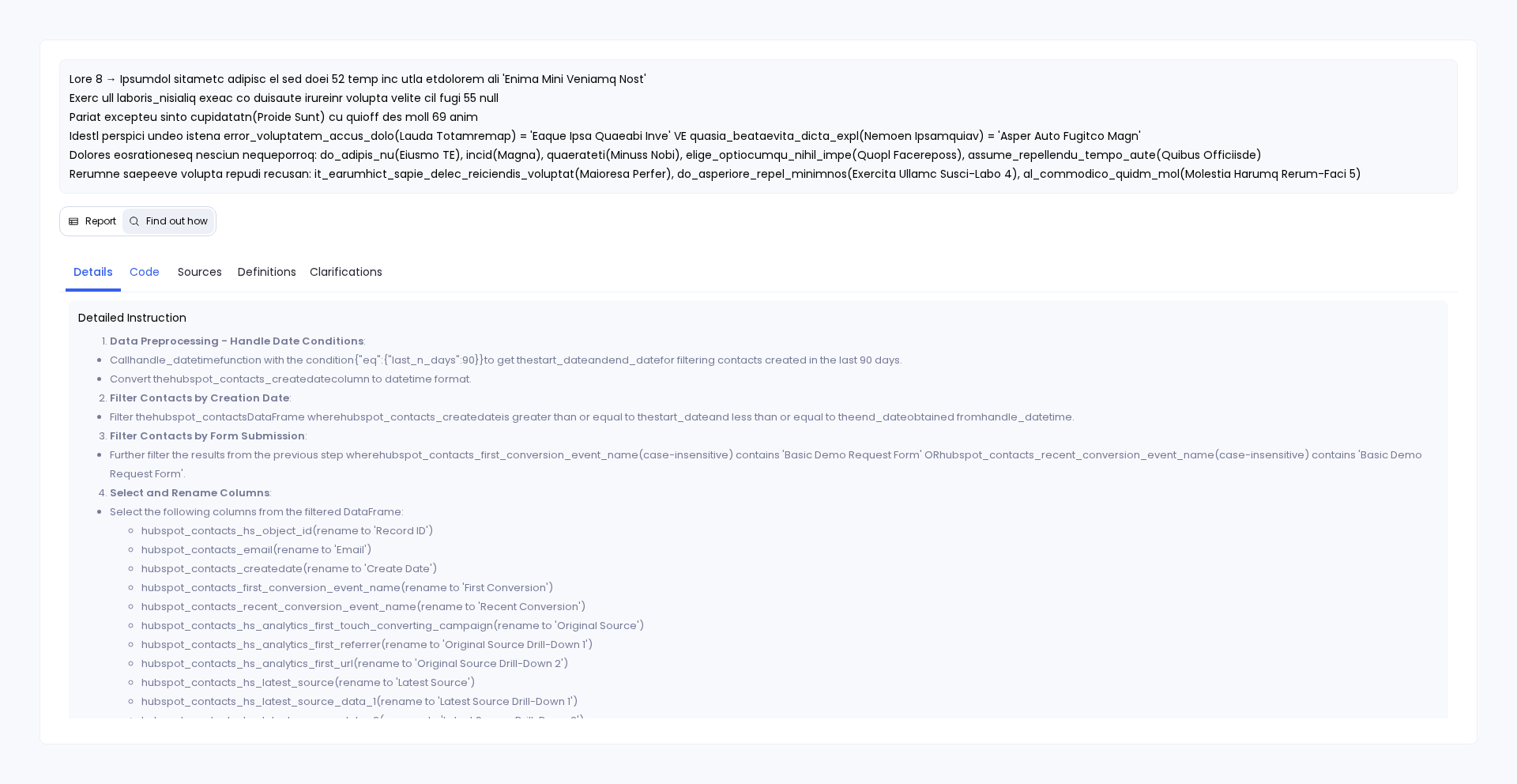
click at [152, 275] on span "Code" at bounding box center [145, 271] width 30 height 17
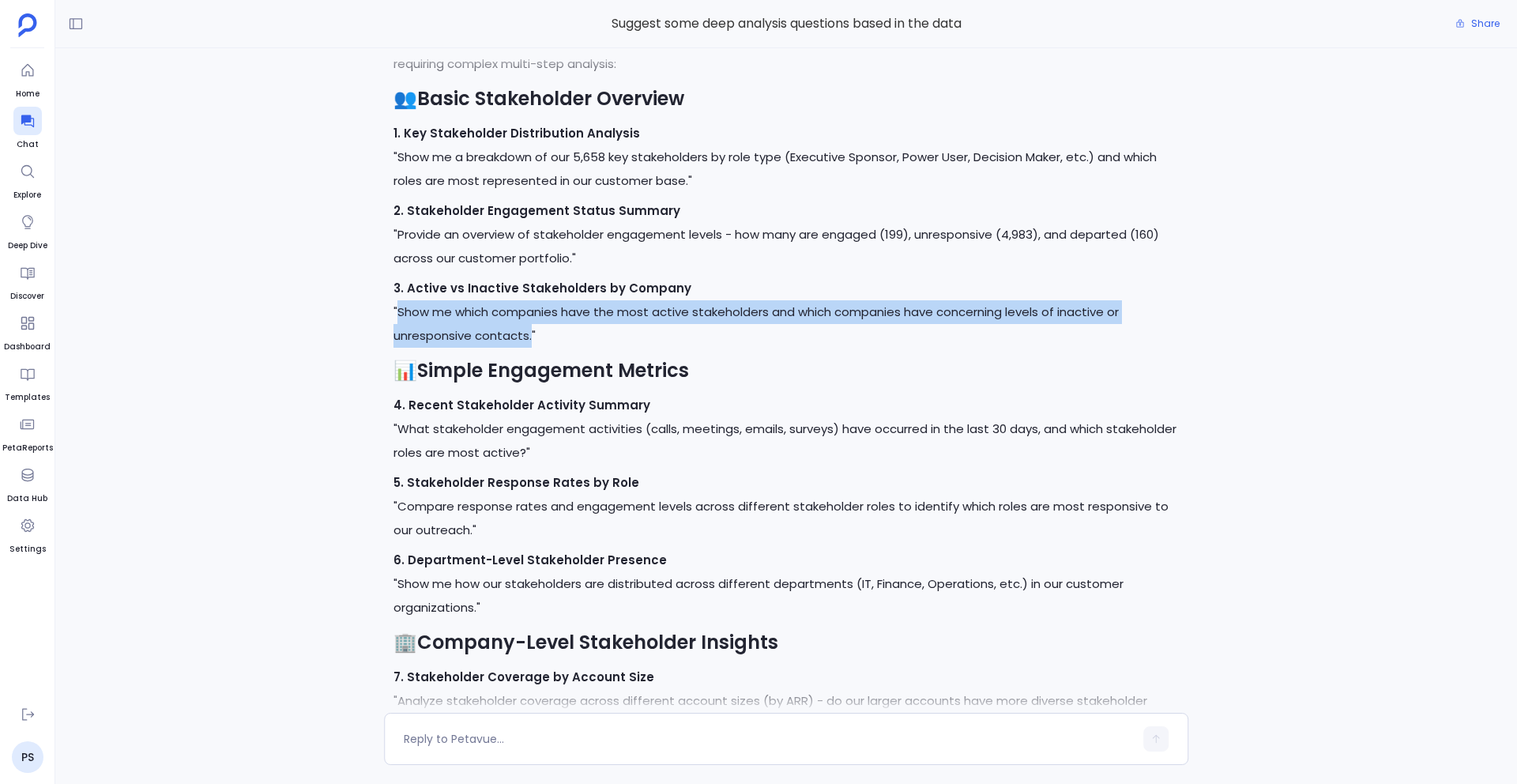
scroll to position [-1305, 0]
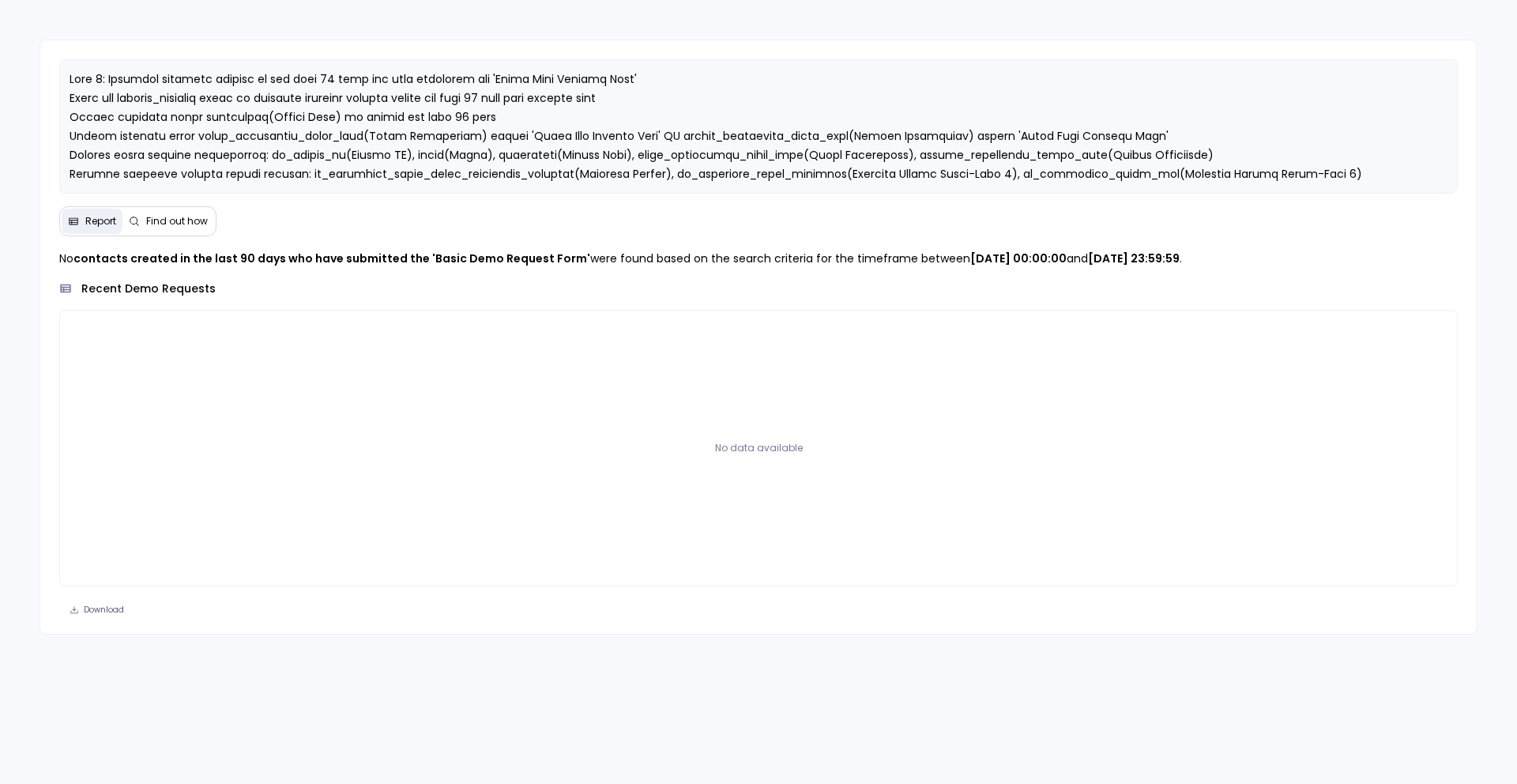
click at [184, 220] on span "Find out how" at bounding box center [177, 221] width 62 height 13
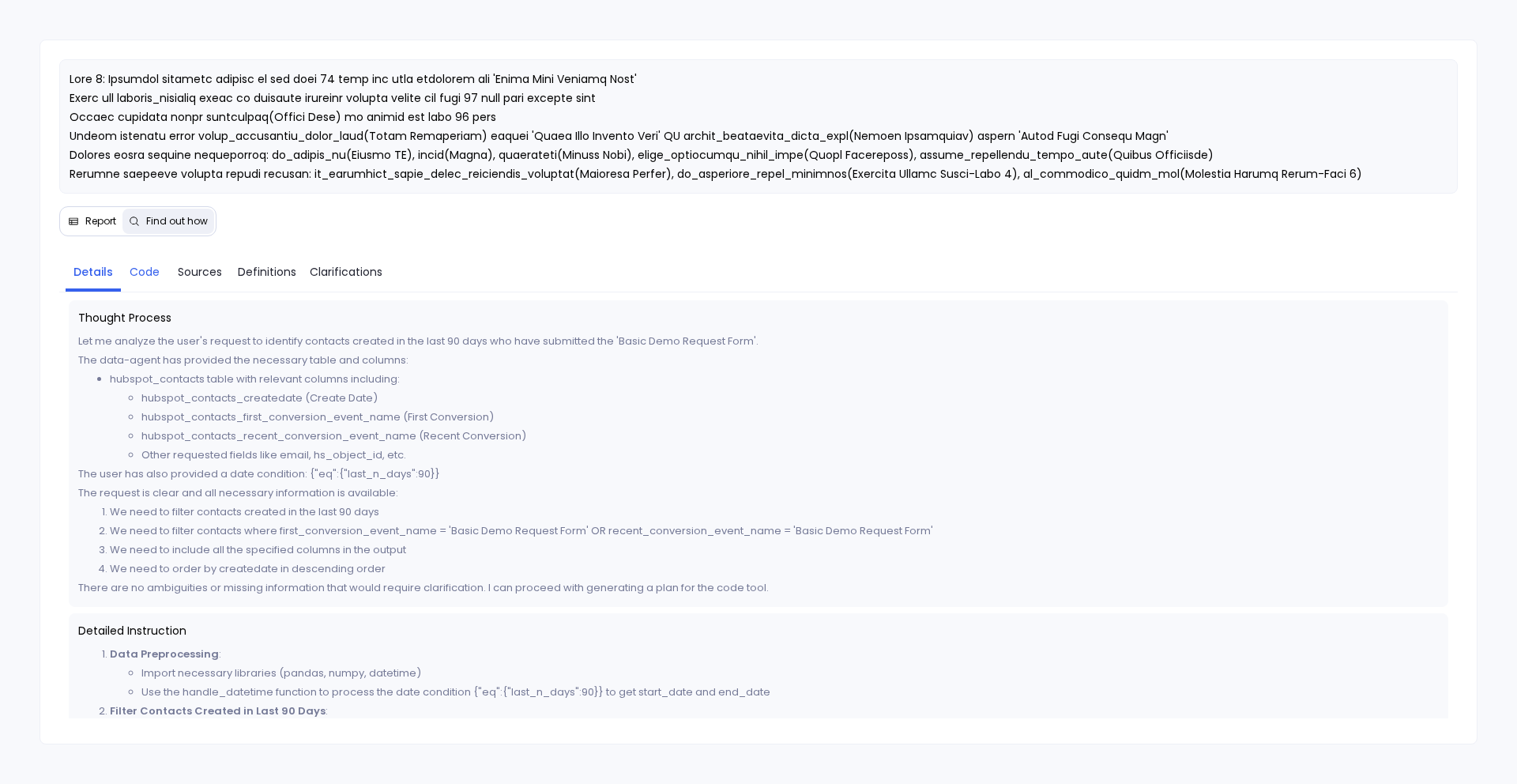
click at [145, 266] on span "Code" at bounding box center [145, 271] width 30 height 17
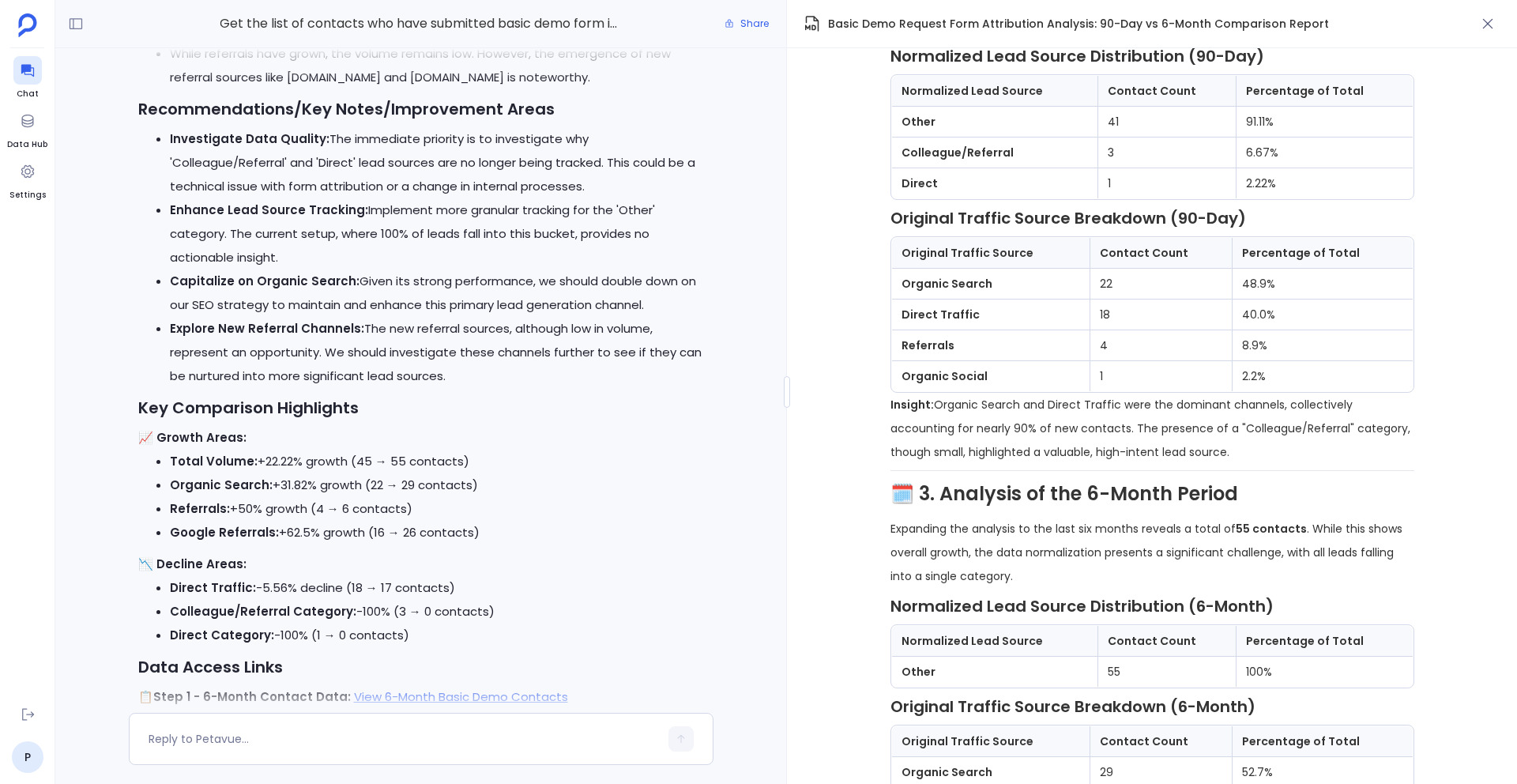
scroll to position [-492, 0]
click at [570, 409] on h3 "Key Comparison Highlights" at bounding box center [420, 409] width 565 height 23
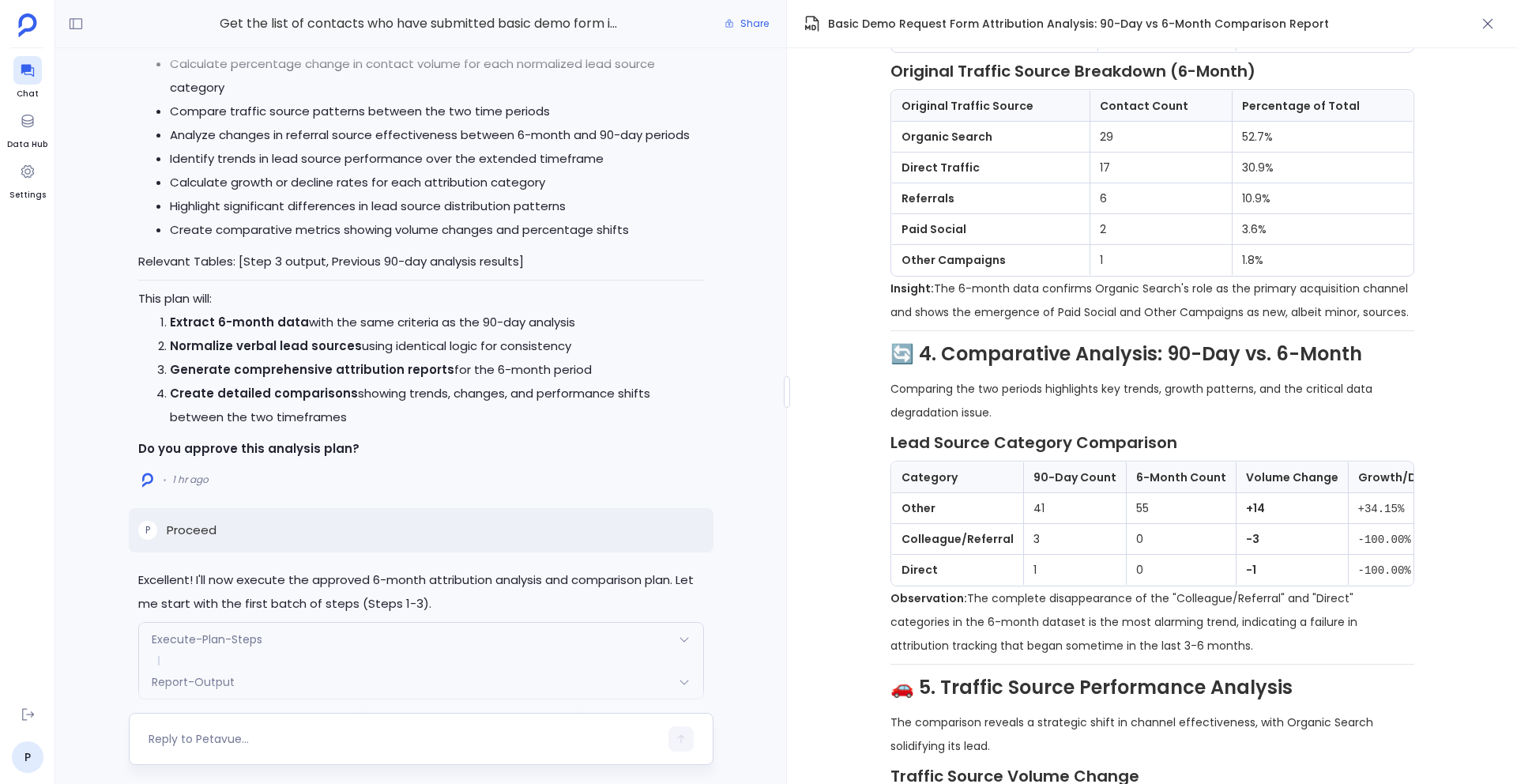
scroll to position [-2012, 0]
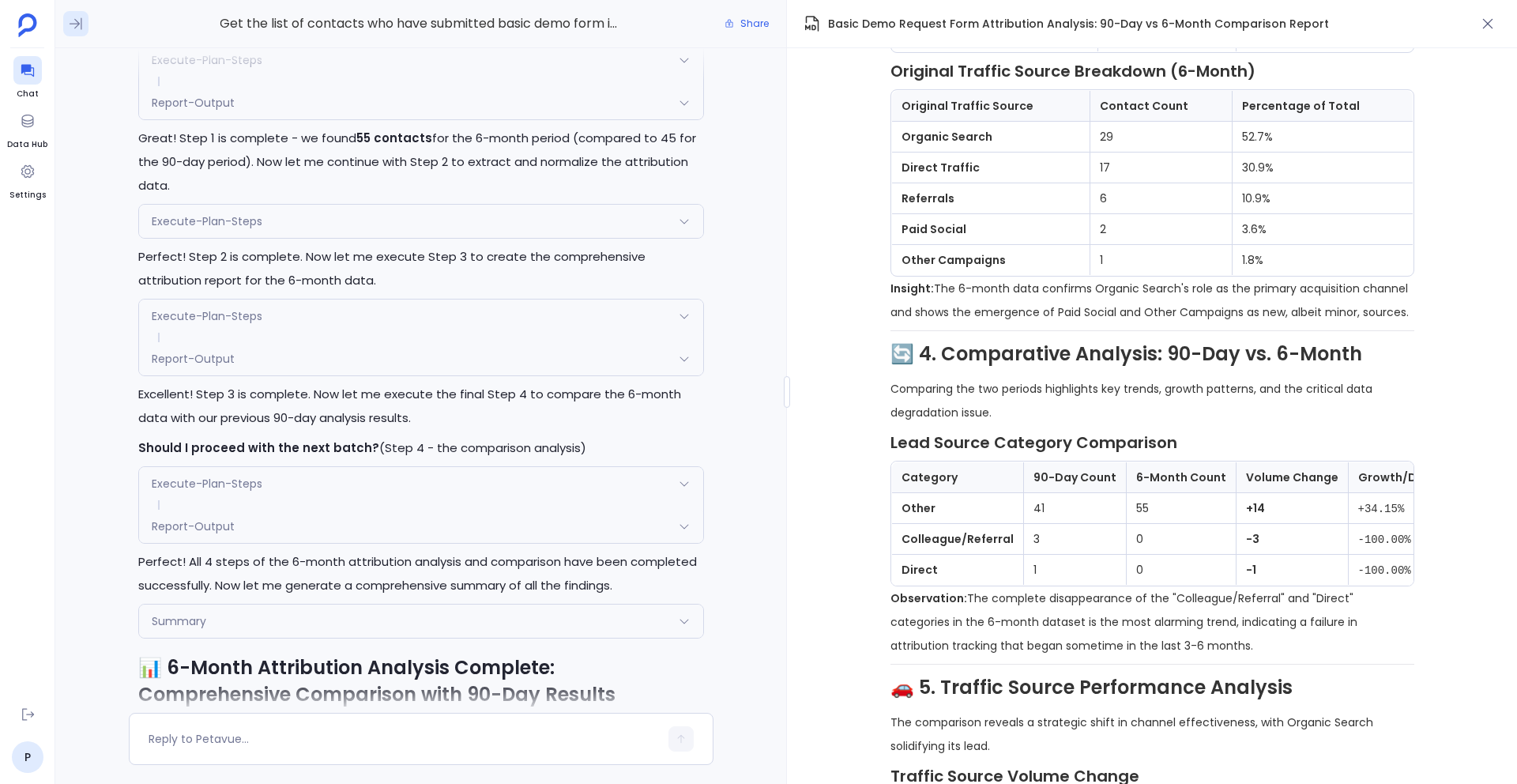
click at [77, 30] on icon at bounding box center [76, 24] width 16 height 16
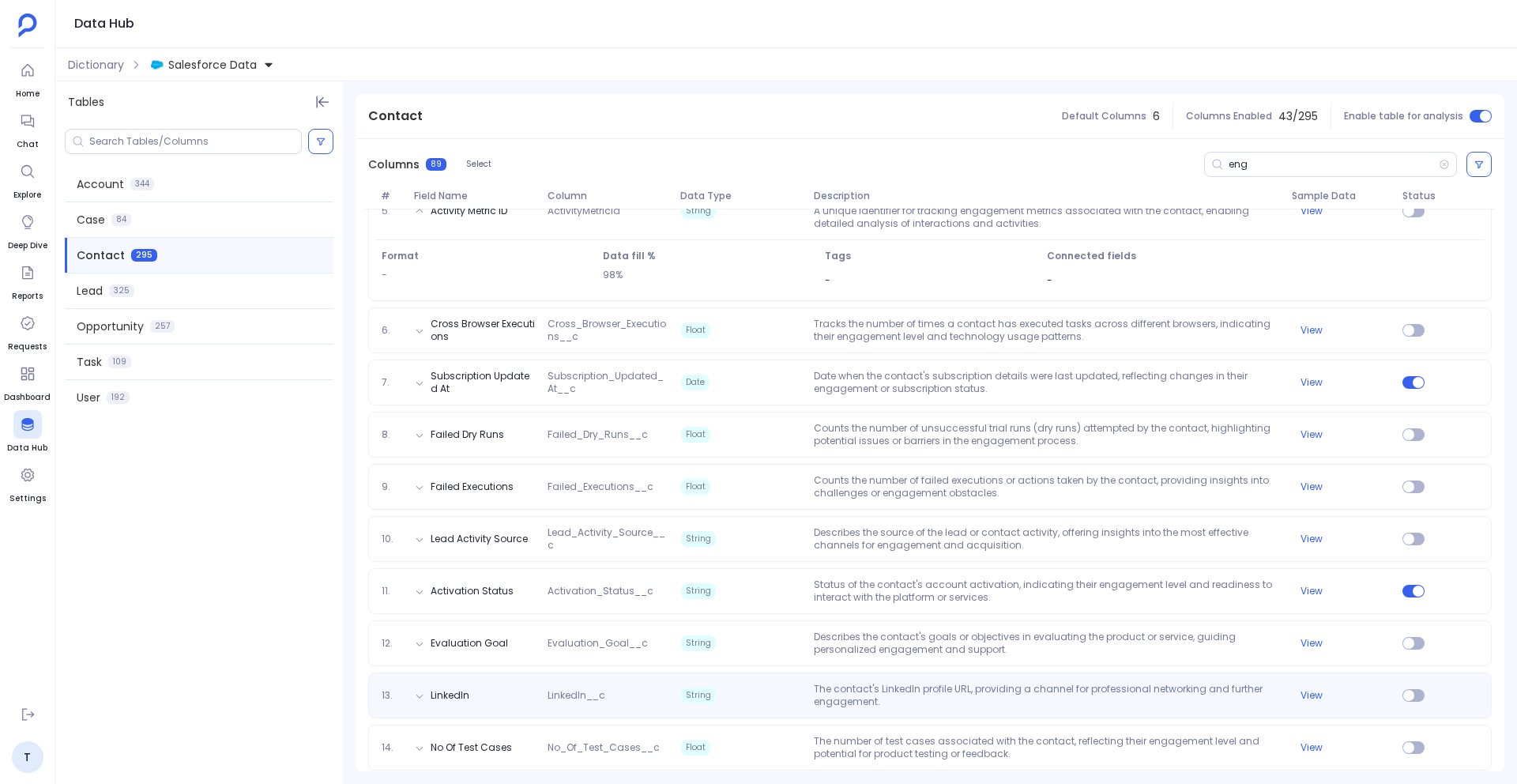
scroll to position [417, 0]
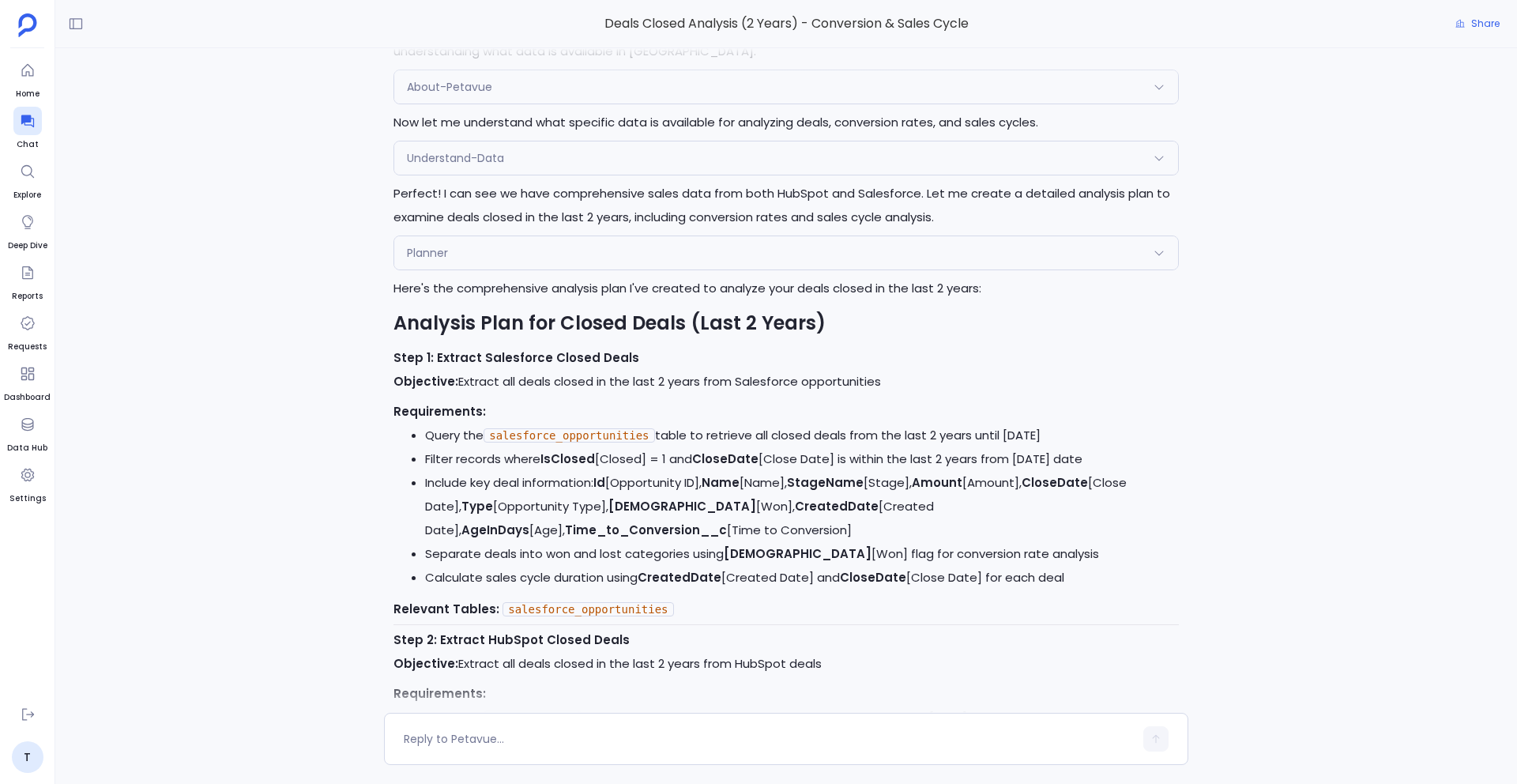
scroll to position [-20450, 0]
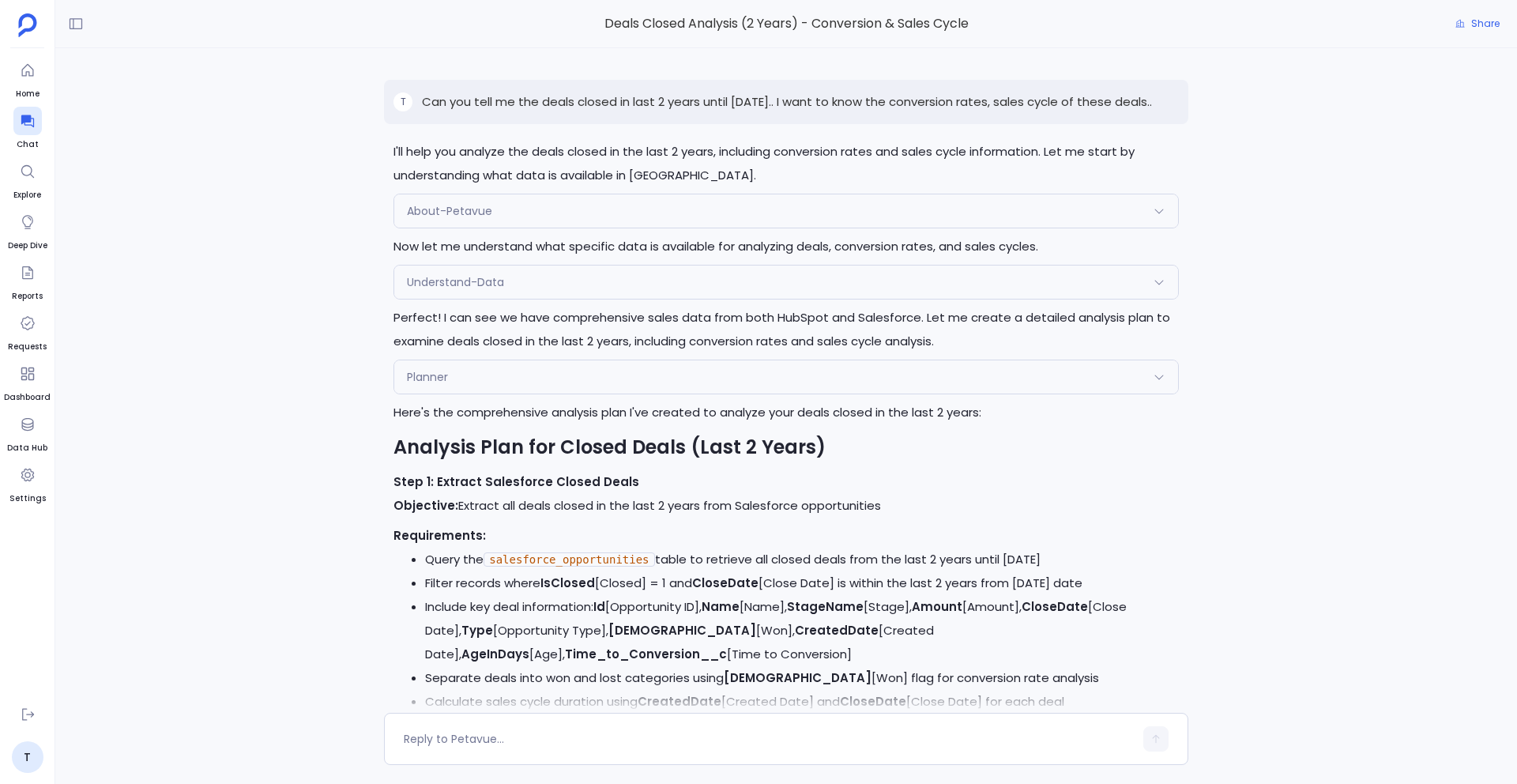
click at [780, 96] on p "Can you tell me the deals closed in last 2 years until today.. I want to know t…" at bounding box center [787, 101] width 730 height 19
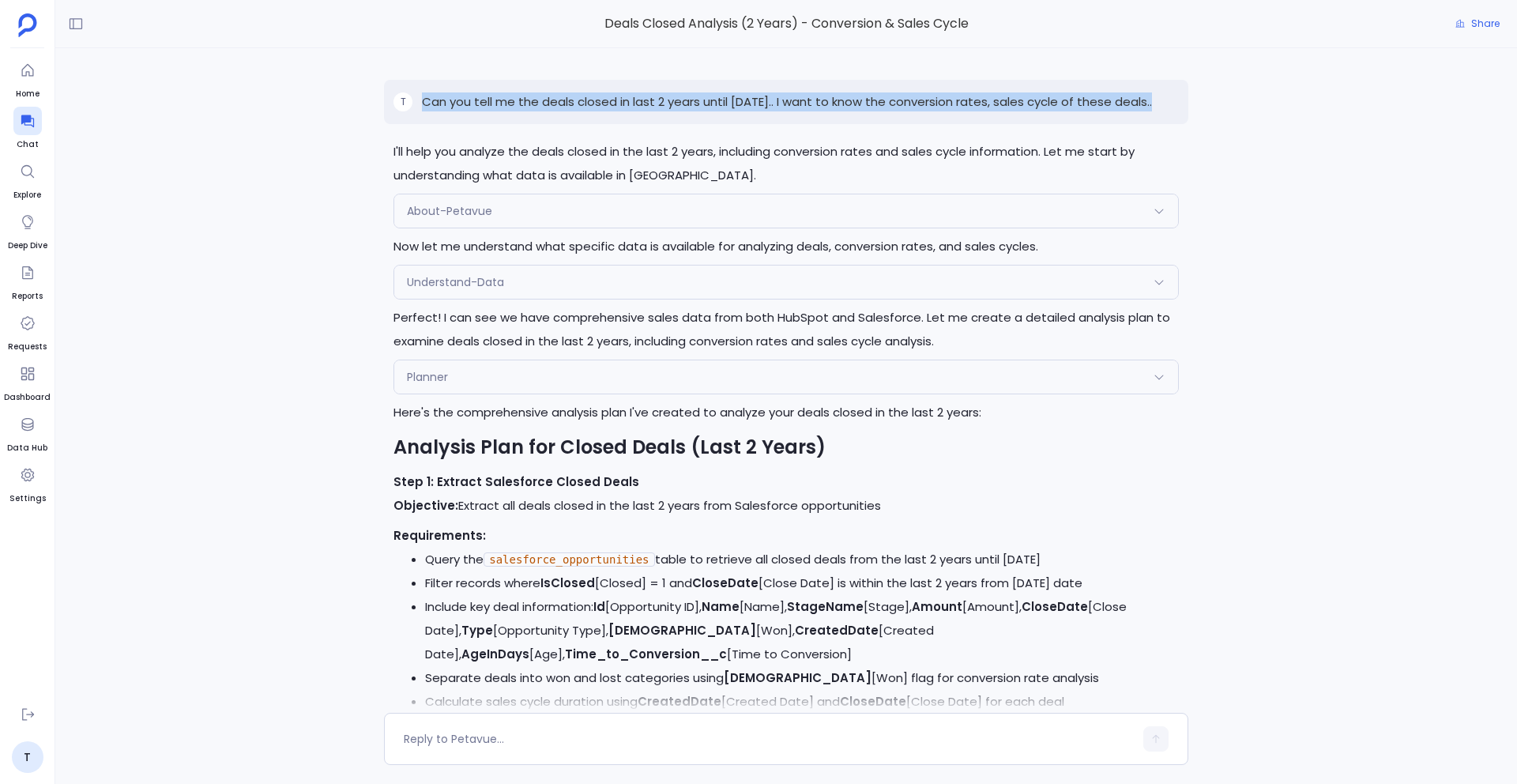
click at [780, 96] on p "Can you tell me the deals closed in last 2 years until today.. I want to know t…" at bounding box center [787, 101] width 730 height 19
copy p "Can you tell me the deals closed in last 2 years until today.. I want to know t…"
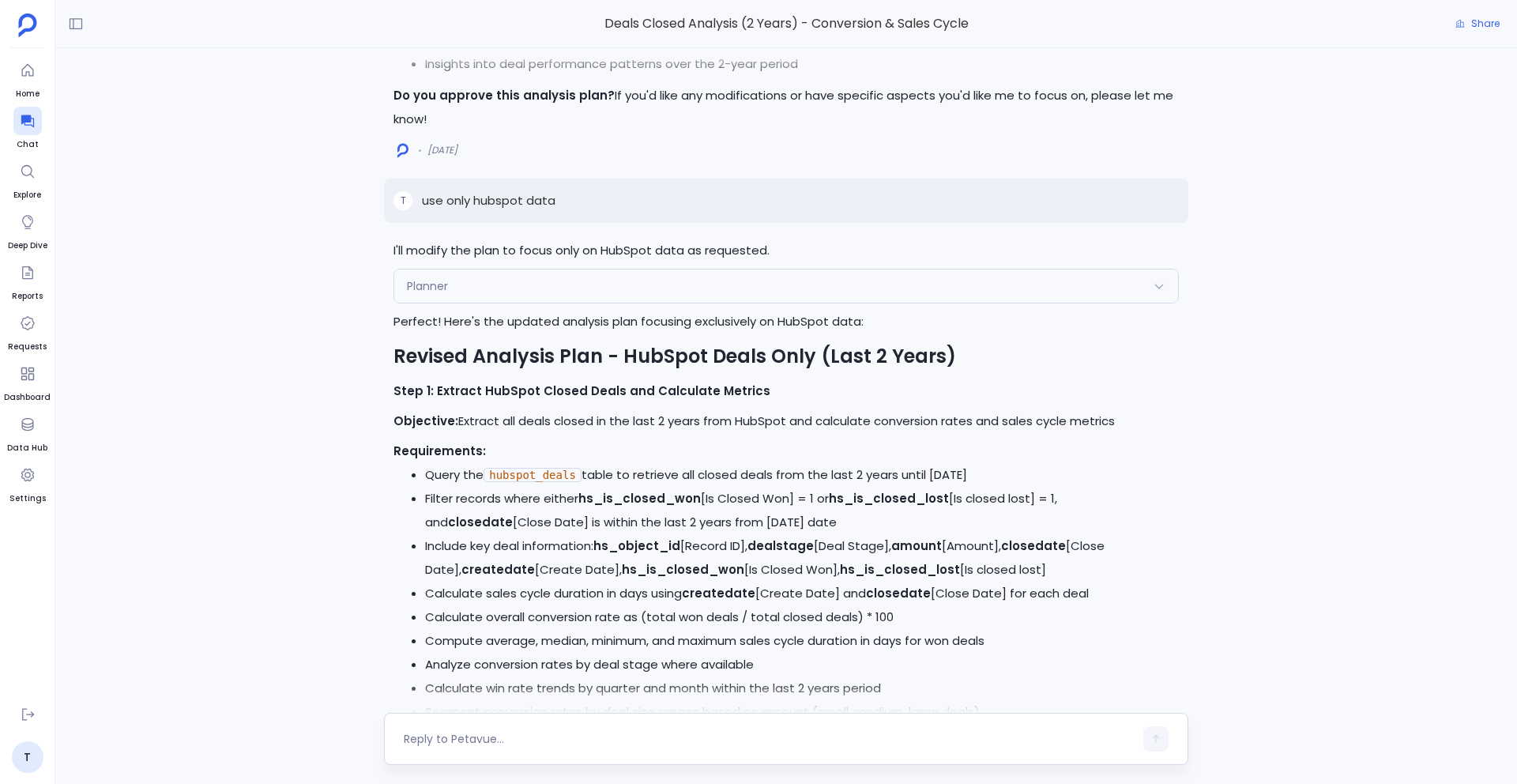
scroll to position [-19101, 0]
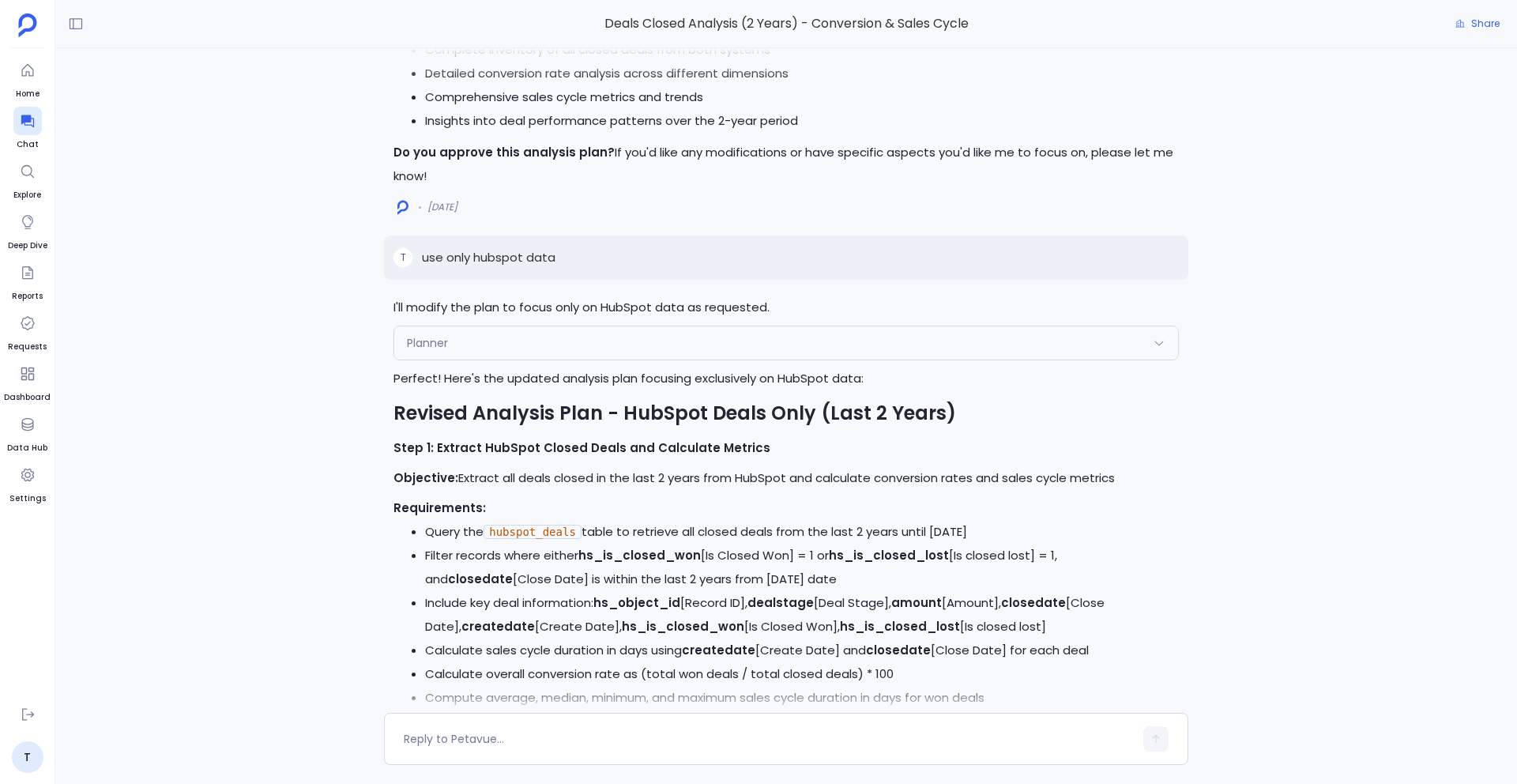
click at [498, 257] on p "use only hubspot data" at bounding box center [488, 257] width 134 height 19
copy p "use only hubspot data"
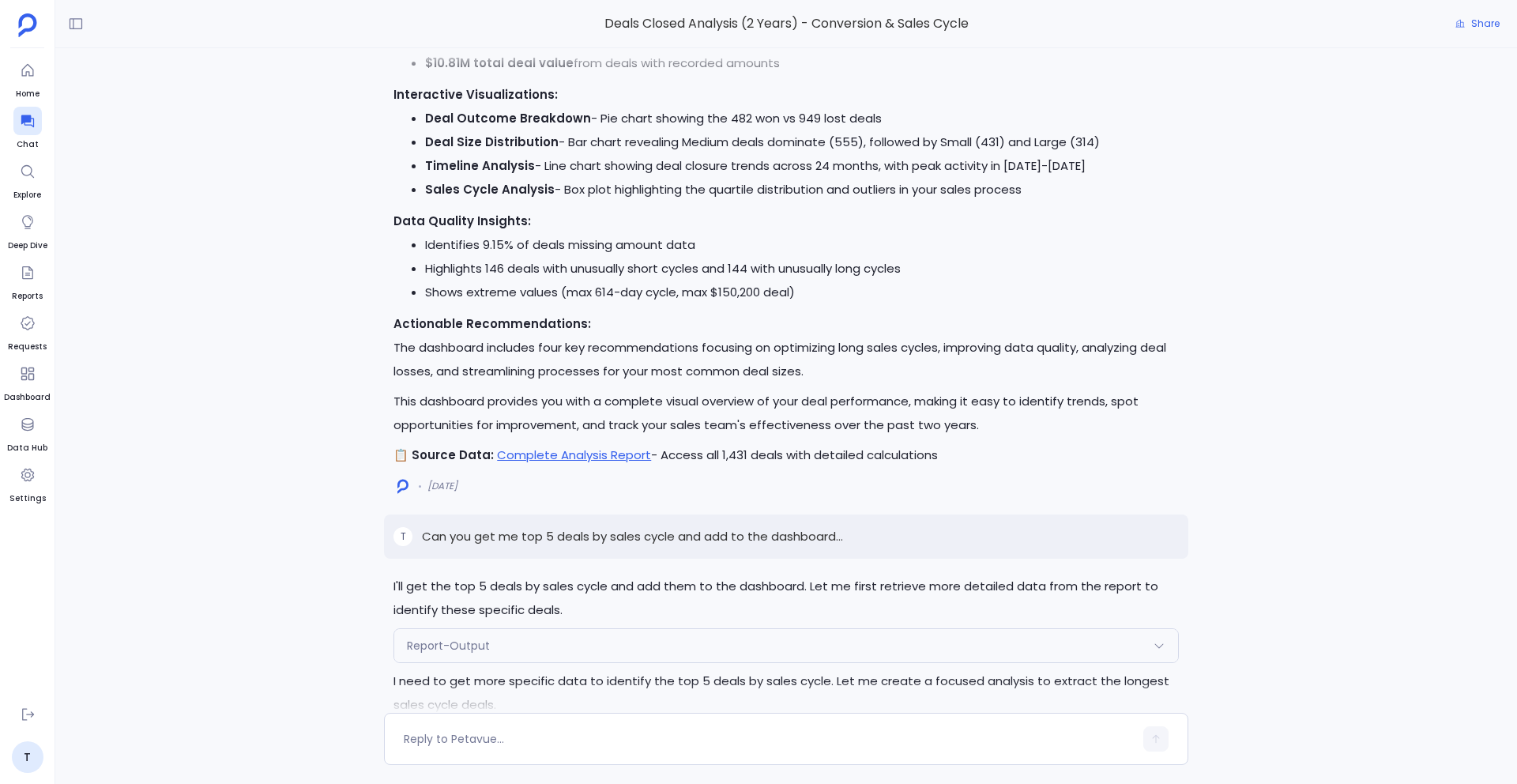
scroll to position [-15848, 0]
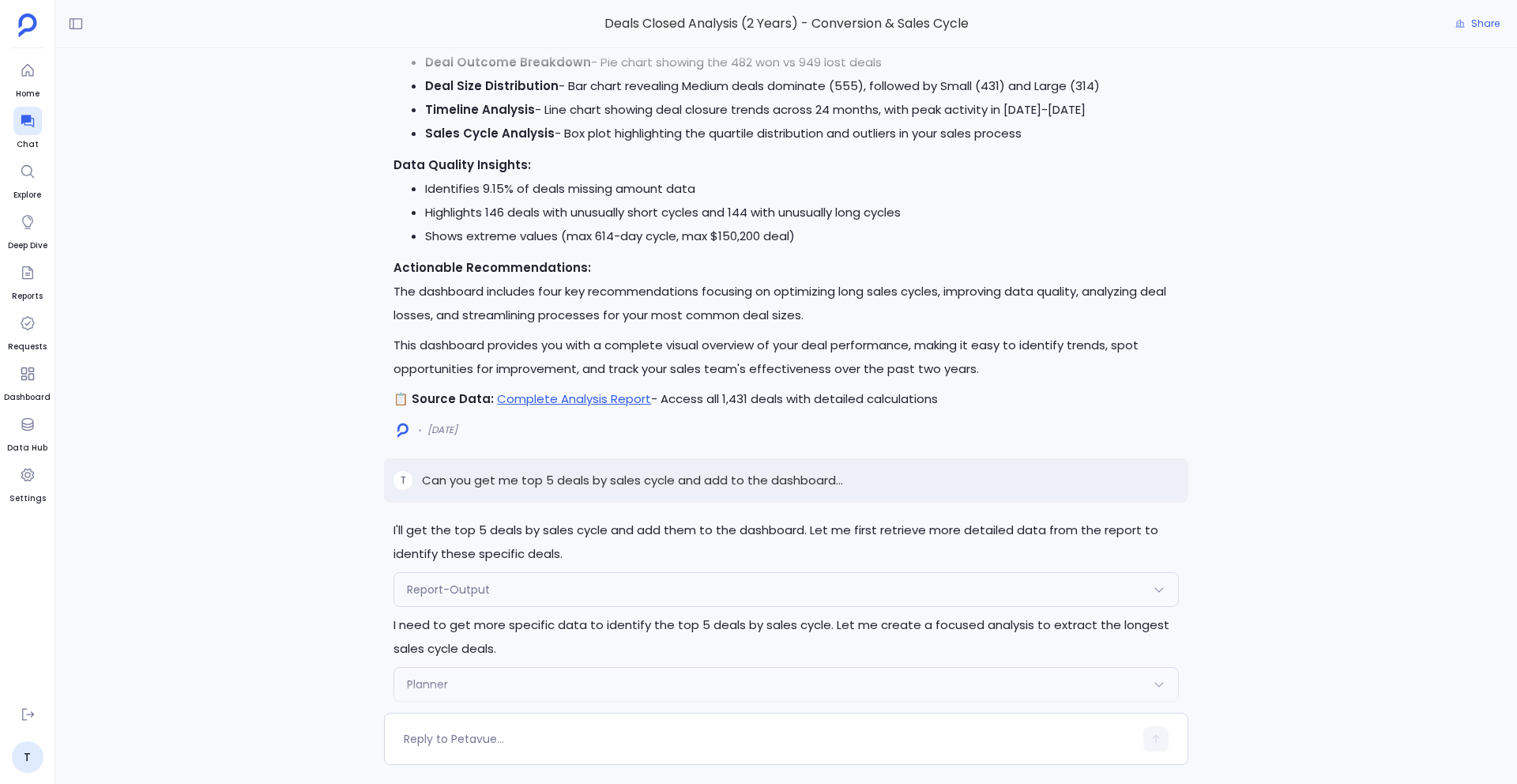
click at [647, 473] on p "Can you get me top 5 deals by sales cycle and add to the dashboard..." at bounding box center [633, 479] width 421 height 19
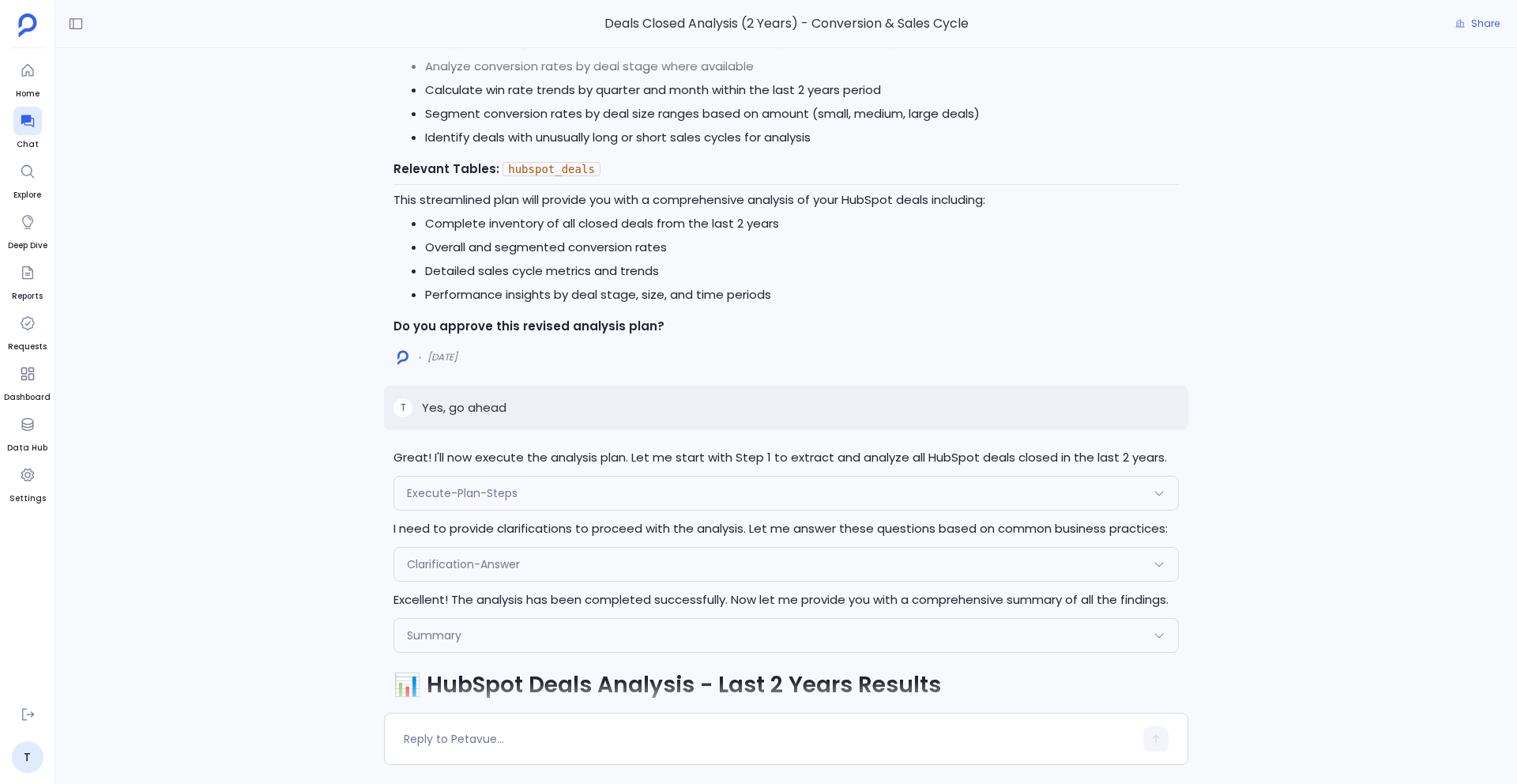
scroll to position [-18501, 0]
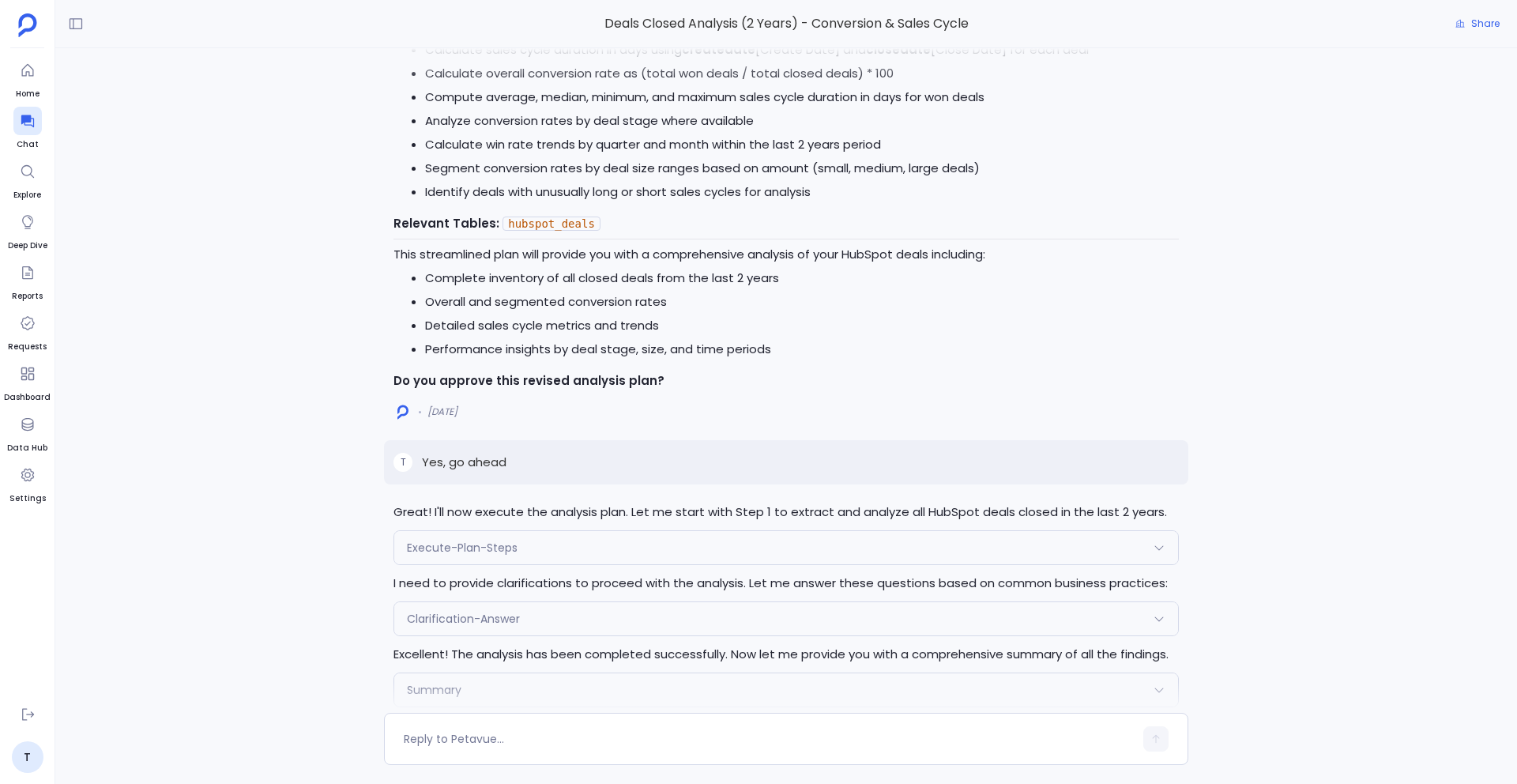
click at [463, 448] on div "T Yes, go ahead" at bounding box center [785, 461] width 804 height 44
click at [472, 460] on p "Yes, go ahead" at bounding box center [464, 461] width 84 height 19
copy p "Yes, go ahead"
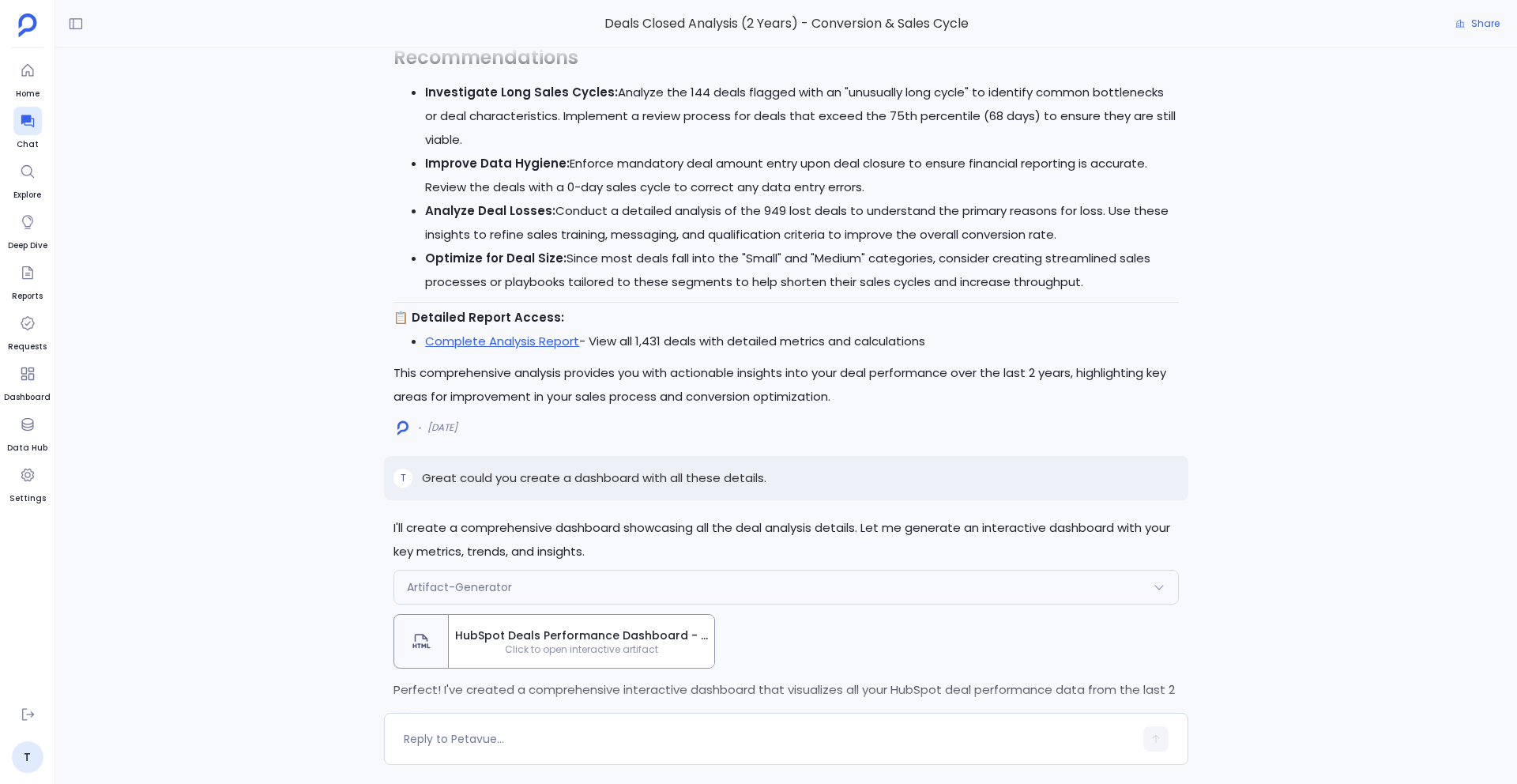
scroll to position [-16487, 0]
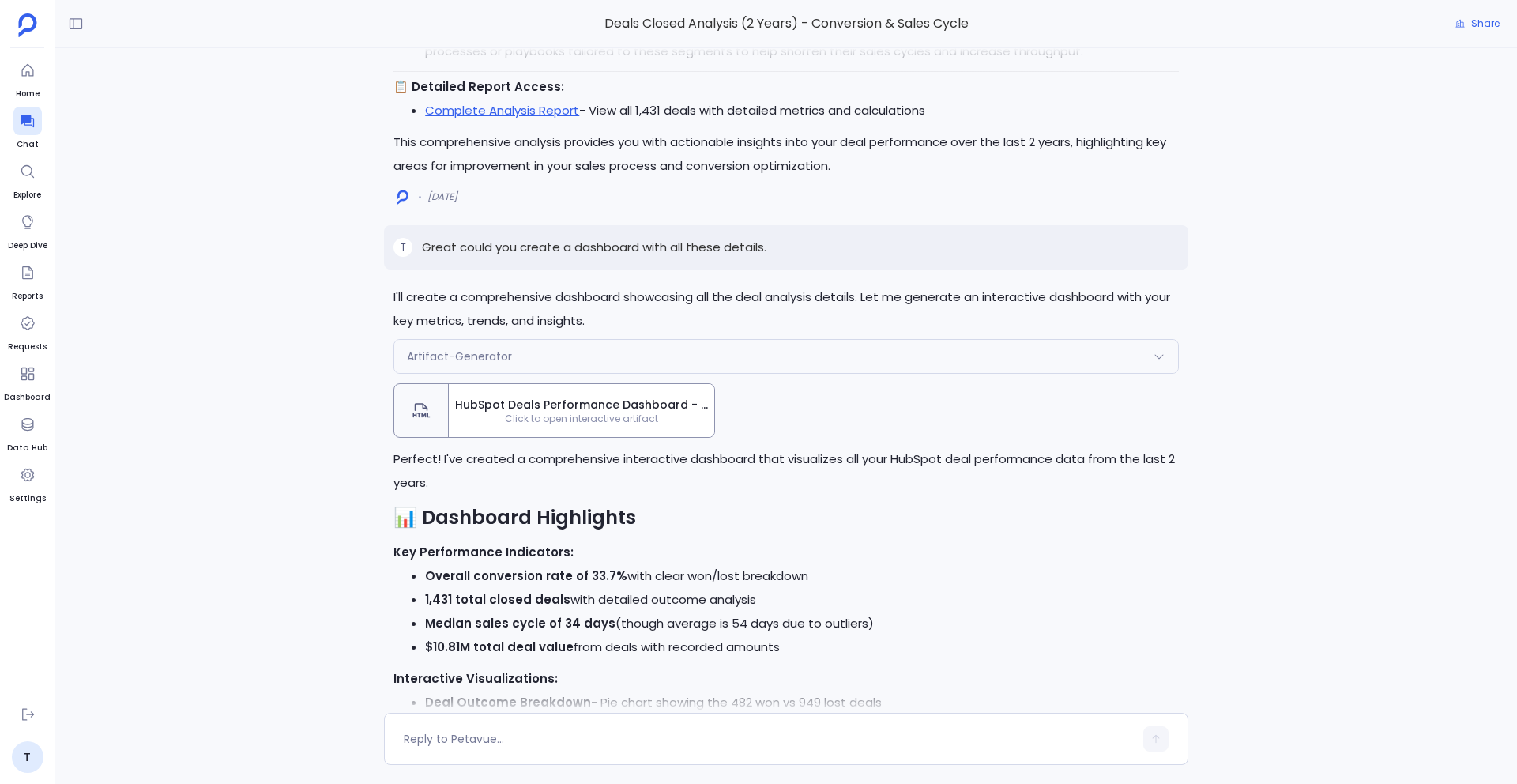
click at [555, 248] on p "Great could you create a dashboard with all these details." at bounding box center [594, 246] width 344 height 19
copy p "Great could you create a dashboard with all these details."
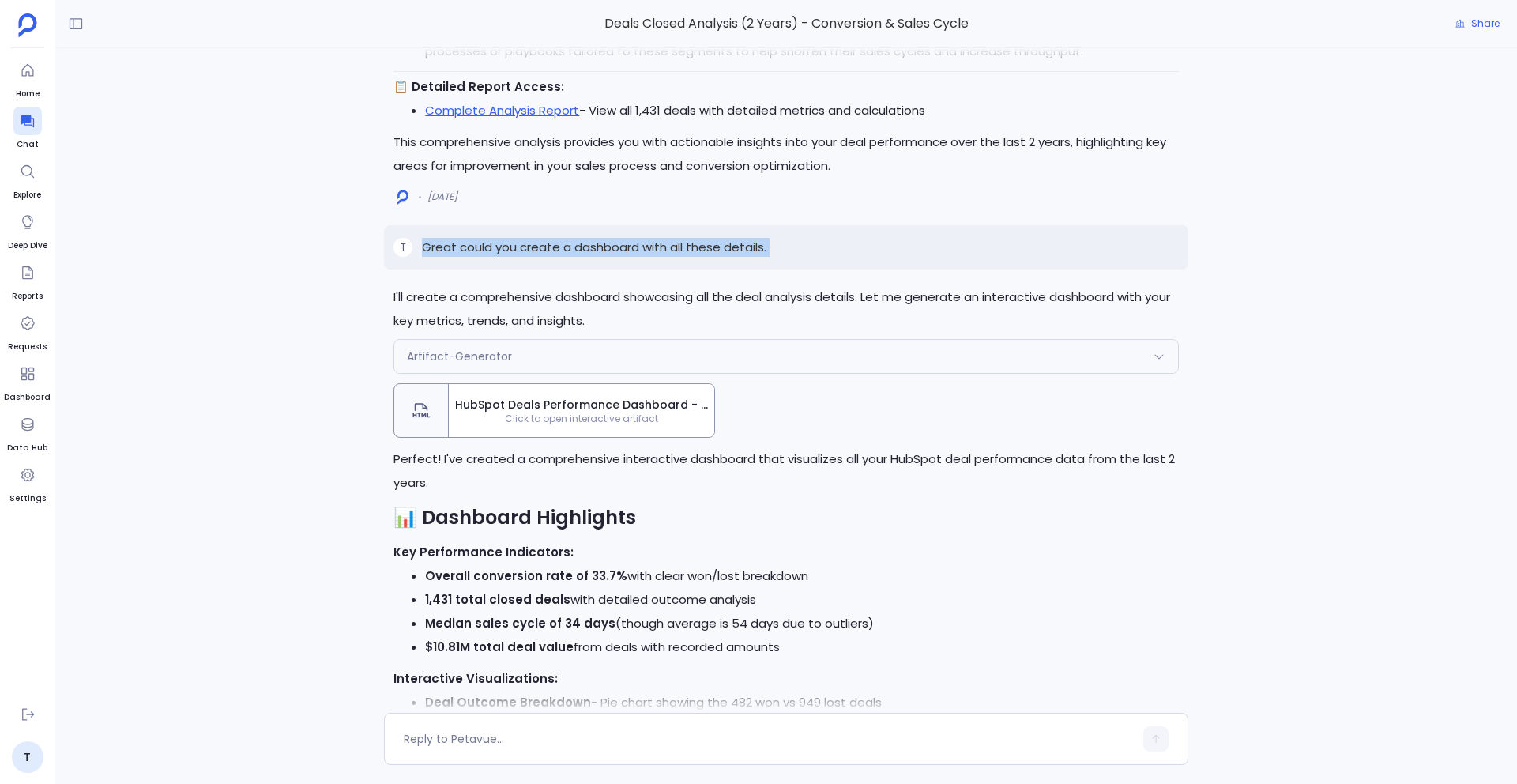
click at [726, 585] on li "Overall conversion rate of 33.7% with clear won/lost breakdown" at bounding box center [801, 575] width 754 height 23
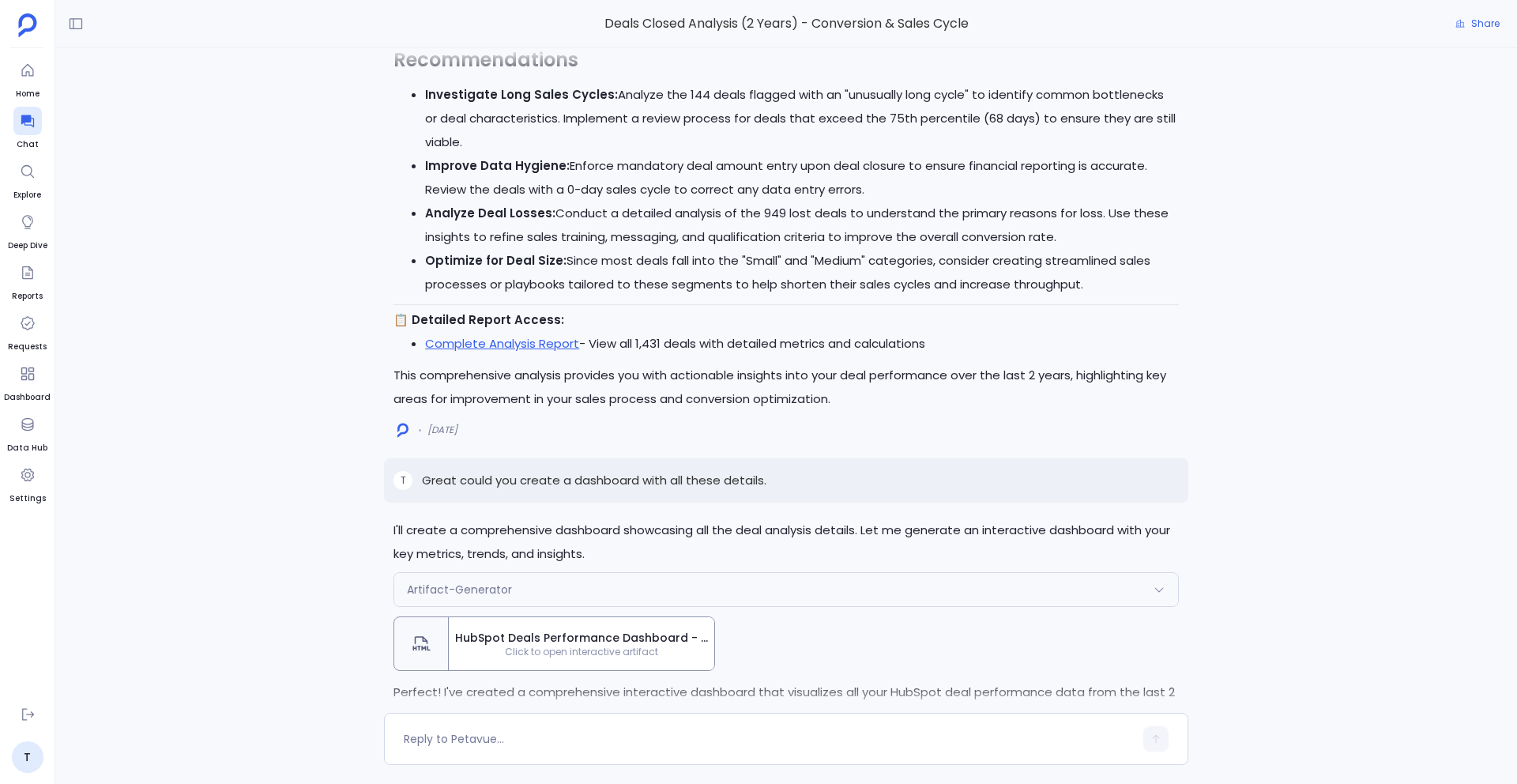
scroll to position [-16660, 0]
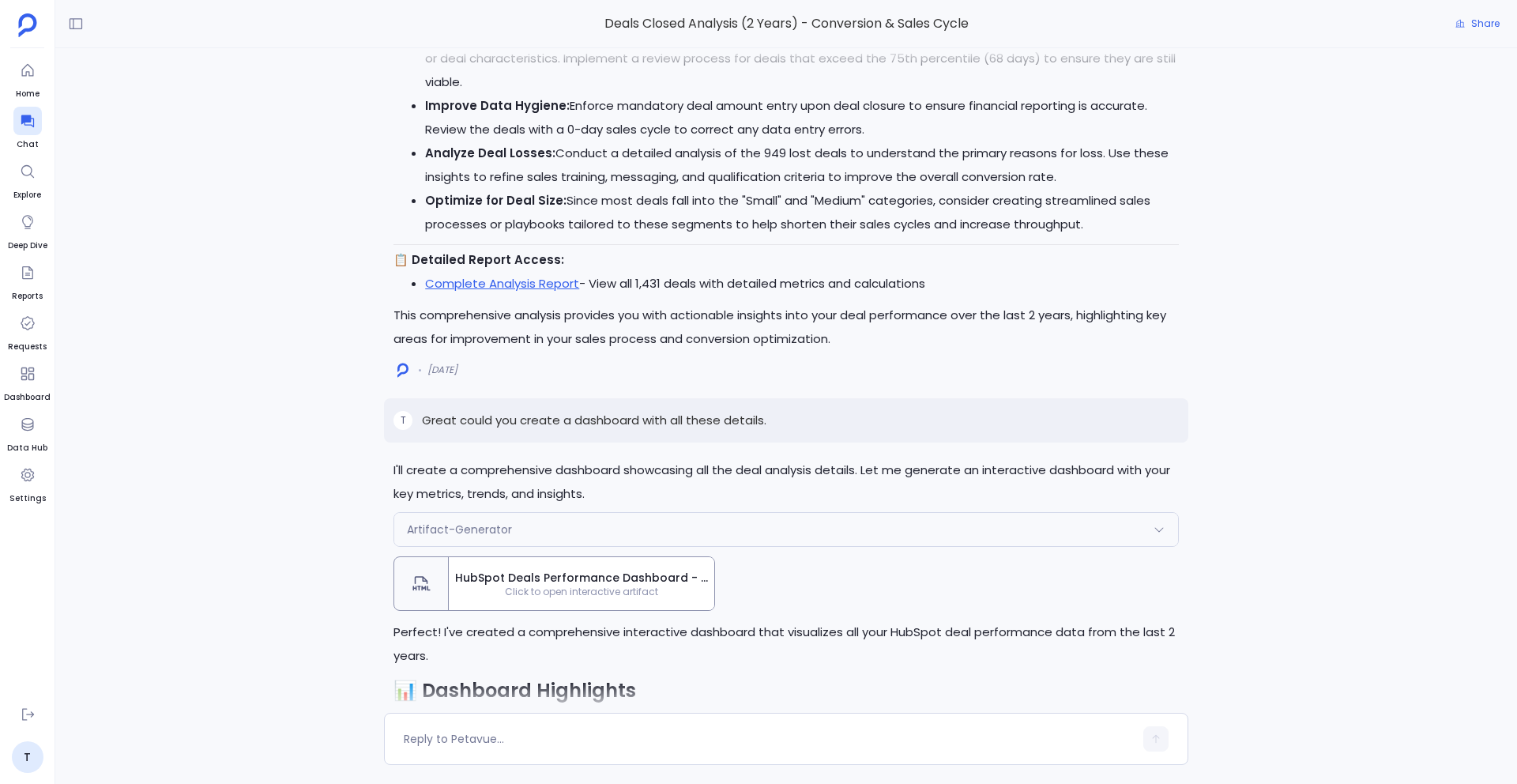
click at [502, 487] on p "I'll create a comprehensive dashboard showcasing all the deal analysis details.…" at bounding box center [786, 481] width 785 height 47
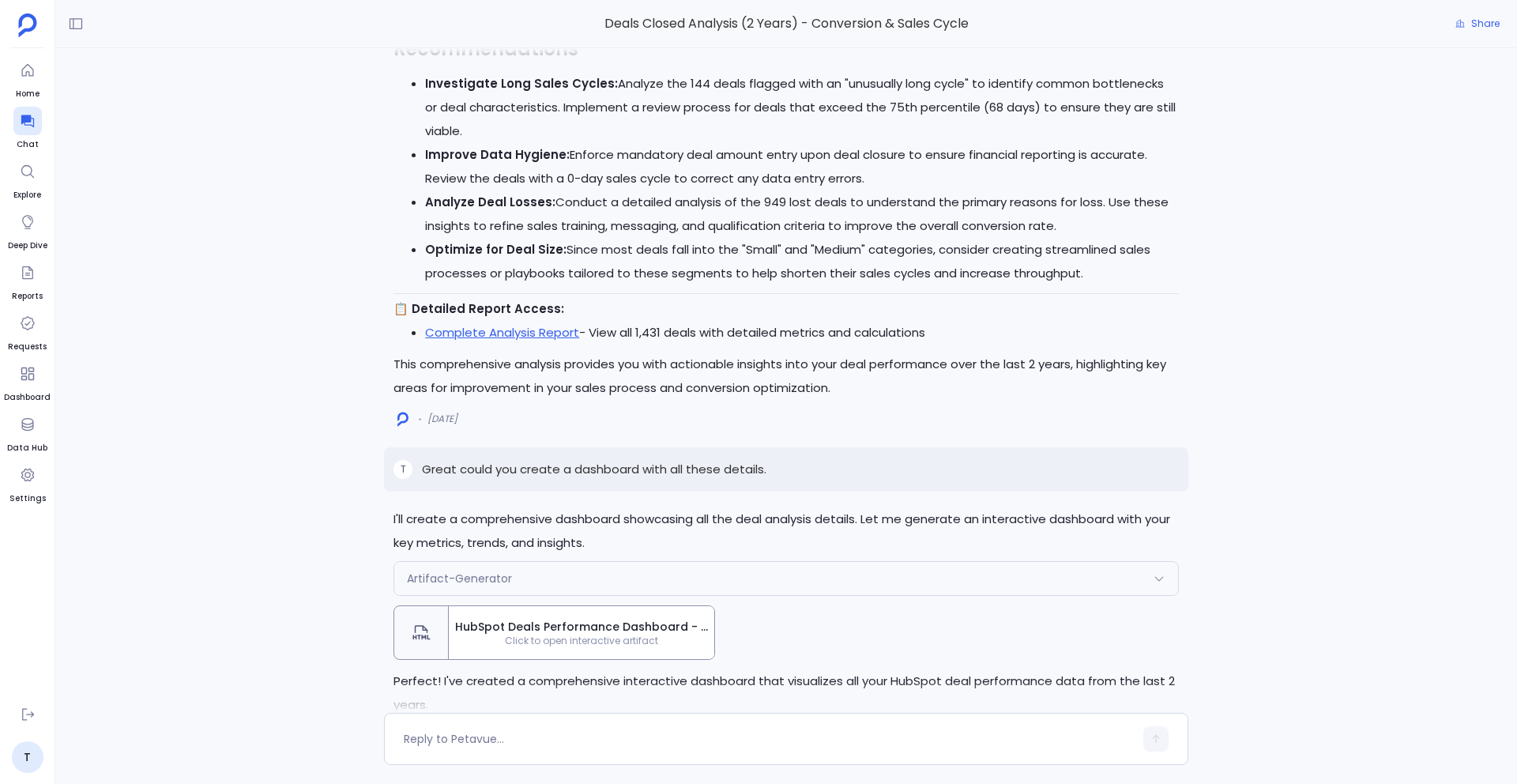
scroll to position [-16730, 0]
